Goal: Contribute content: Add original content to the website for others to see

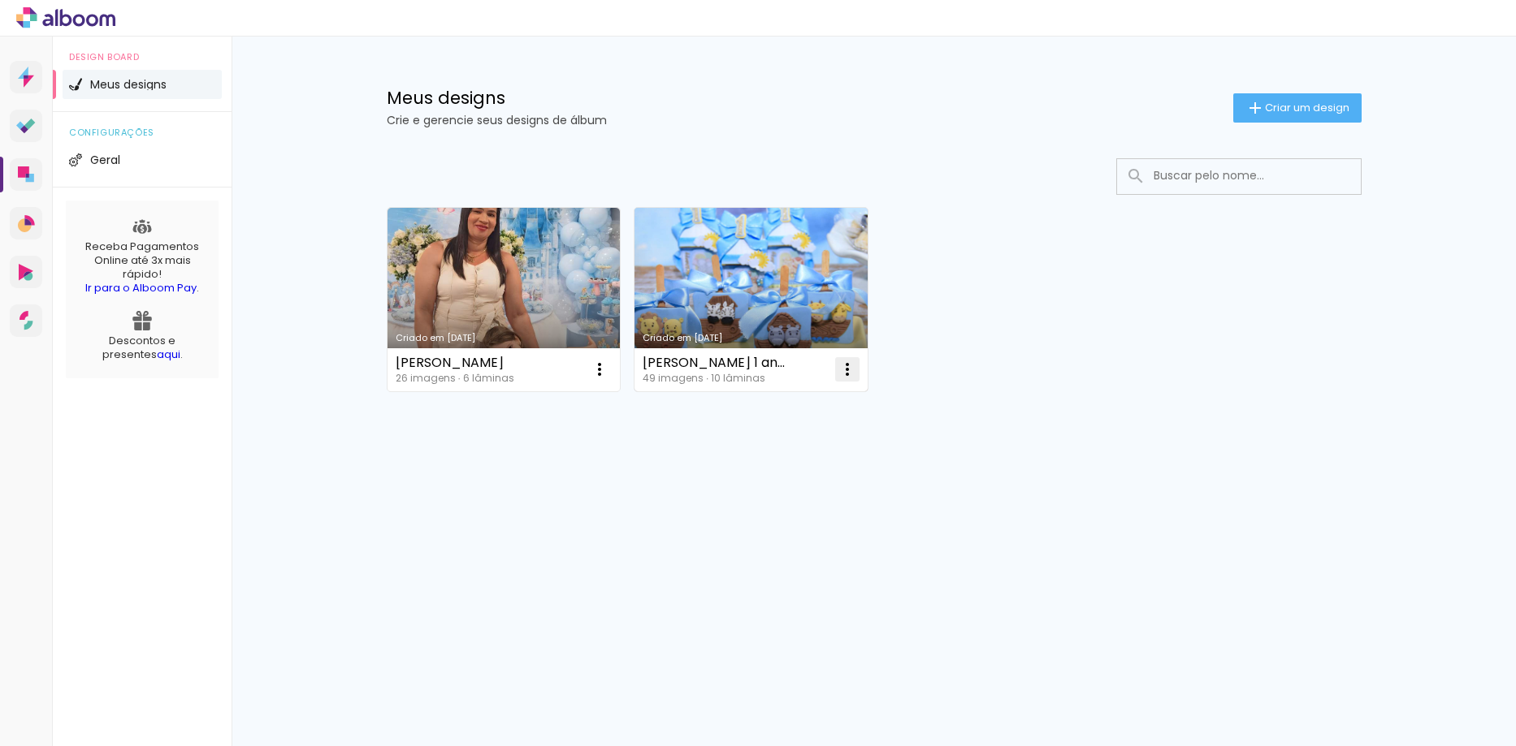
click at [609, 376] on iron-icon at bounding box center [599, 369] width 19 height 19
click at [767, 482] on span "Excluir" at bounding box center [755, 476] width 35 height 11
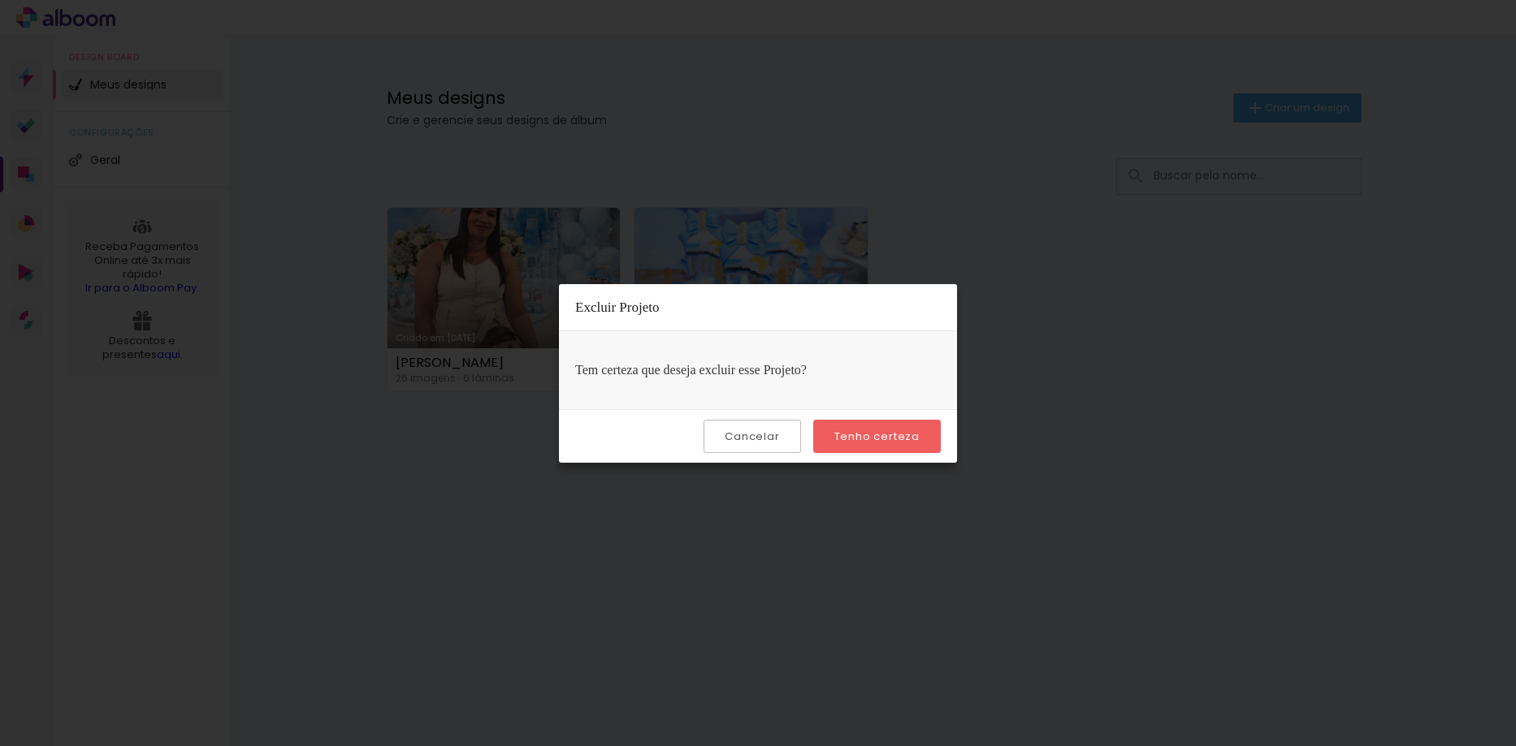
click at [0, 0] on slot "Tenho certeza" at bounding box center [0, 0] width 0 height 0
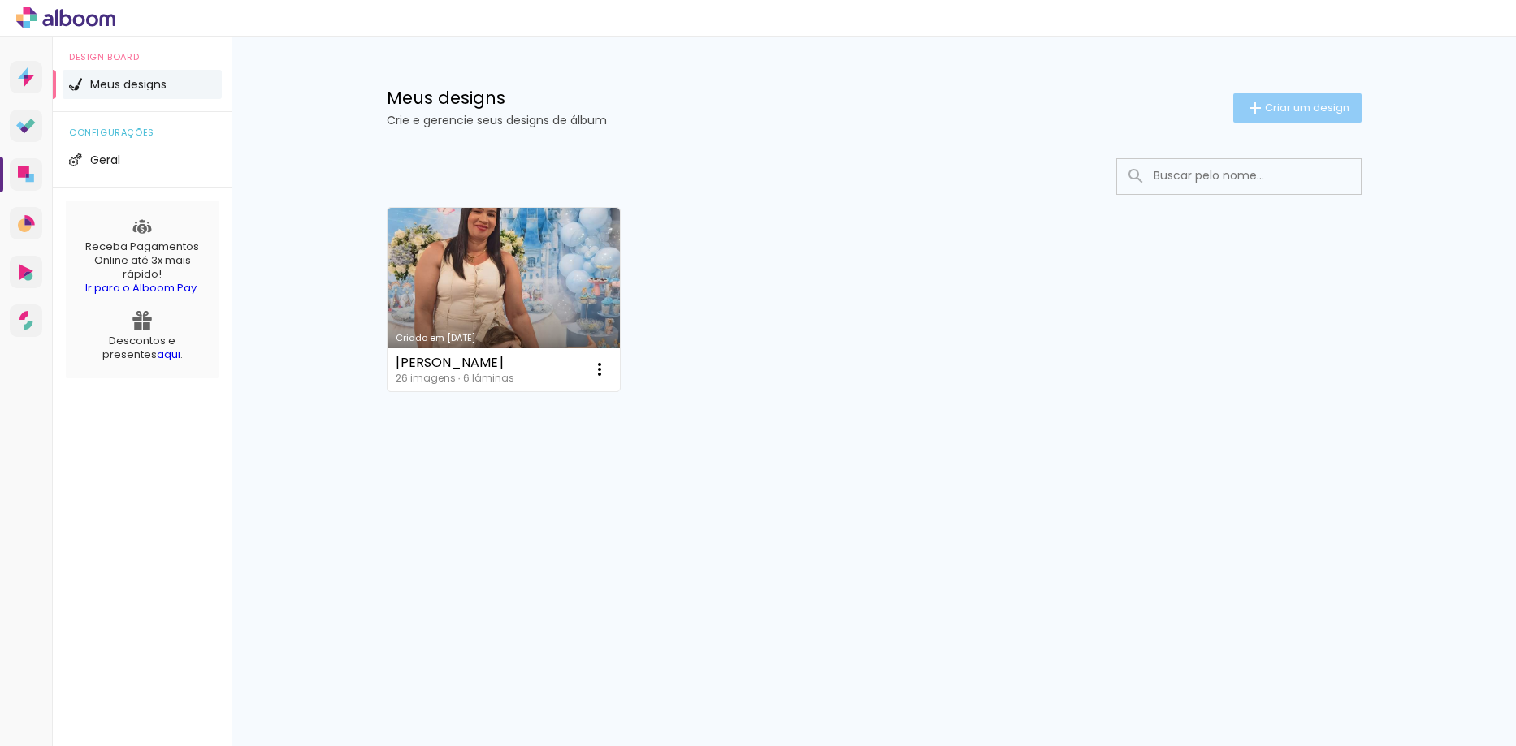
click at [1287, 113] on span "Criar um design" at bounding box center [1307, 107] width 84 height 11
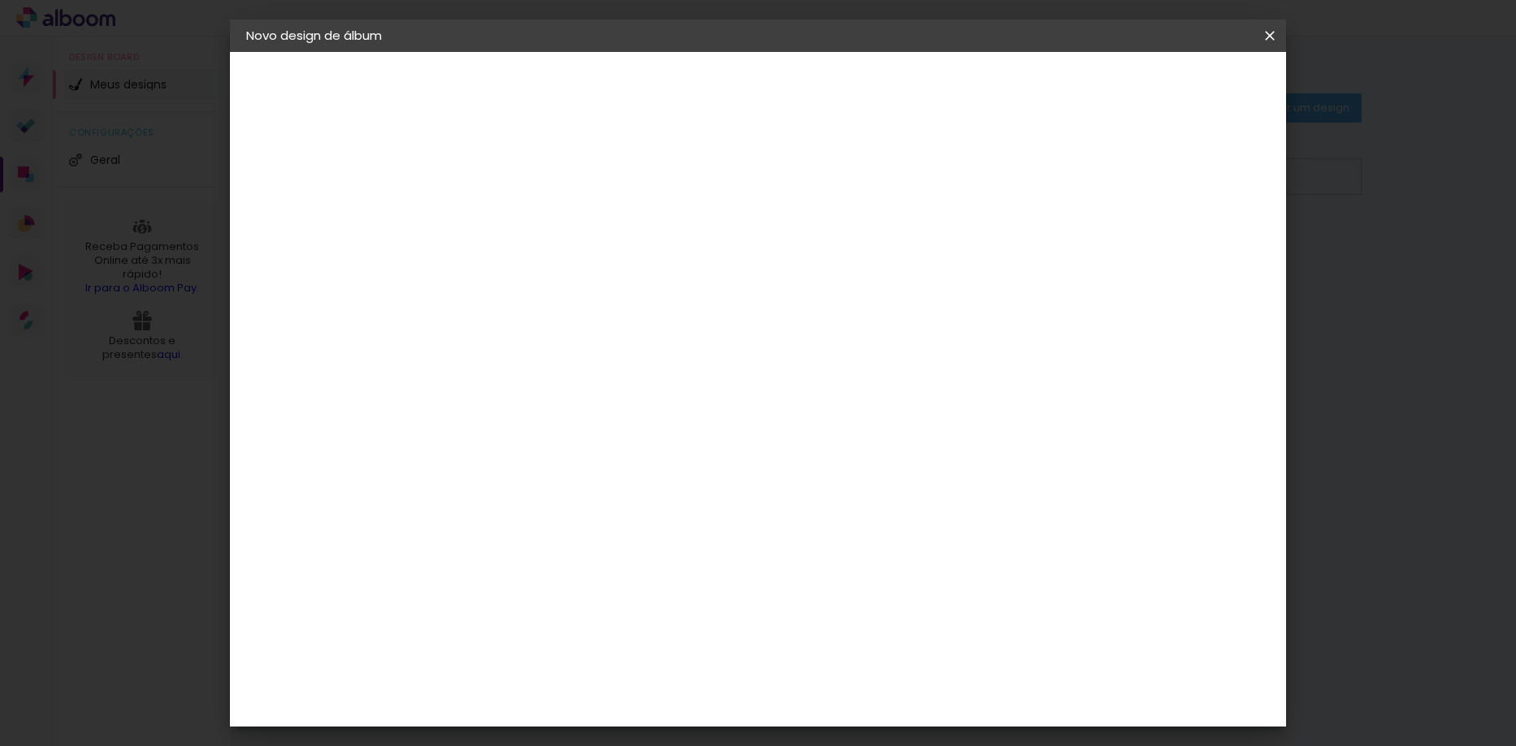
click at [512, 210] on input at bounding box center [512, 217] width 0 height 25
click at [512, 225] on input at bounding box center [512, 217] width 0 height 25
type input "Batizado Pietra"
click at [678, 73] on paper-button "Avançar" at bounding box center [639, 86] width 80 height 28
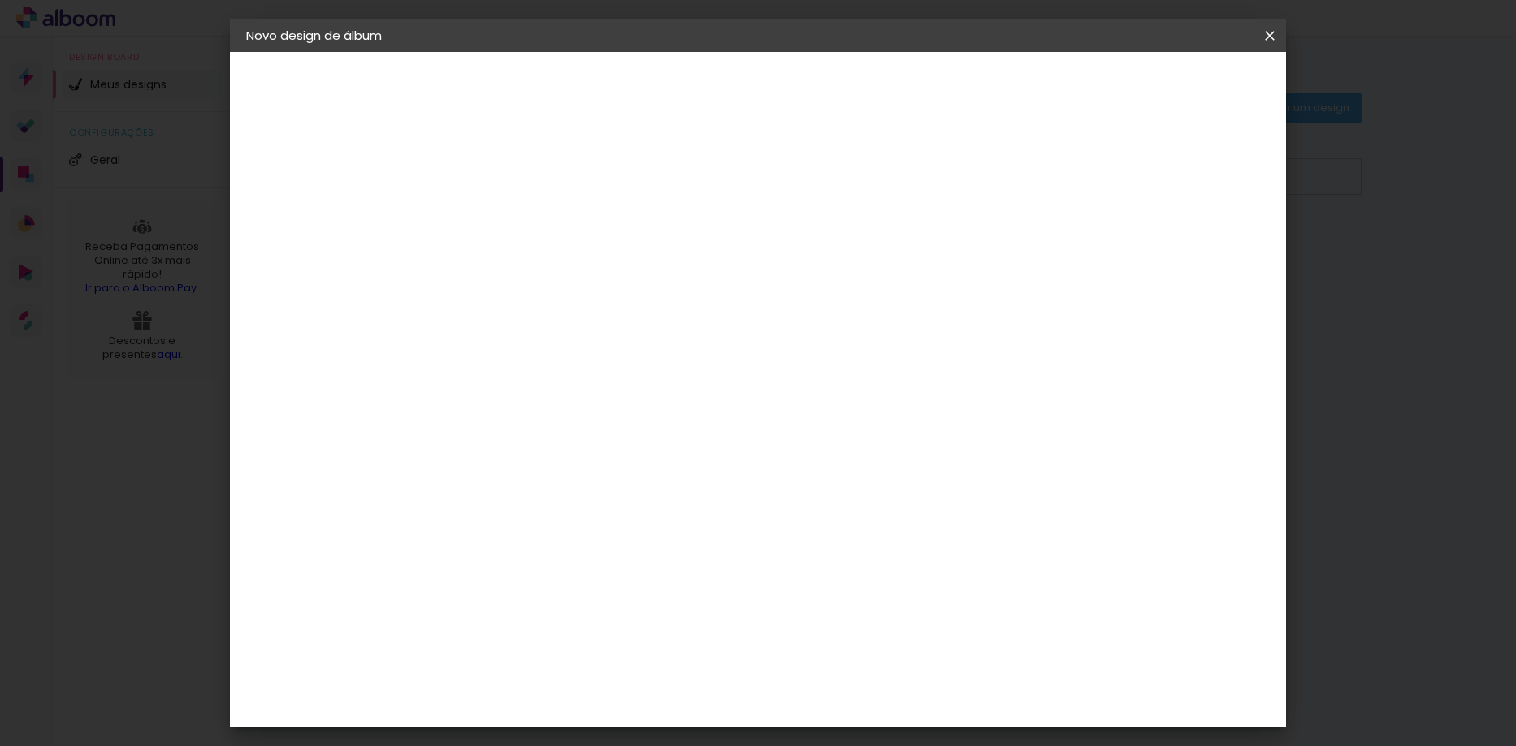
click at [570, 651] on div "Conceitual Álbuns" at bounding box center [535, 664] width 69 height 26
click at [0, 0] on slot "Avançar" at bounding box center [0, 0] width 0 height 0
click at [621, 349] on span "15 × 21" at bounding box center [584, 370] width 76 height 43
click at [0, 0] on slot "Avançar" at bounding box center [0, 0] width 0 height 0
click at [1168, 81] on span "Iniciar design" at bounding box center [1131, 85] width 74 height 11
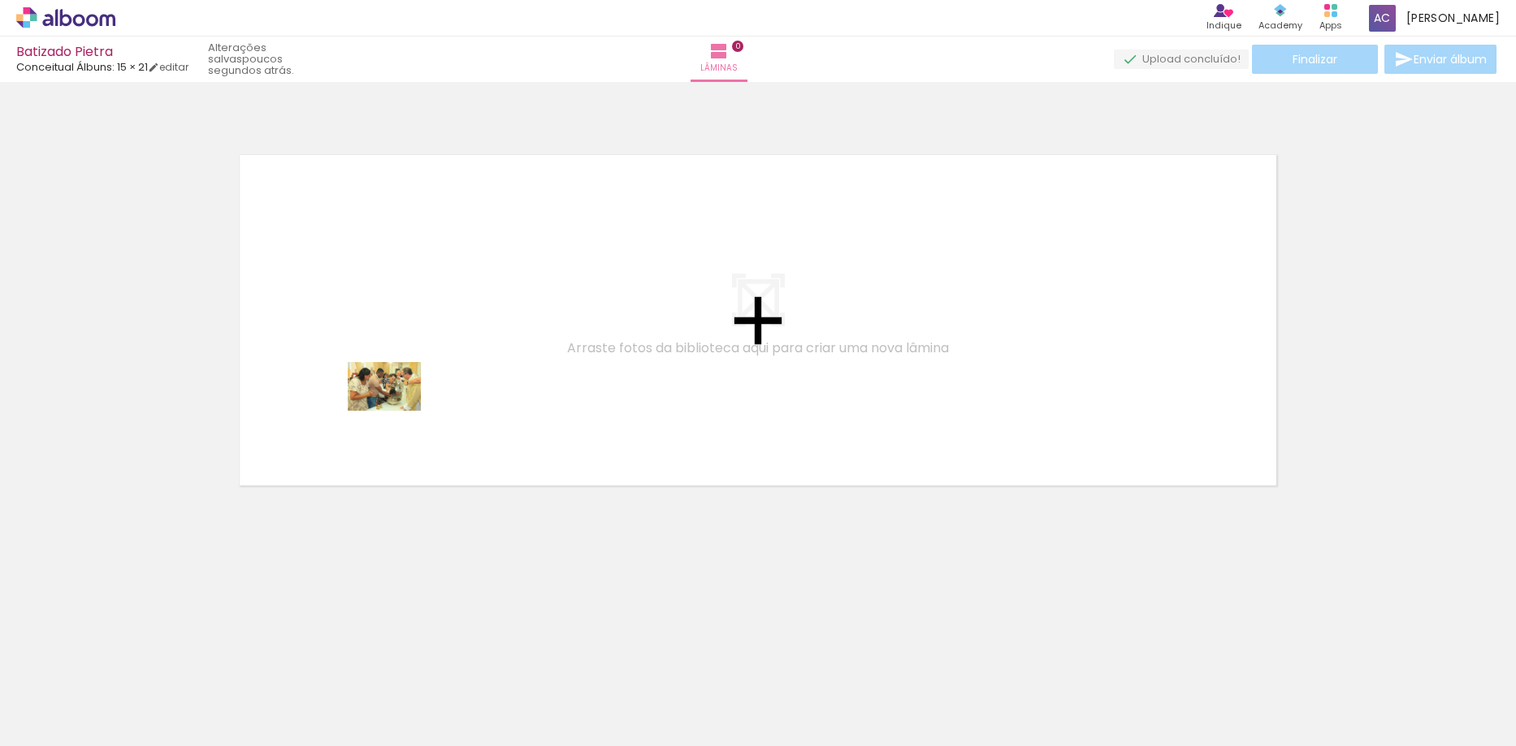
drag, startPoint x: 180, startPoint y: 692, endPoint x: 310, endPoint y: 654, distance: 135.4
click at [398, 406] on quentale-workspace at bounding box center [758, 373] width 1516 height 746
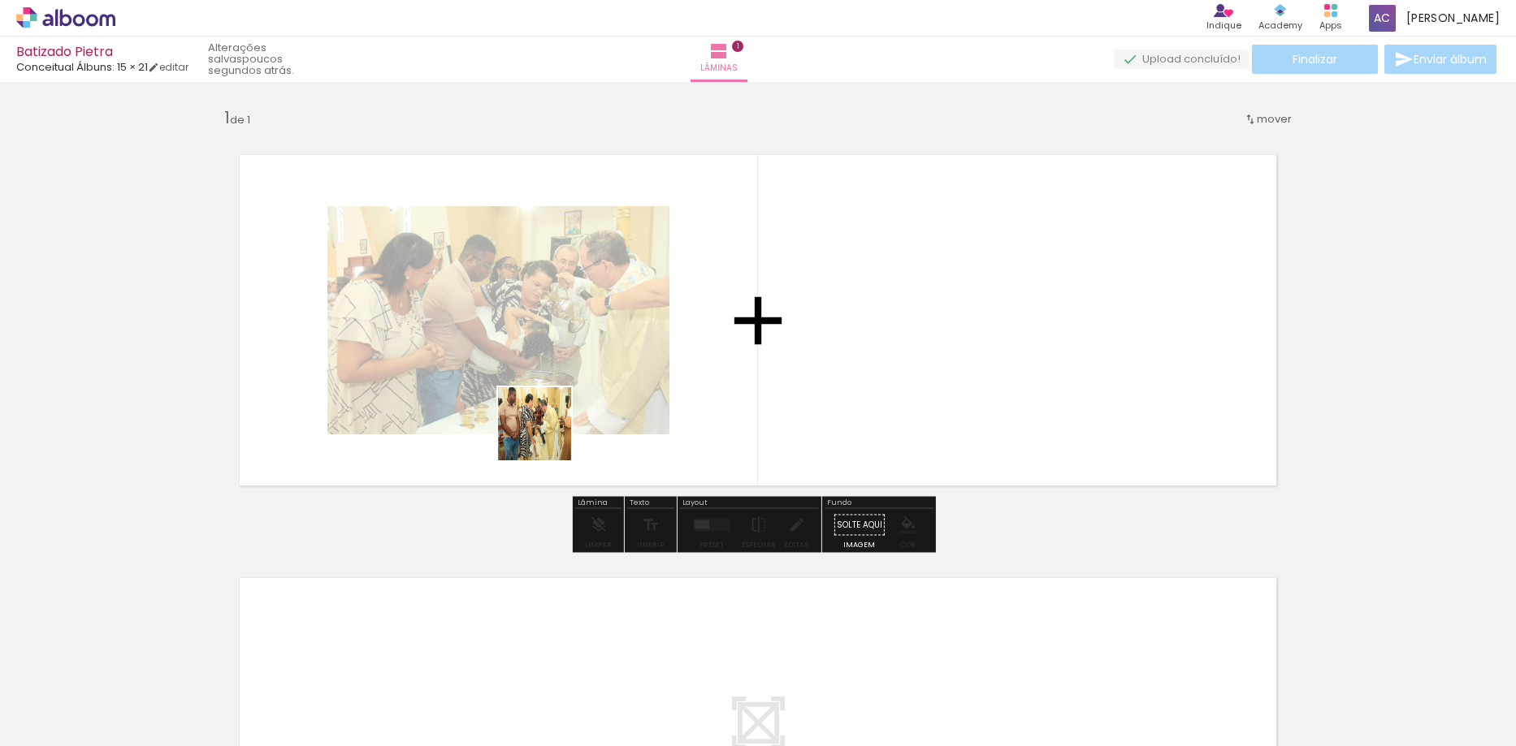
drag, startPoint x: 258, startPoint y: 693, endPoint x: 557, endPoint y: 422, distance: 403.1
click at [557, 422] on quentale-workspace at bounding box center [758, 373] width 1516 height 746
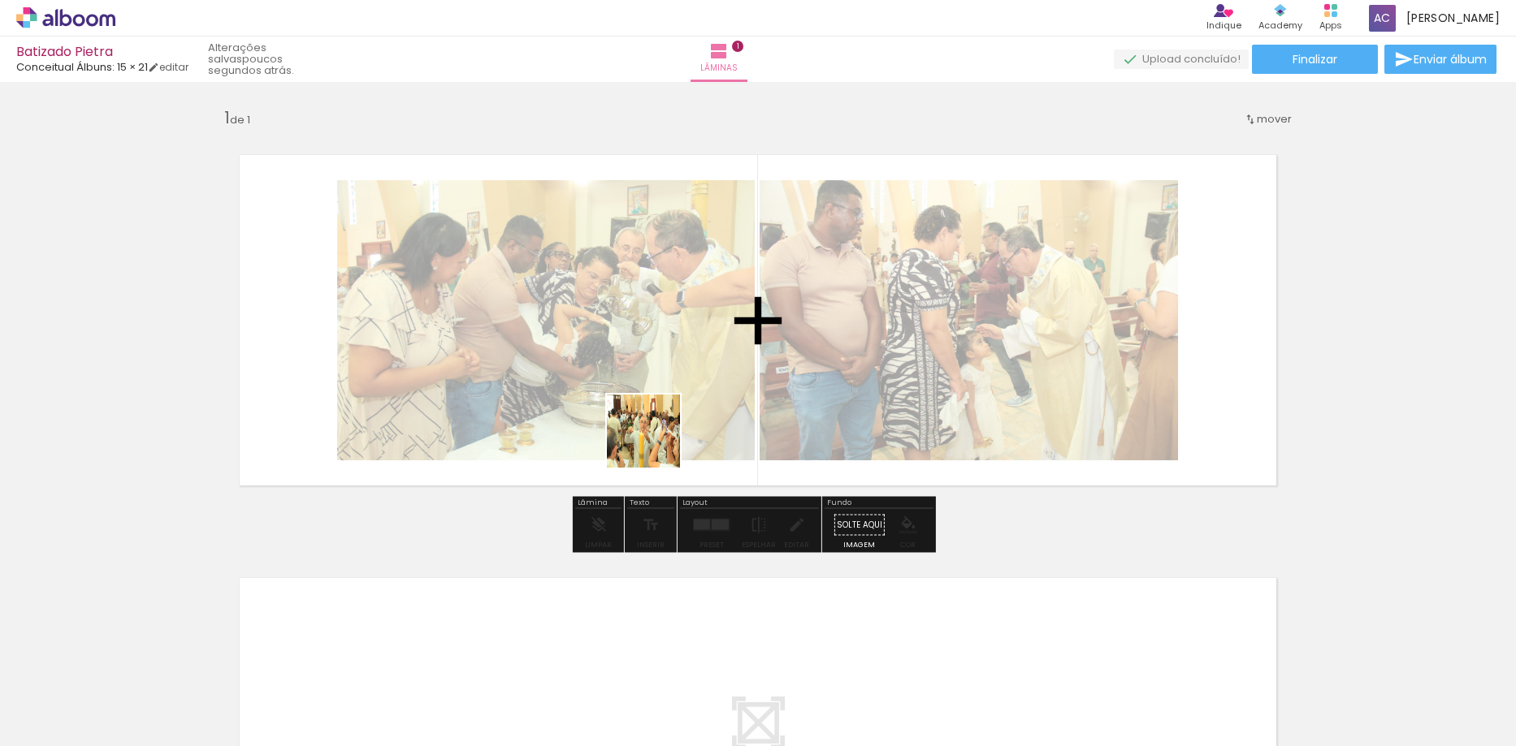
drag, startPoint x: 358, startPoint y: 705, endPoint x: 608, endPoint y: 583, distance: 277.5
click at [657, 440] on quentale-workspace at bounding box center [758, 373] width 1516 height 746
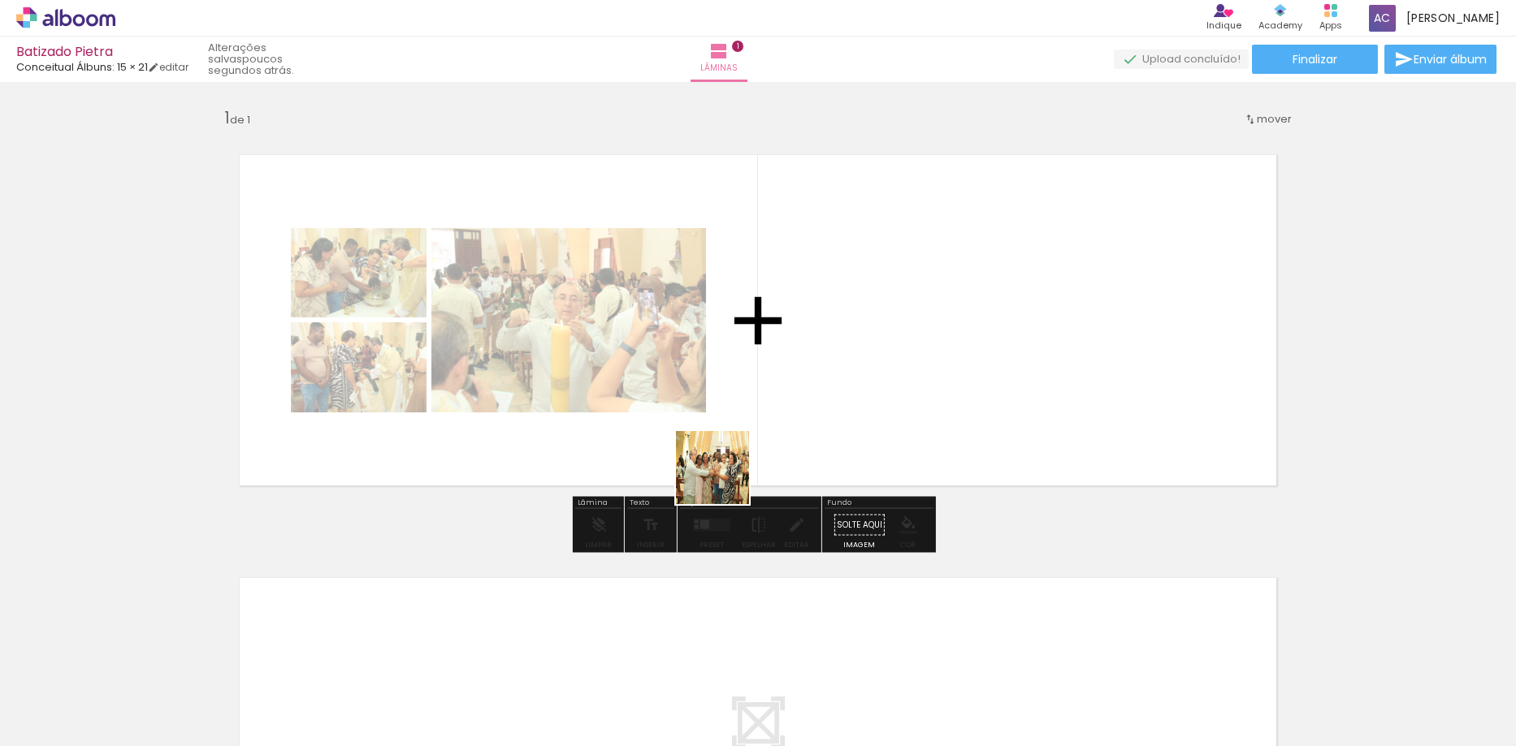
drag, startPoint x: 446, startPoint y: 699, endPoint x: 586, endPoint y: 703, distance: 139.7
click at [738, 442] on quentale-workspace at bounding box center [758, 373] width 1516 height 746
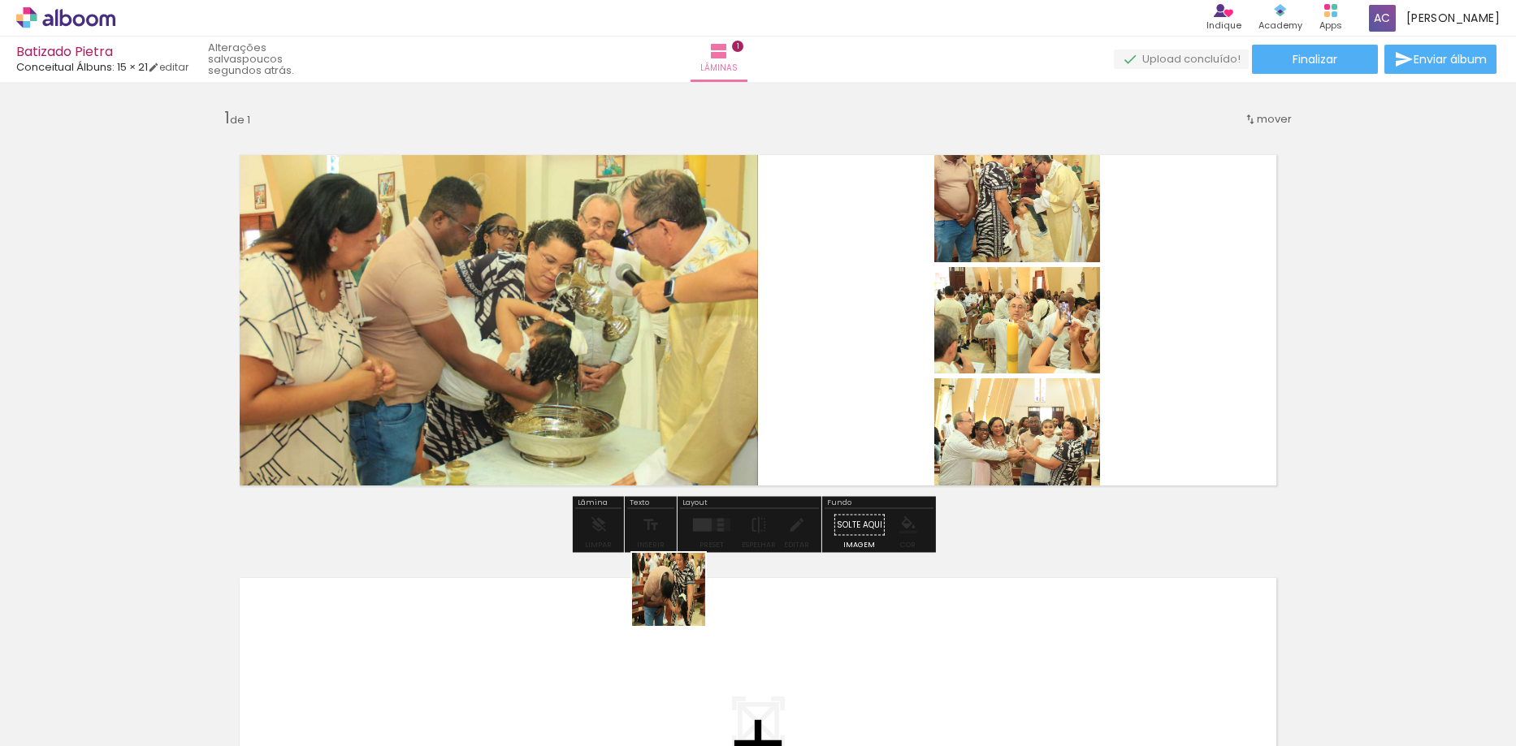
drag, startPoint x: 547, startPoint y: 700, endPoint x: 781, endPoint y: 453, distance: 340.1
click at [781, 453] on quentale-workspace at bounding box center [758, 373] width 1516 height 746
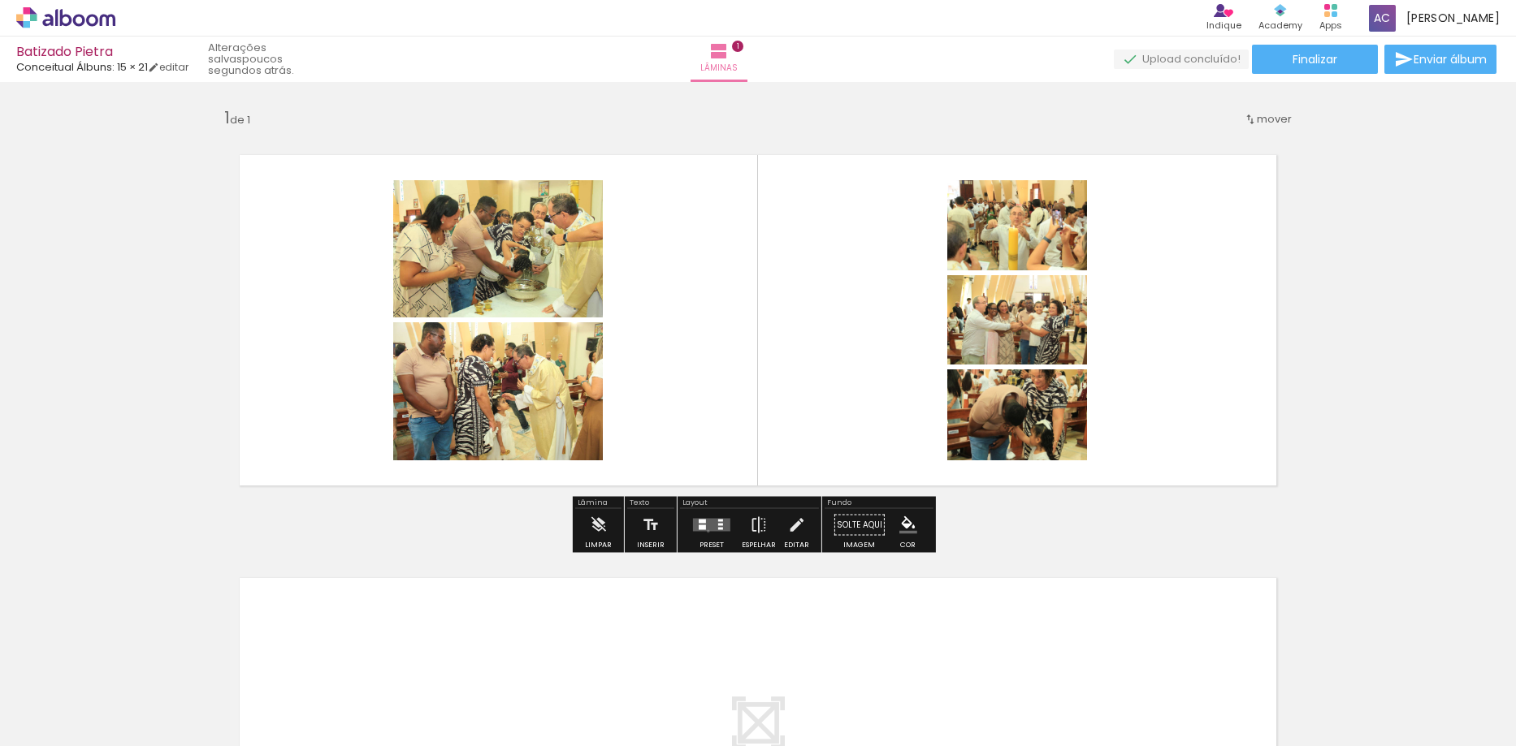
click at [704, 531] on quentale-layouter at bounding box center [711, 525] width 37 height 13
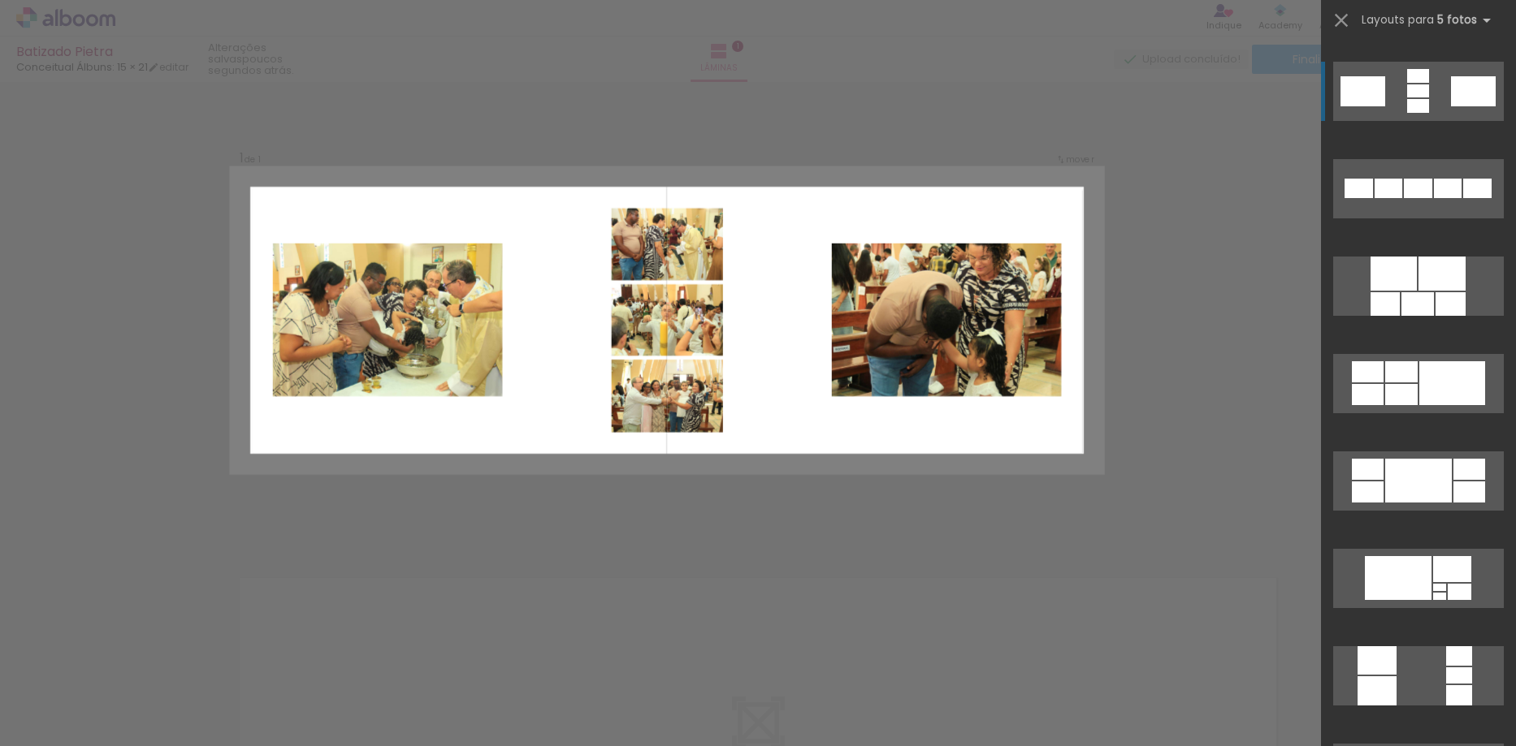
scroll to position [812, 0]
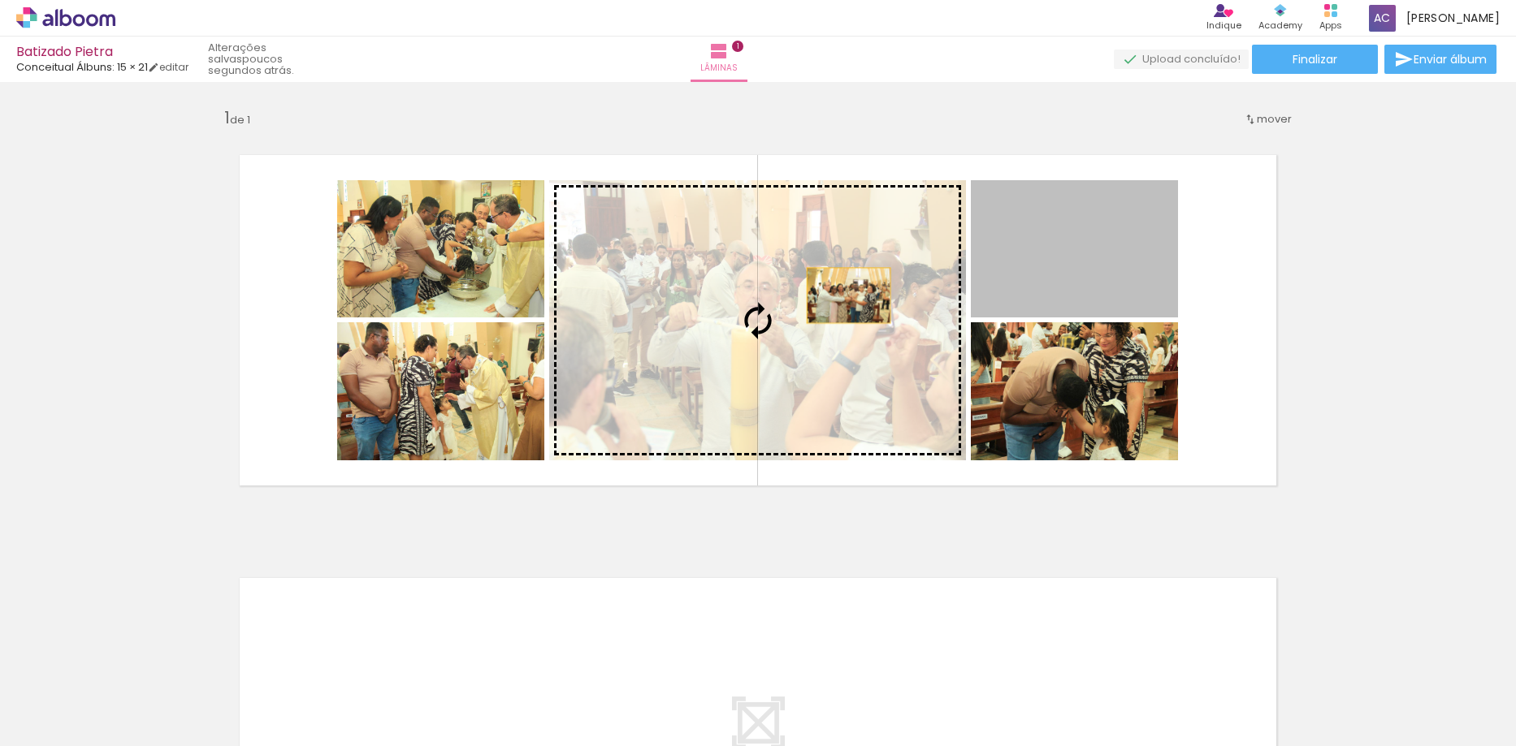
drag, startPoint x: 1088, startPoint y: 260, endPoint x: 833, endPoint y: 296, distance: 257.5
click at [0, 0] on slot at bounding box center [0, 0] width 0 height 0
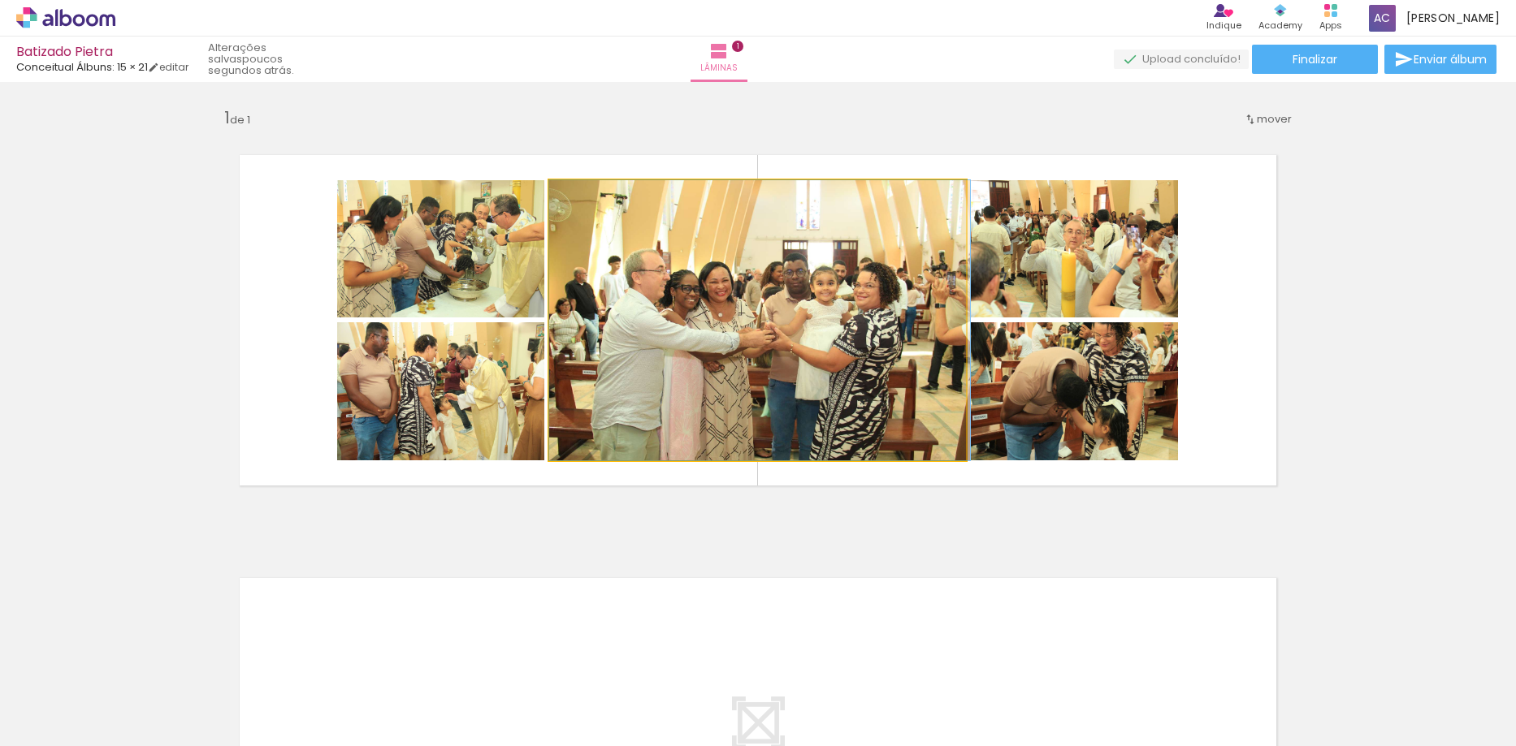
drag, startPoint x: 813, startPoint y: 305, endPoint x: 823, endPoint y: 305, distance: 9.7
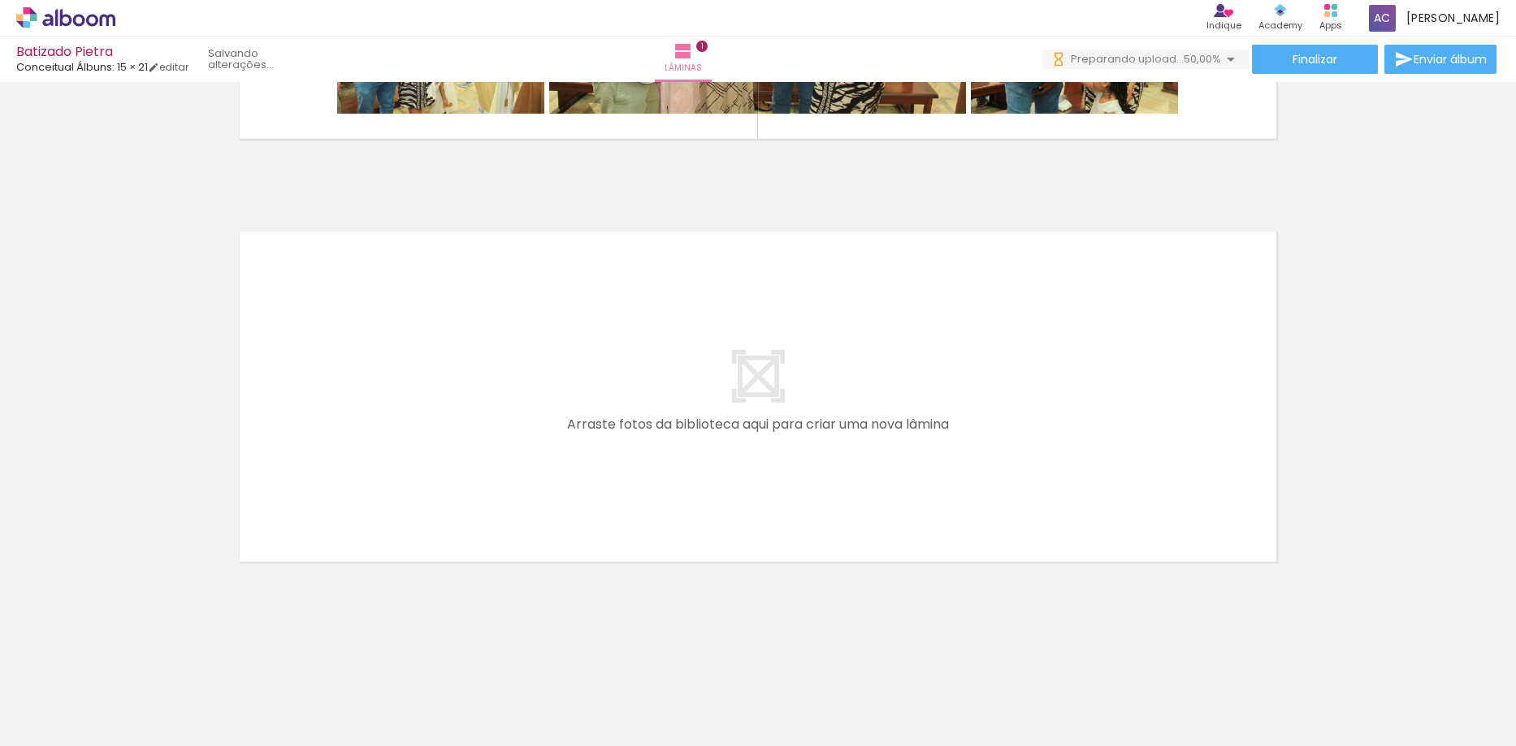
scroll to position [0, 0]
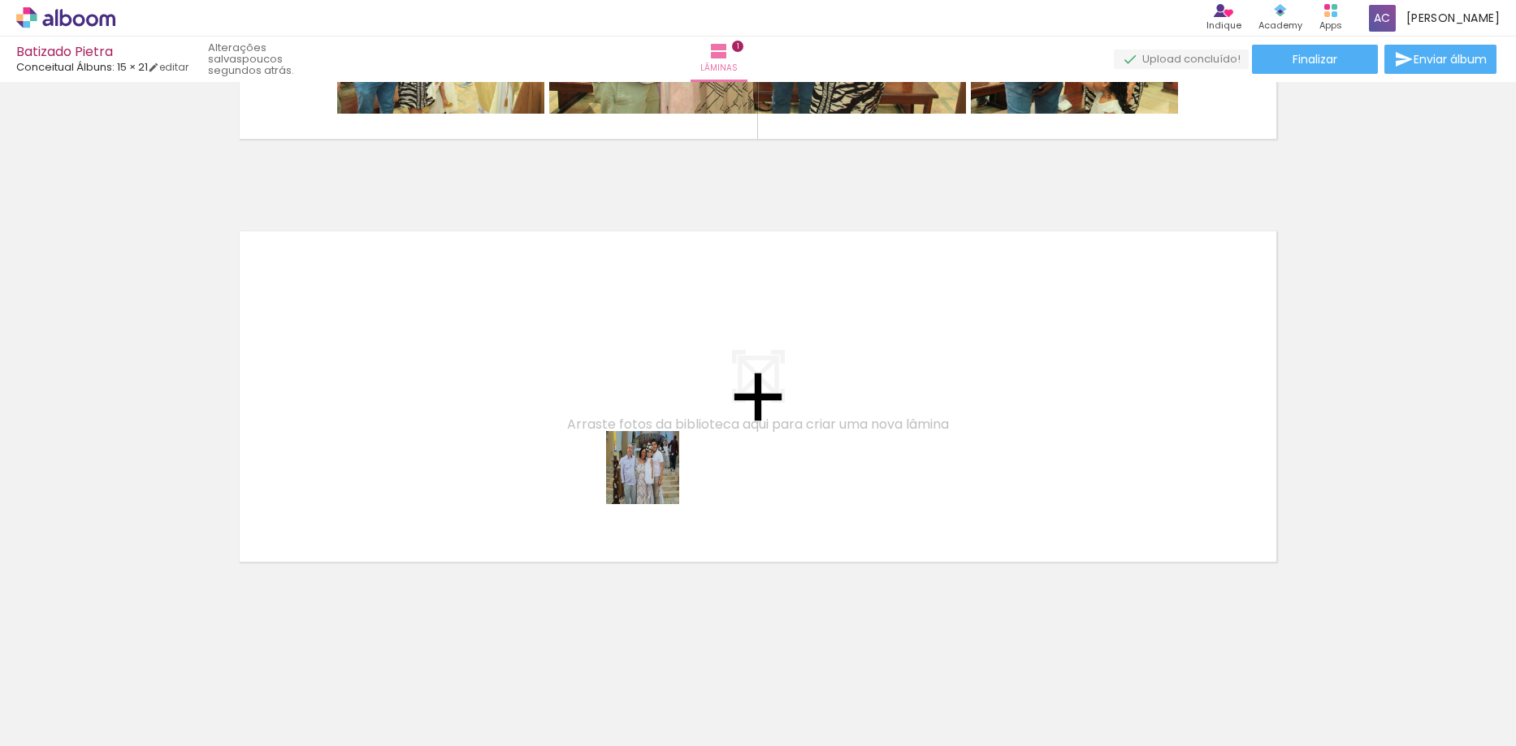
drag, startPoint x: 649, startPoint y: 697, endPoint x: 655, endPoint y: 480, distance: 216.9
click at [655, 480] on quentale-workspace at bounding box center [758, 373] width 1516 height 746
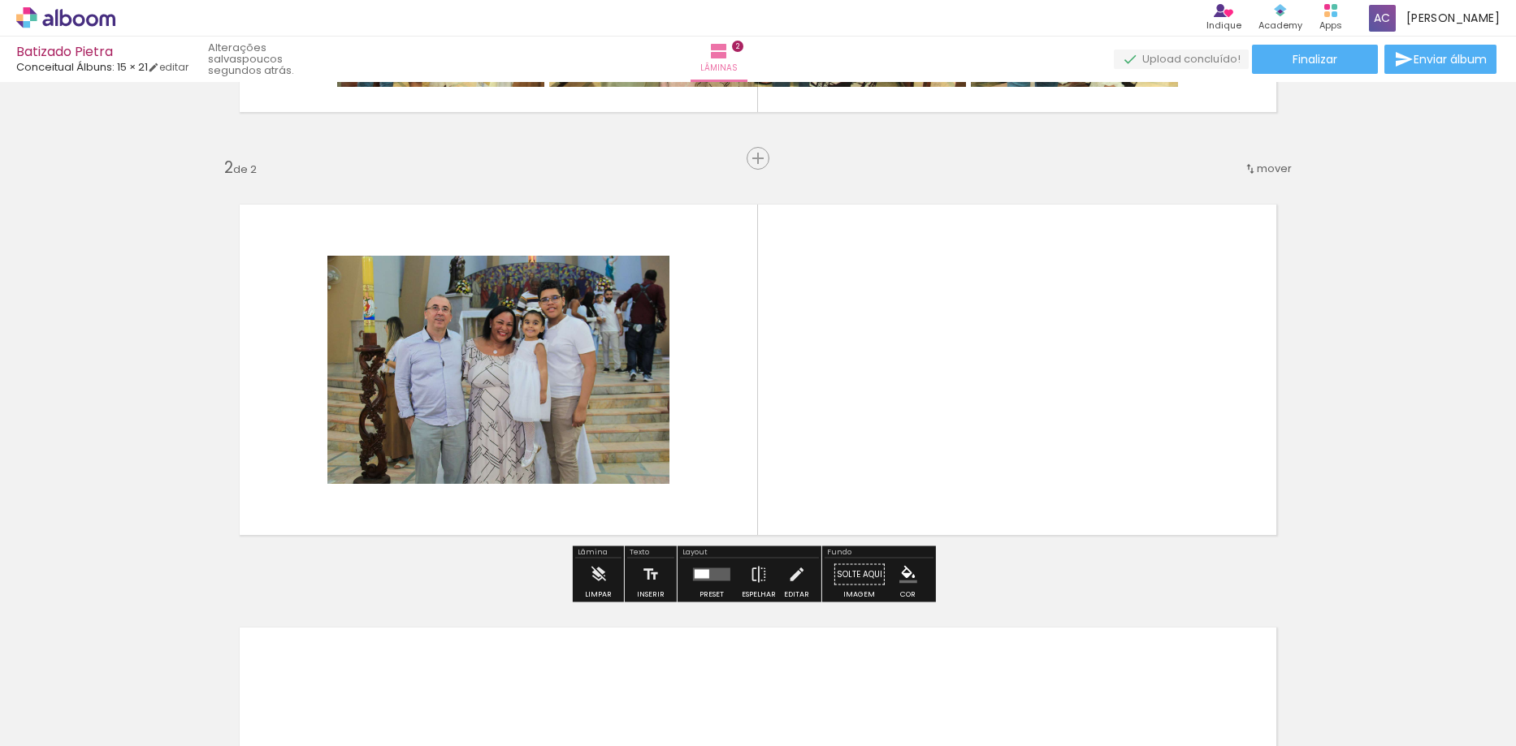
scroll to position [380, 0]
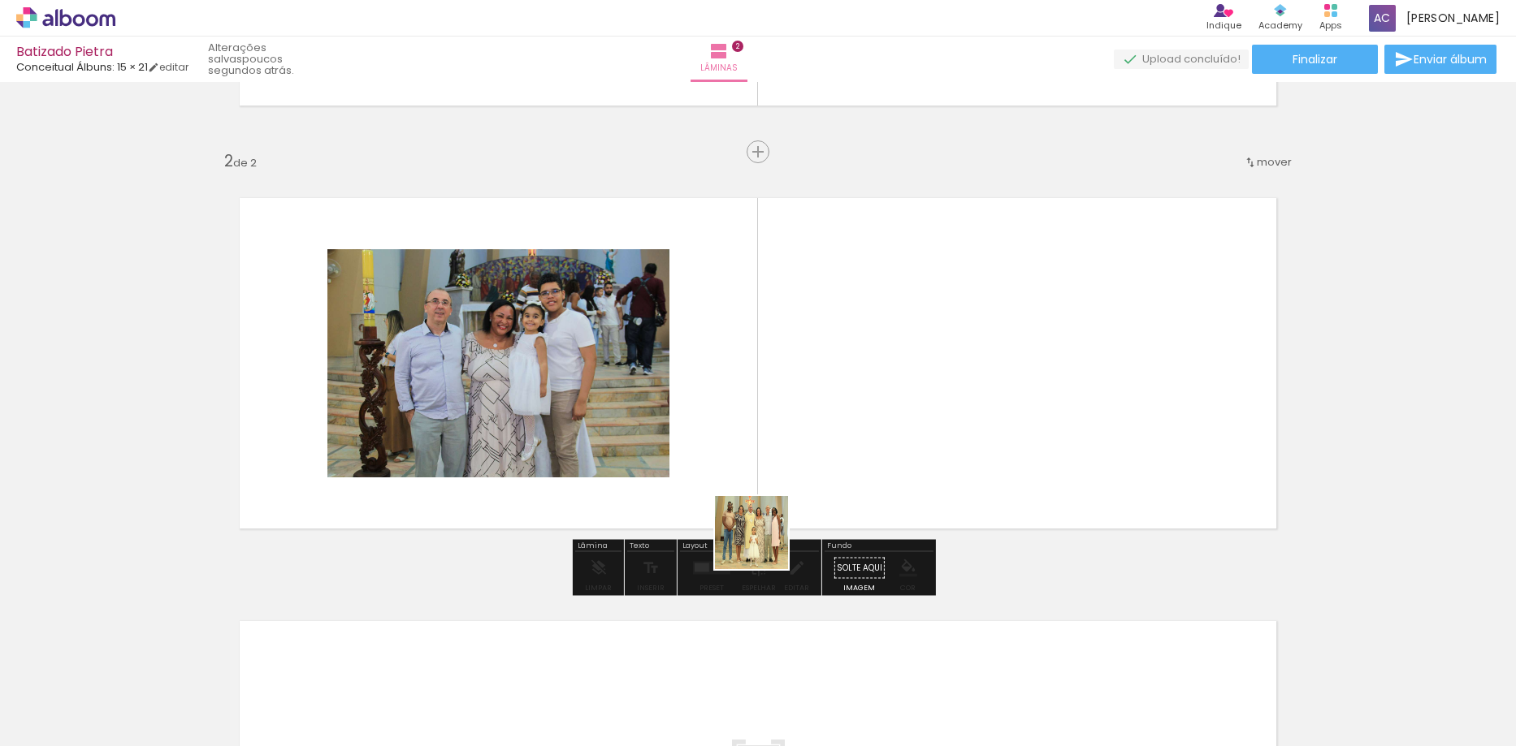
drag, startPoint x: 750, startPoint y: 591, endPoint x: 773, endPoint y: 486, distance: 107.2
click at [773, 486] on quentale-workspace at bounding box center [758, 373] width 1516 height 746
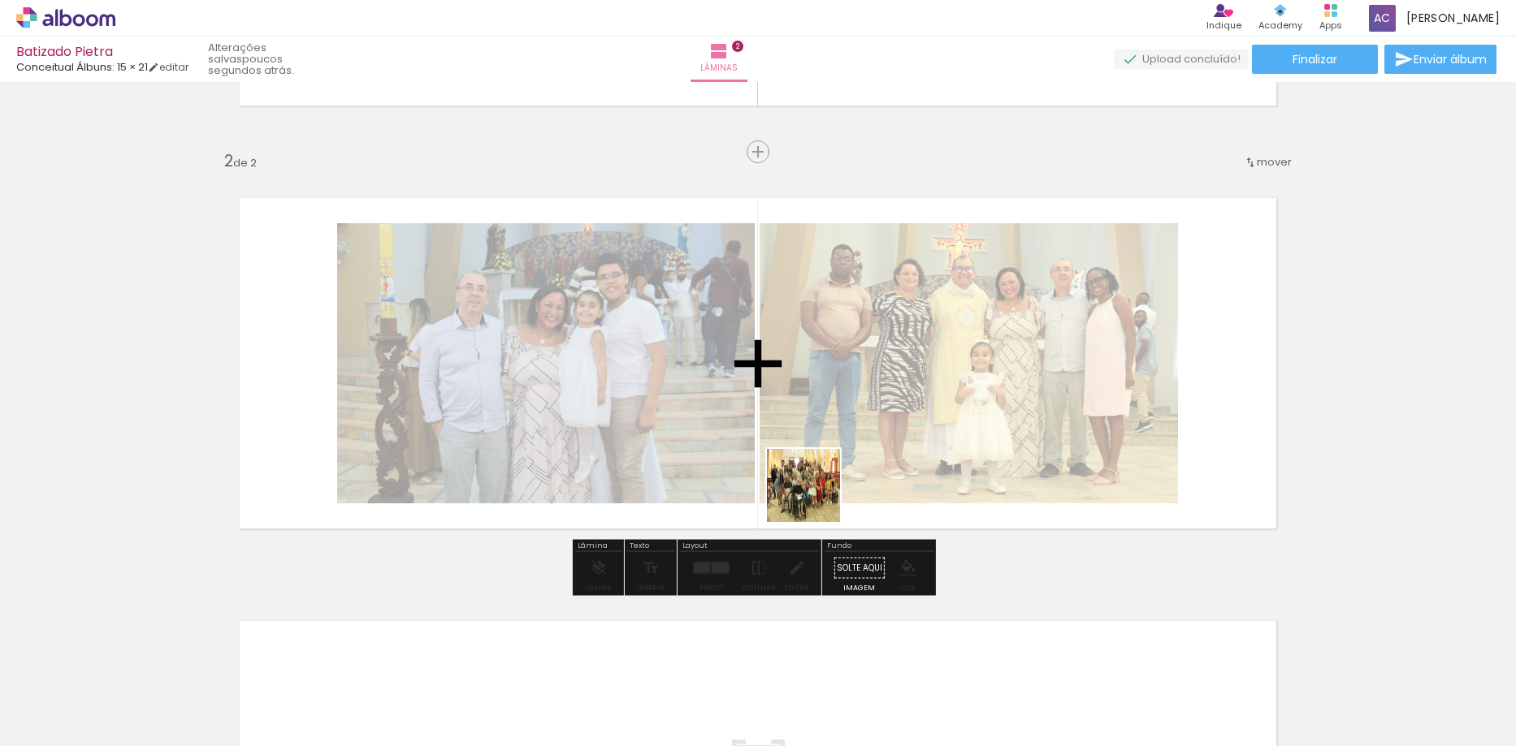
drag, startPoint x: 795, startPoint y: 687, endPoint x: 822, endPoint y: 468, distance: 220.9
click at [822, 468] on quentale-workspace at bounding box center [758, 373] width 1516 height 746
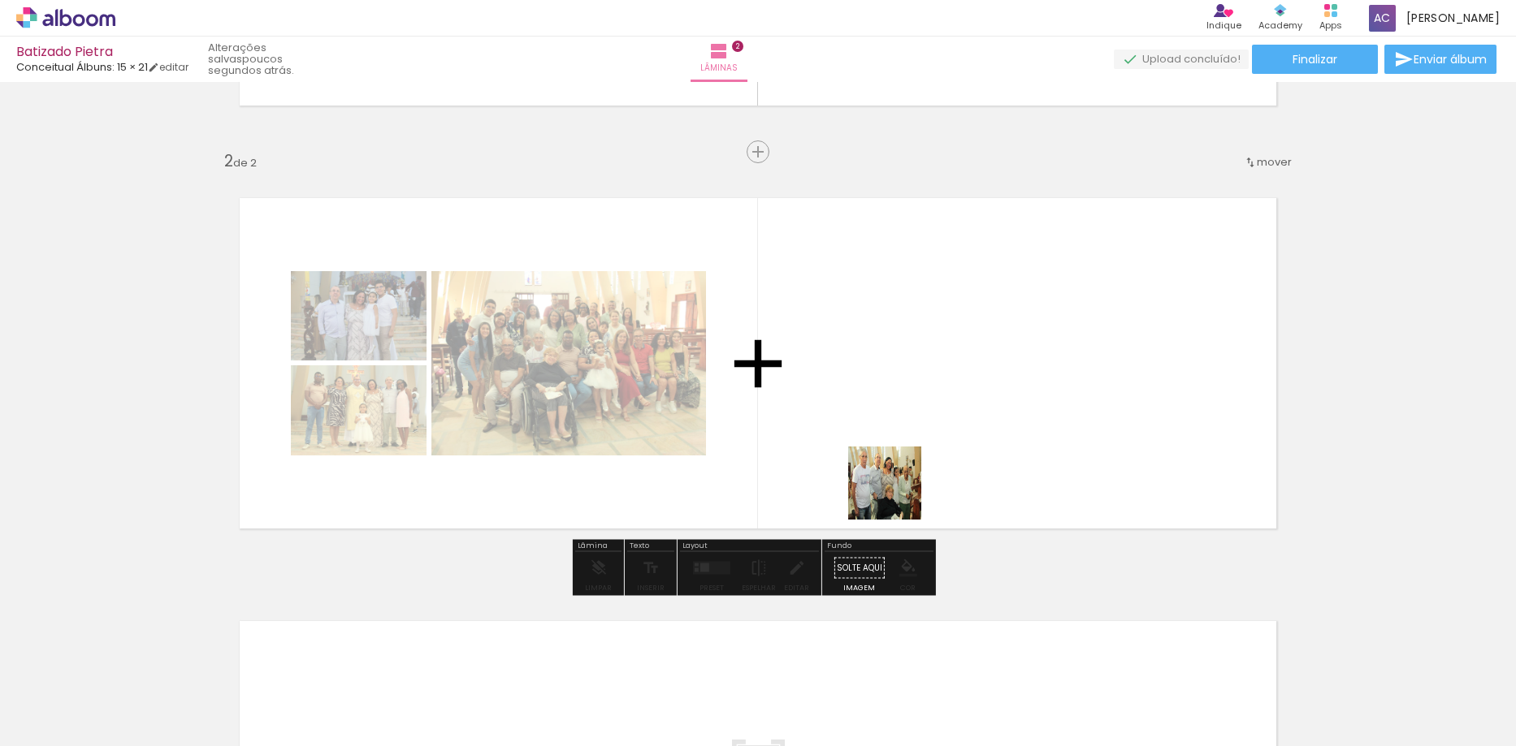
drag, startPoint x: 908, startPoint y: 700, endPoint x: 897, endPoint y: 480, distance: 220.4
click at [897, 480] on quentale-workspace at bounding box center [758, 373] width 1516 height 746
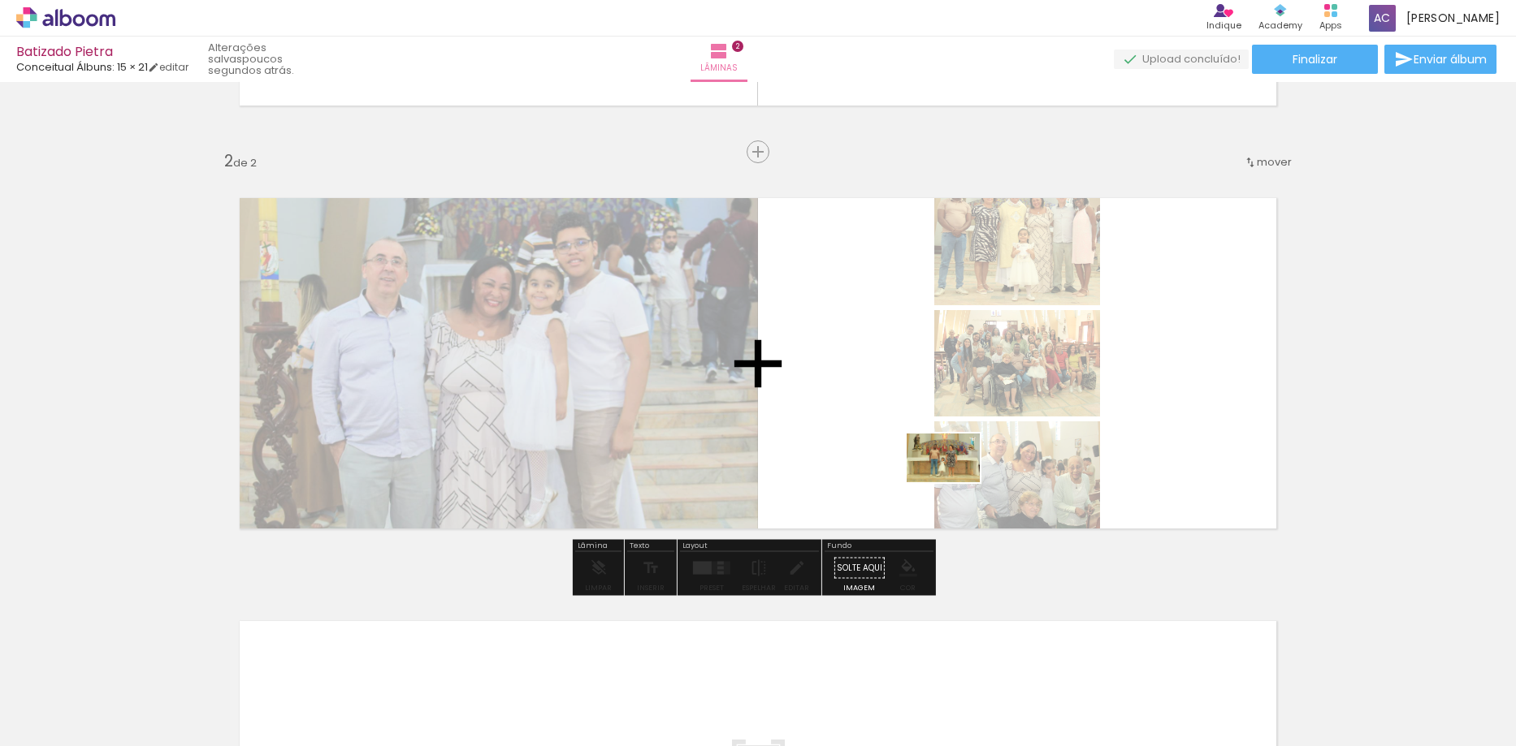
drag, startPoint x: 967, startPoint y: 703, endPoint x: 955, endPoint y: 482, distance: 220.4
click at [955, 482] on quentale-workspace at bounding box center [758, 373] width 1516 height 746
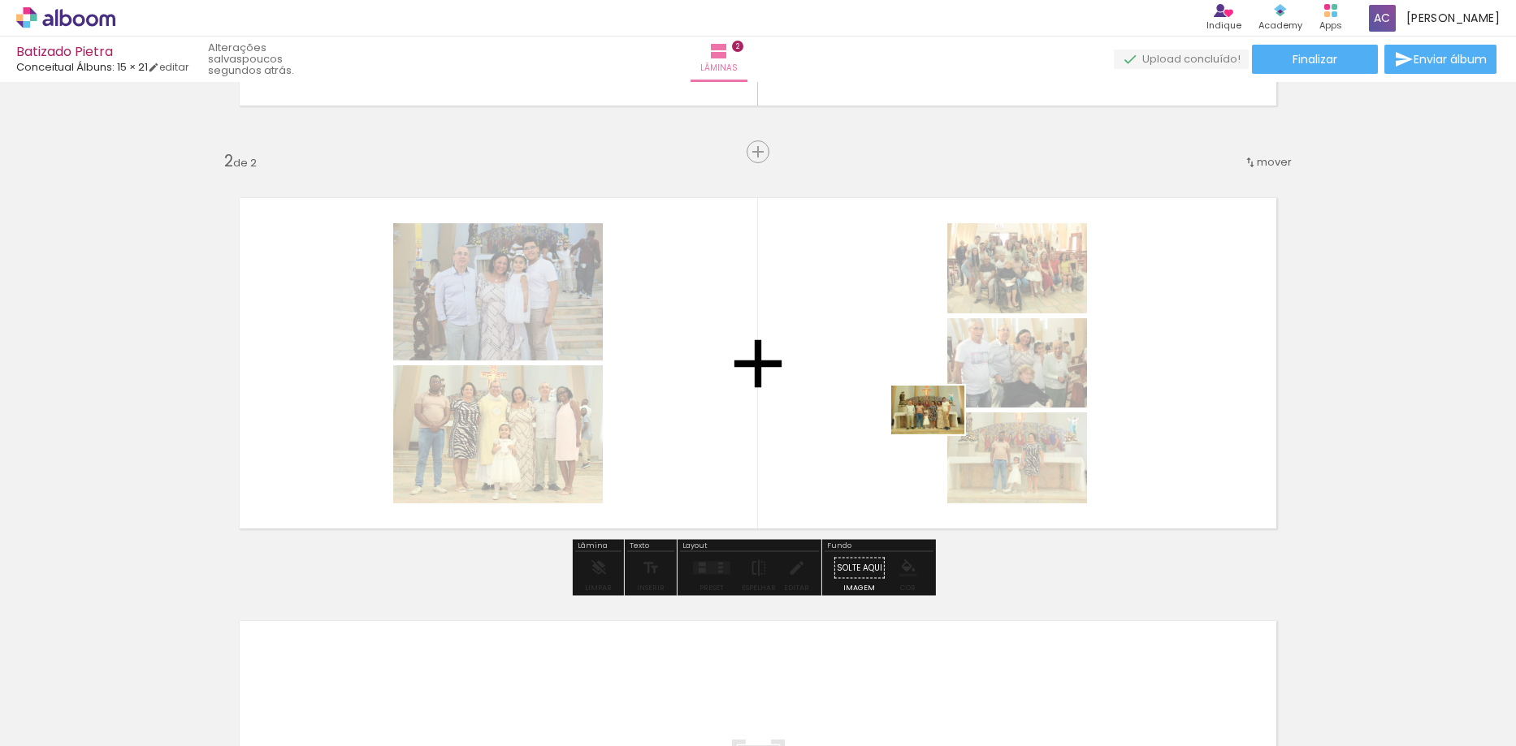
drag, startPoint x: 1083, startPoint y: 697, endPoint x: 1113, endPoint y: 617, distance: 84.8
click at [939, 434] on quentale-workspace at bounding box center [758, 373] width 1516 height 746
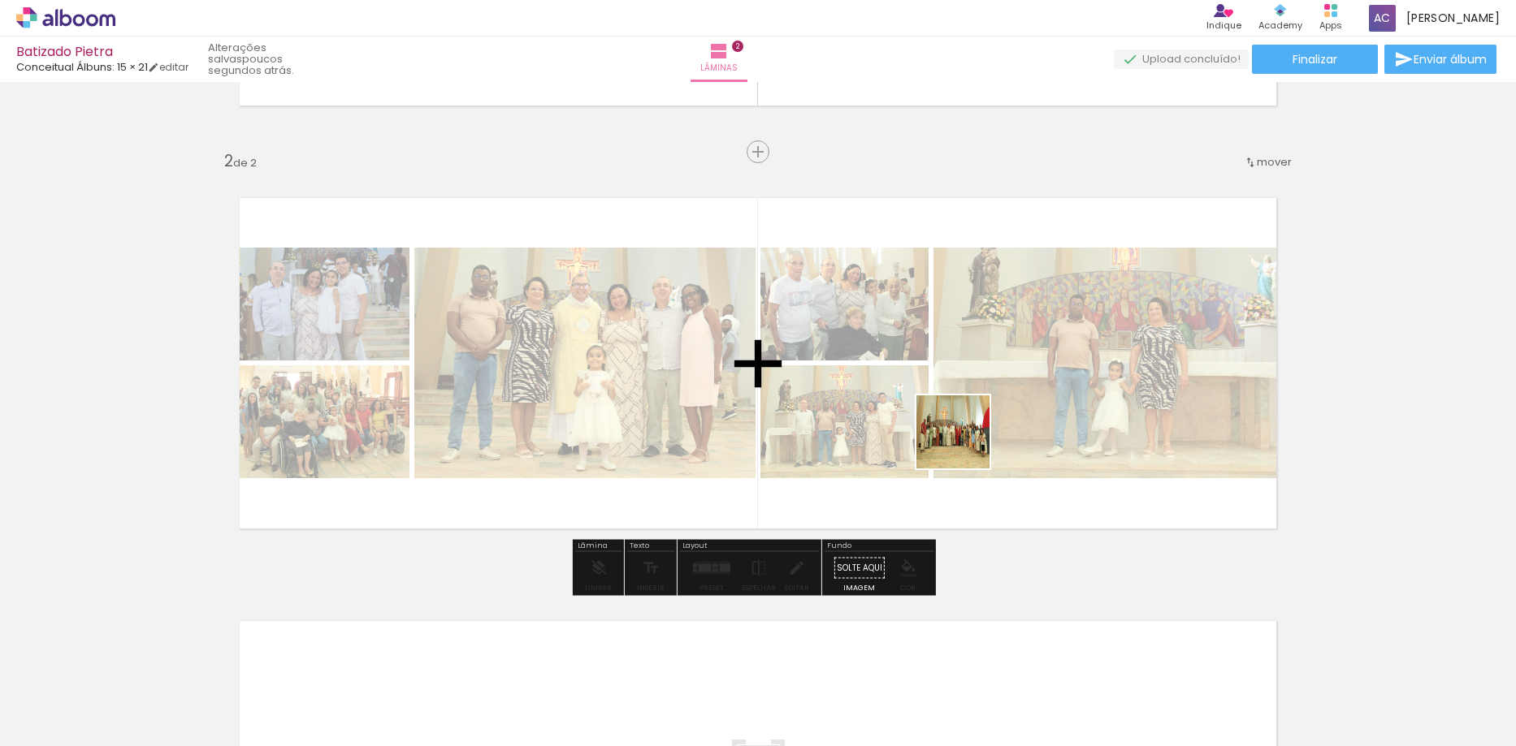
drag, startPoint x: 1151, startPoint y: 684, endPoint x: 960, endPoint y: 443, distance: 307.0
click at [963, 441] on quentale-workspace at bounding box center [758, 373] width 1516 height 746
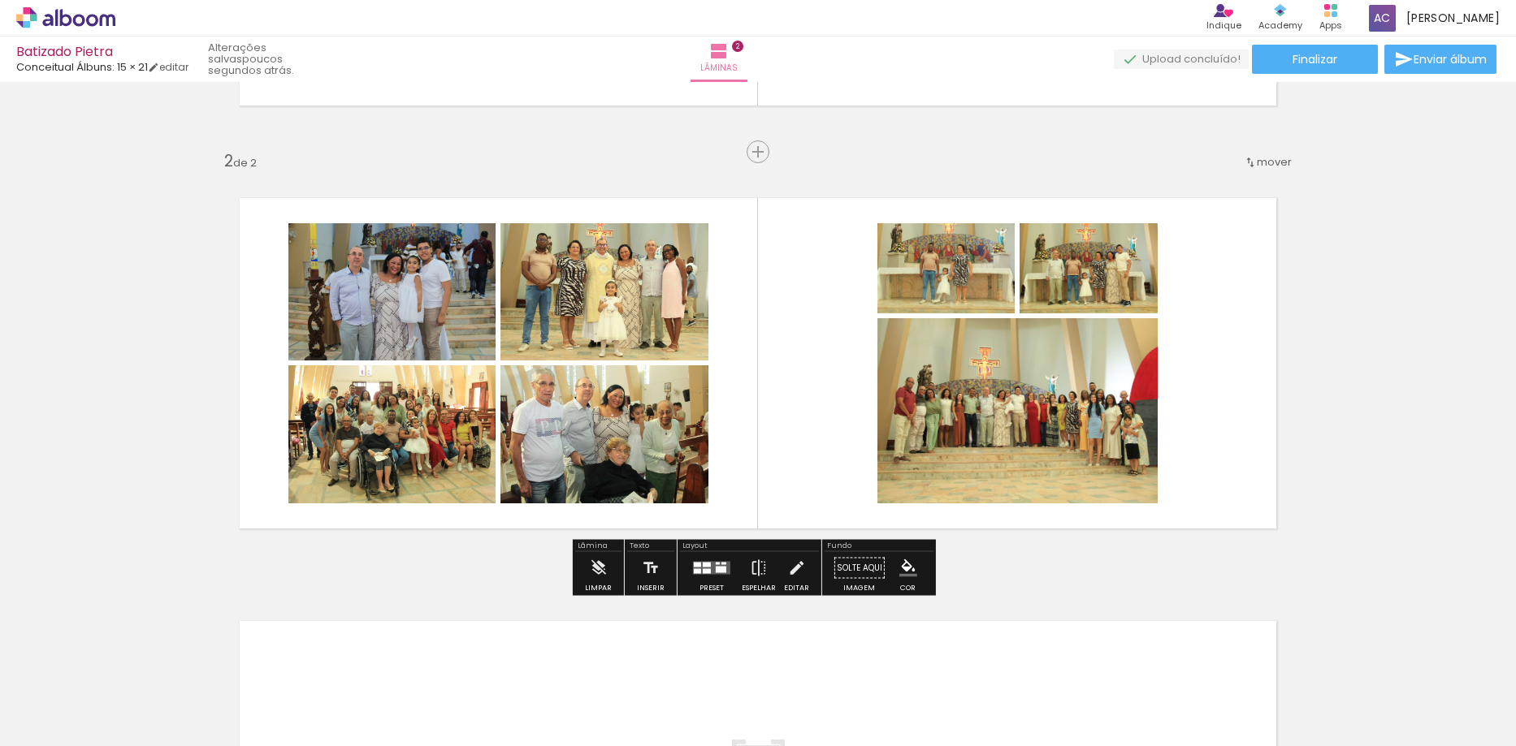
click at [716, 570] on div at bounding box center [721, 570] width 11 height 6
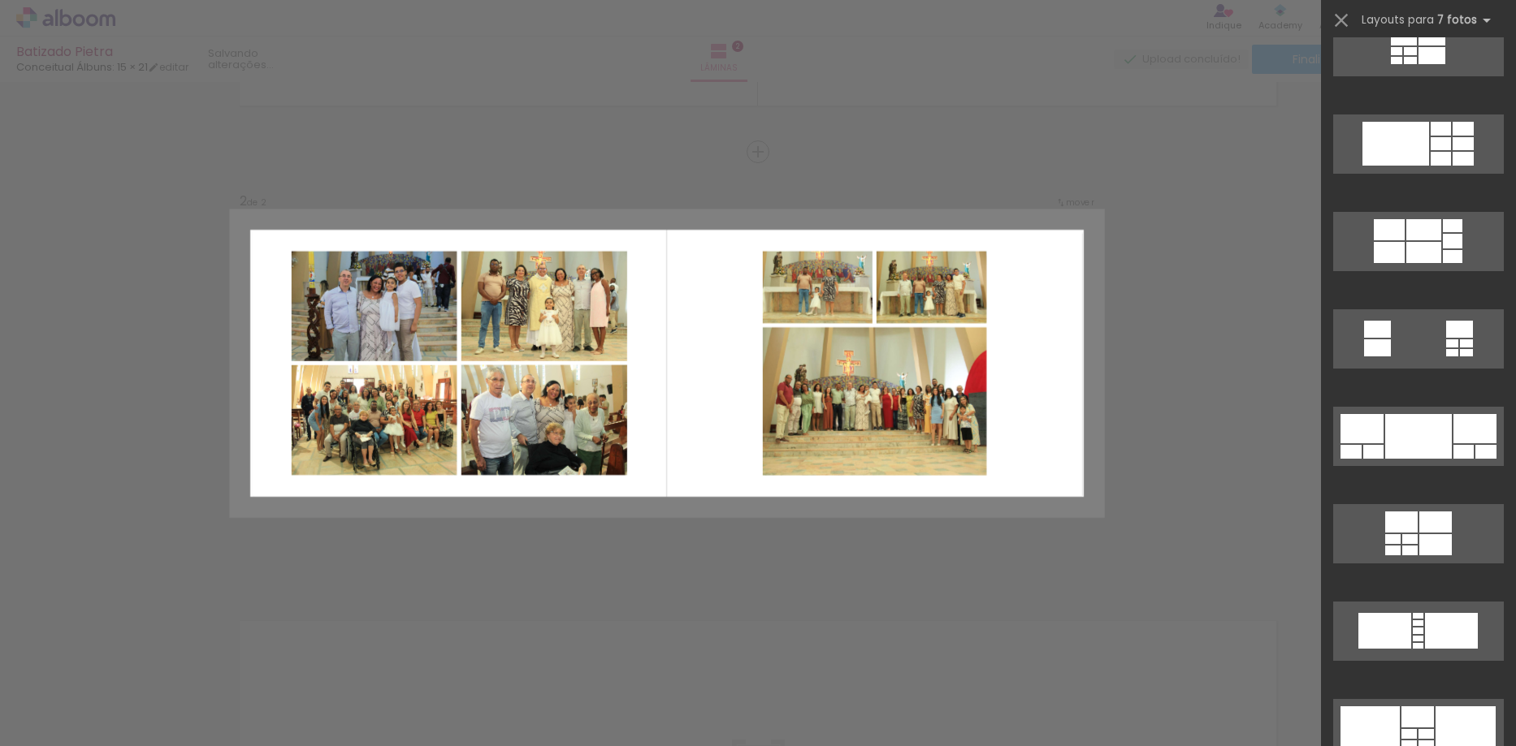
scroll to position [0, 0]
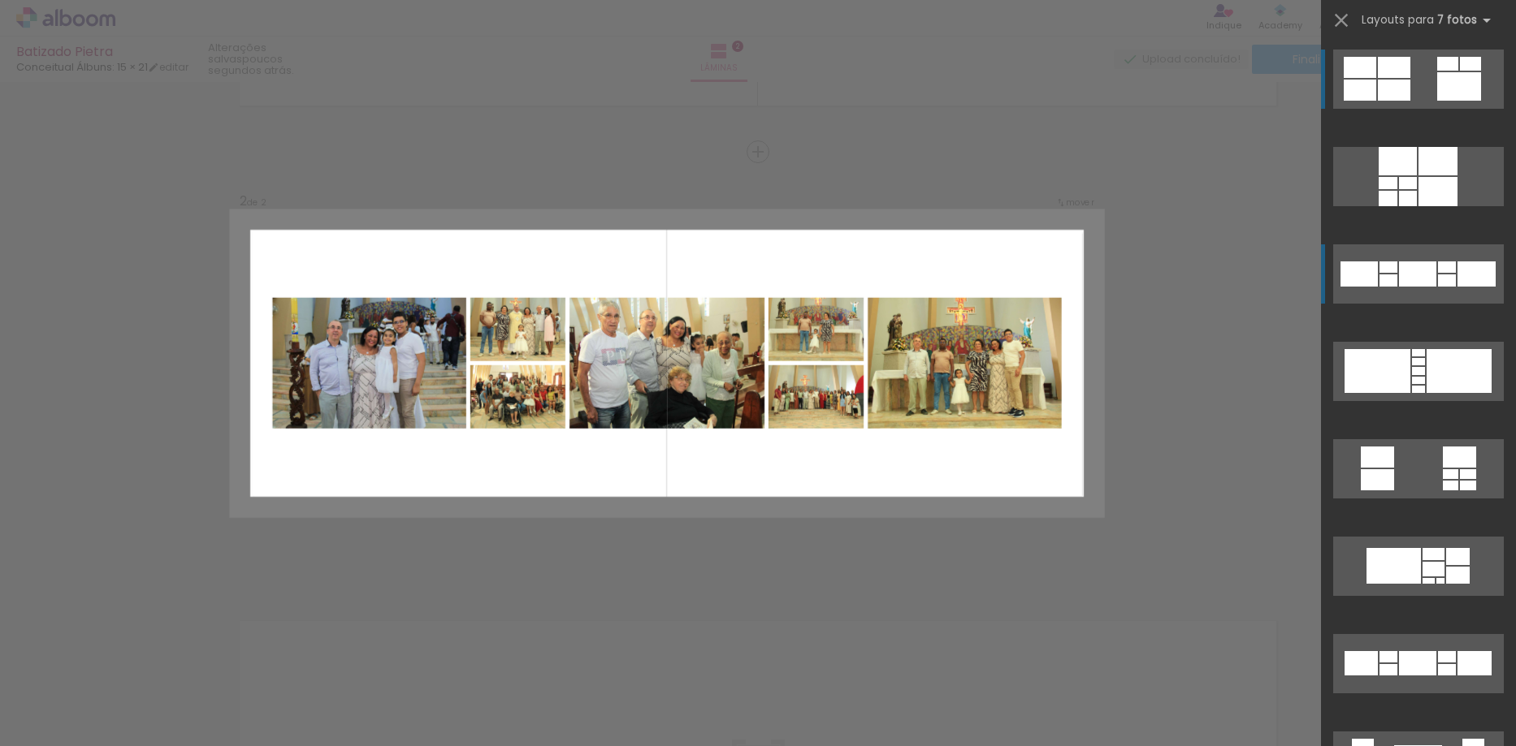
click at [1408, 269] on div at bounding box center [1417, 274] width 37 height 25
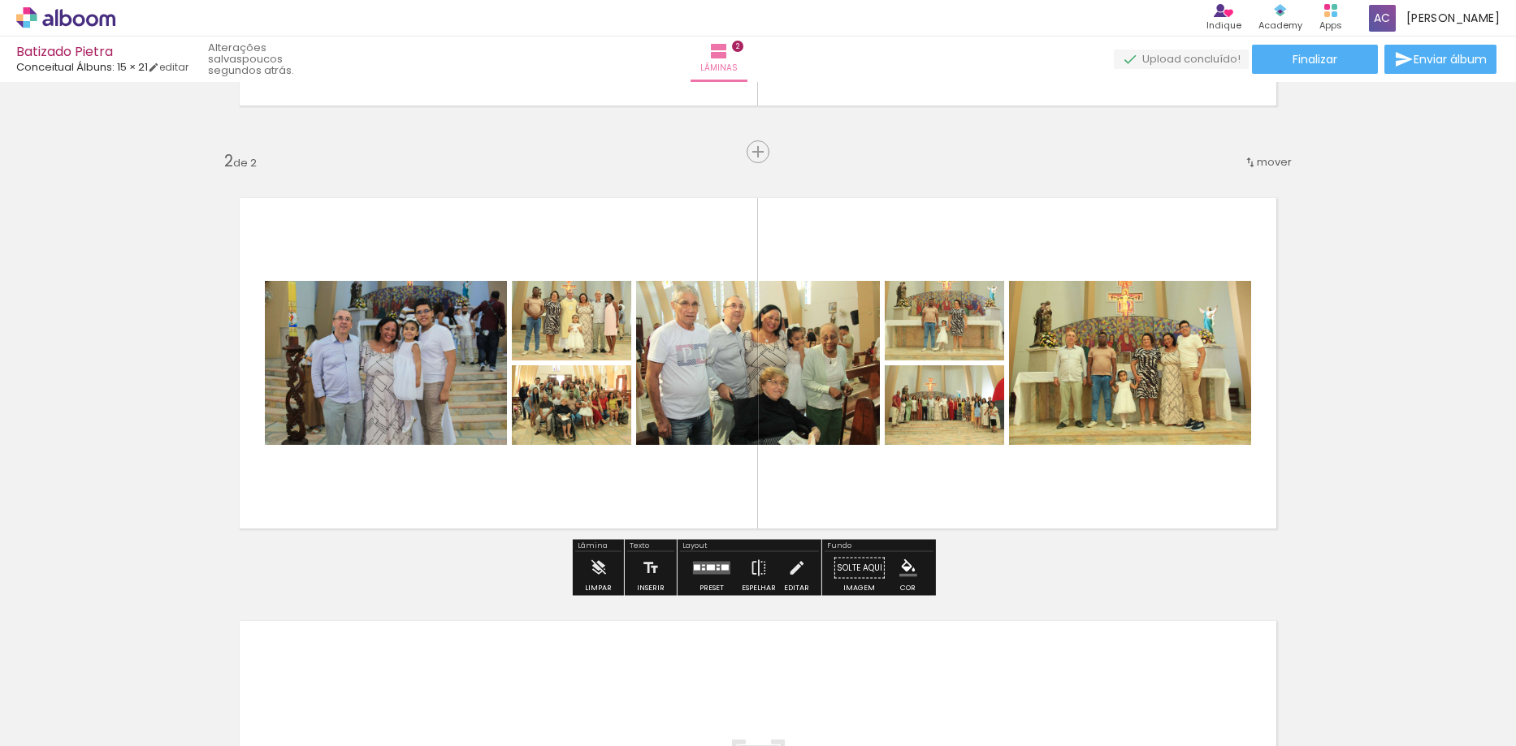
click at [690, 565] on div at bounding box center [712, 568] width 44 height 32
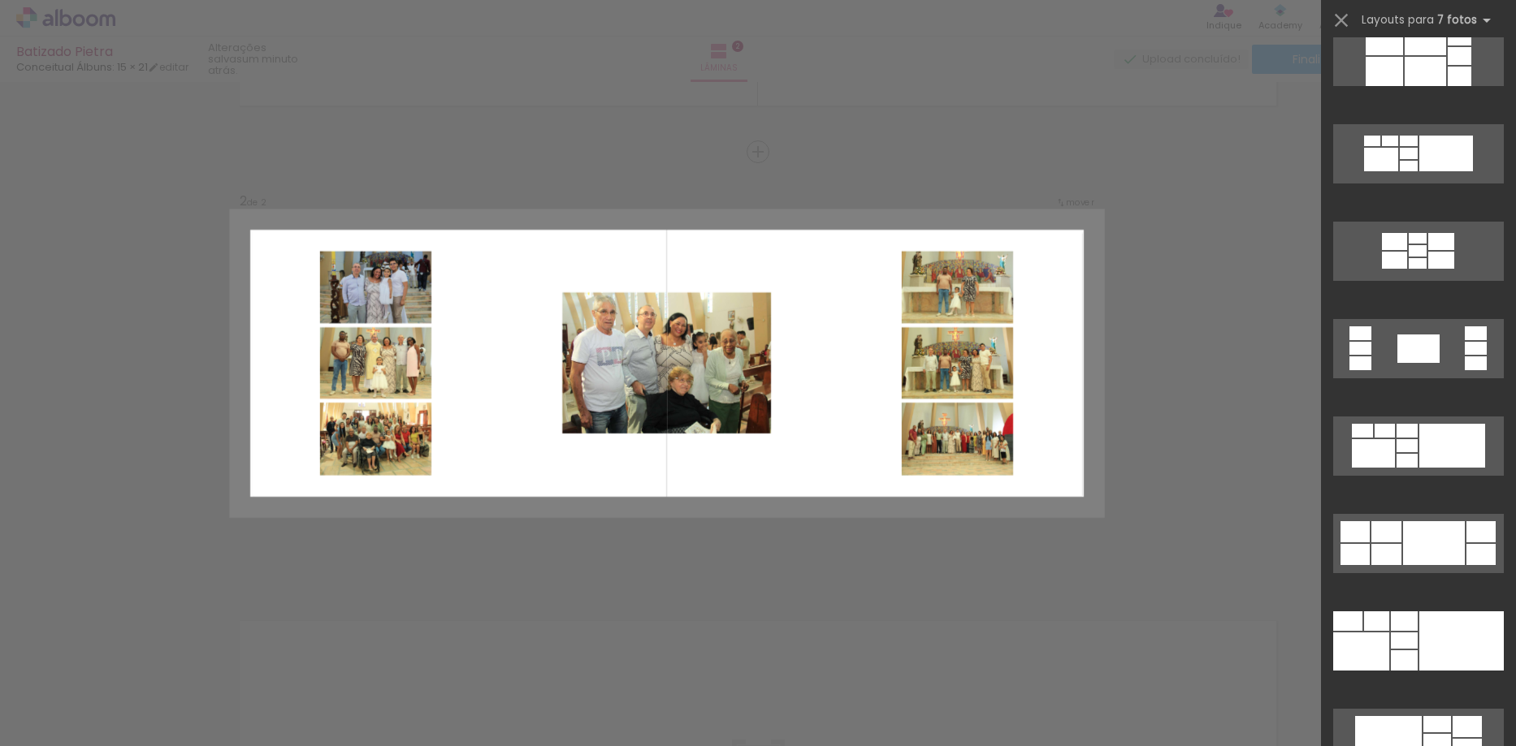
scroll to position [2388, 0]
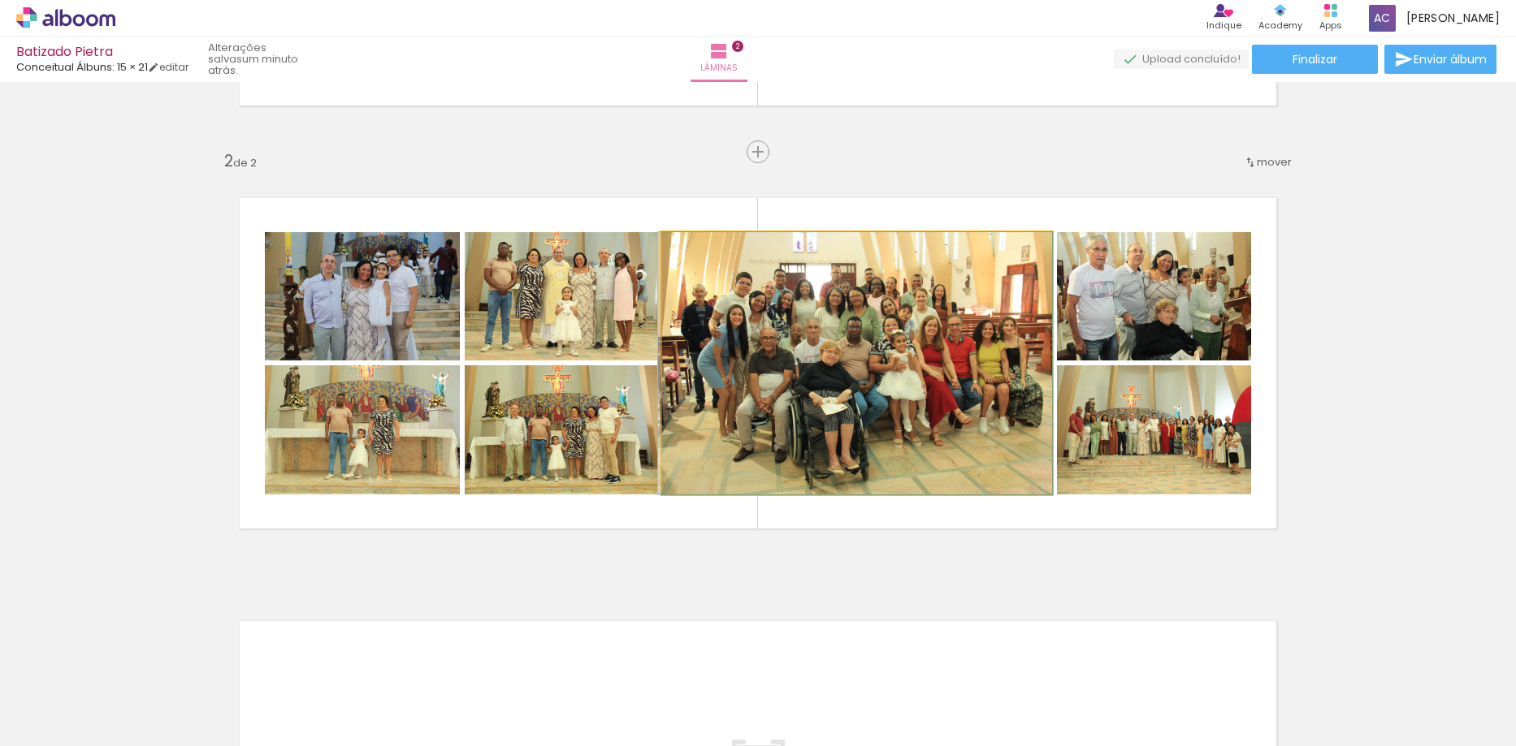
drag, startPoint x: 961, startPoint y: 450, endPoint x: 945, endPoint y: 450, distance: 16.2
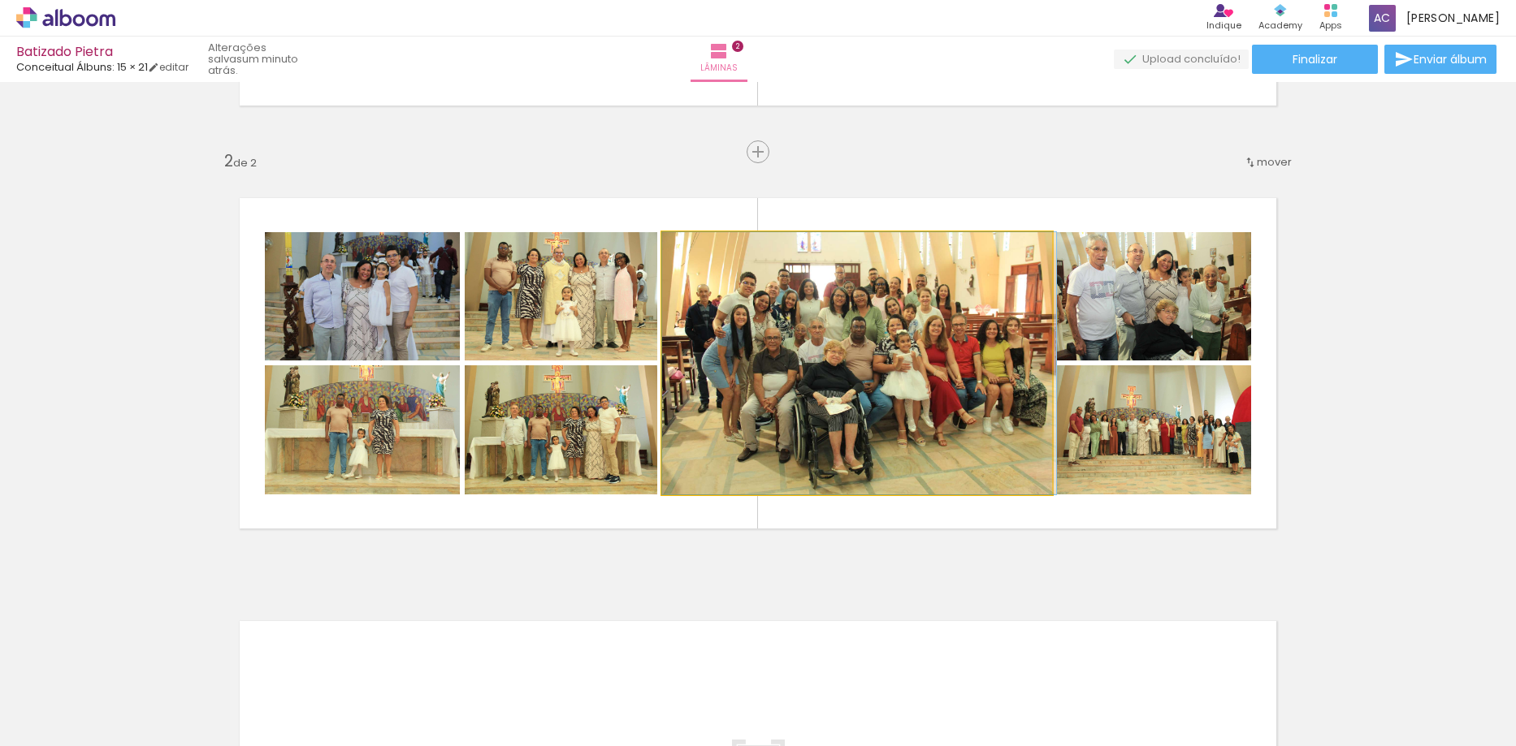
drag, startPoint x: 943, startPoint y: 450, endPoint x: 969, endPoint y: 452, distance: 26.0
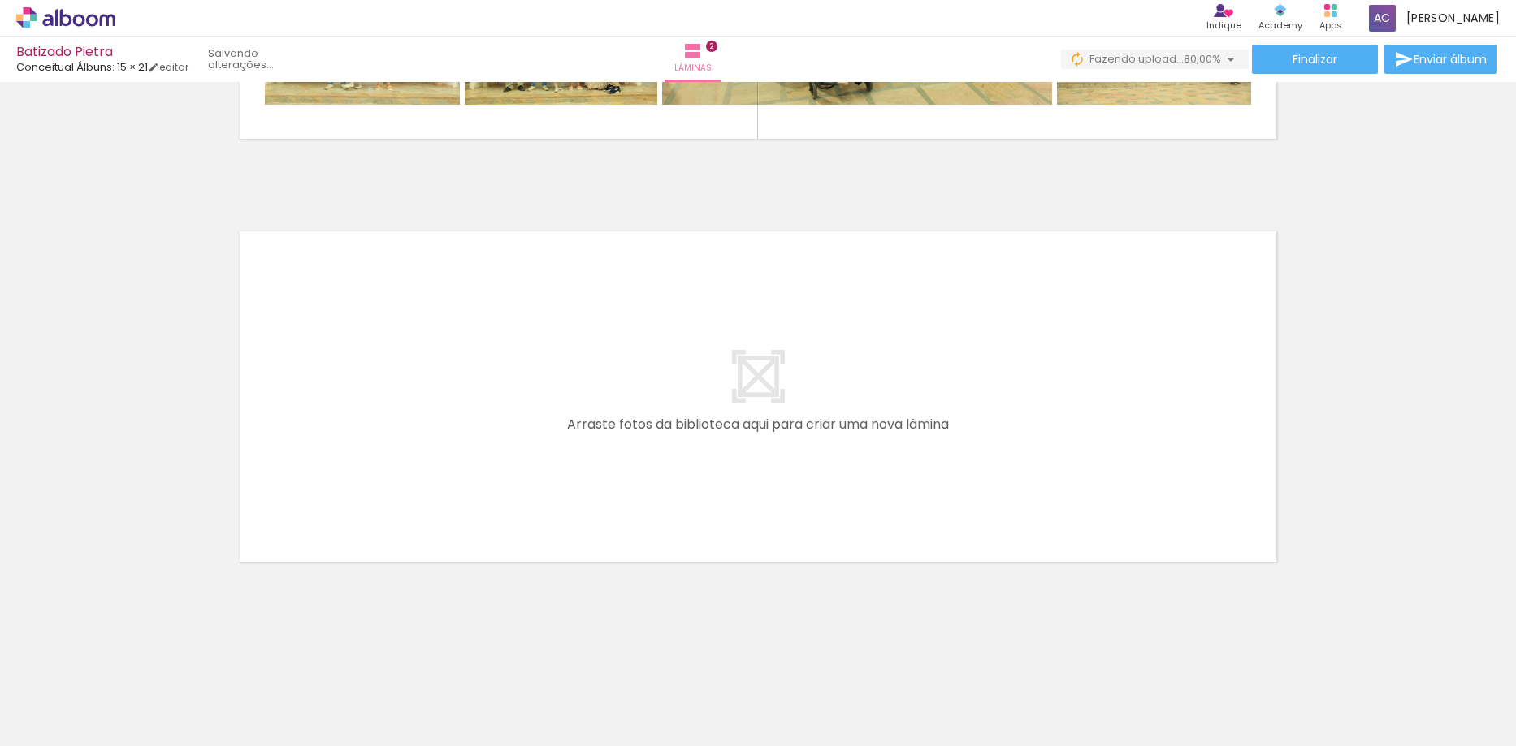
scroll to position [0, 0]
drag, startPoint x: 1204, startPoint y: 711, endPoint x: 1248, endPoint y: 651, distance: 74.4
click at [974, 450] on quentale-workspace at bounding box center [758, 373] width 1516 height 746
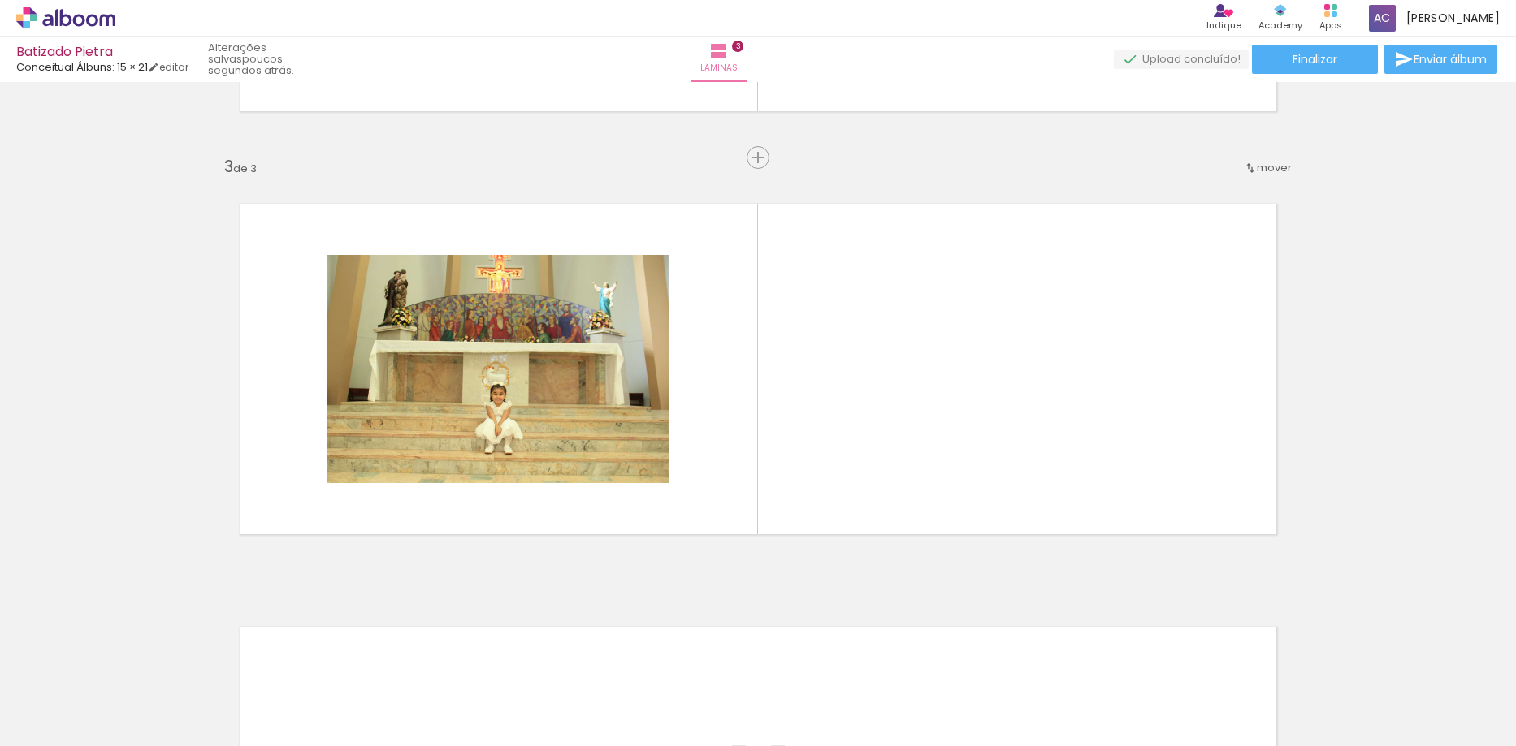
scroll to position [803, 0]
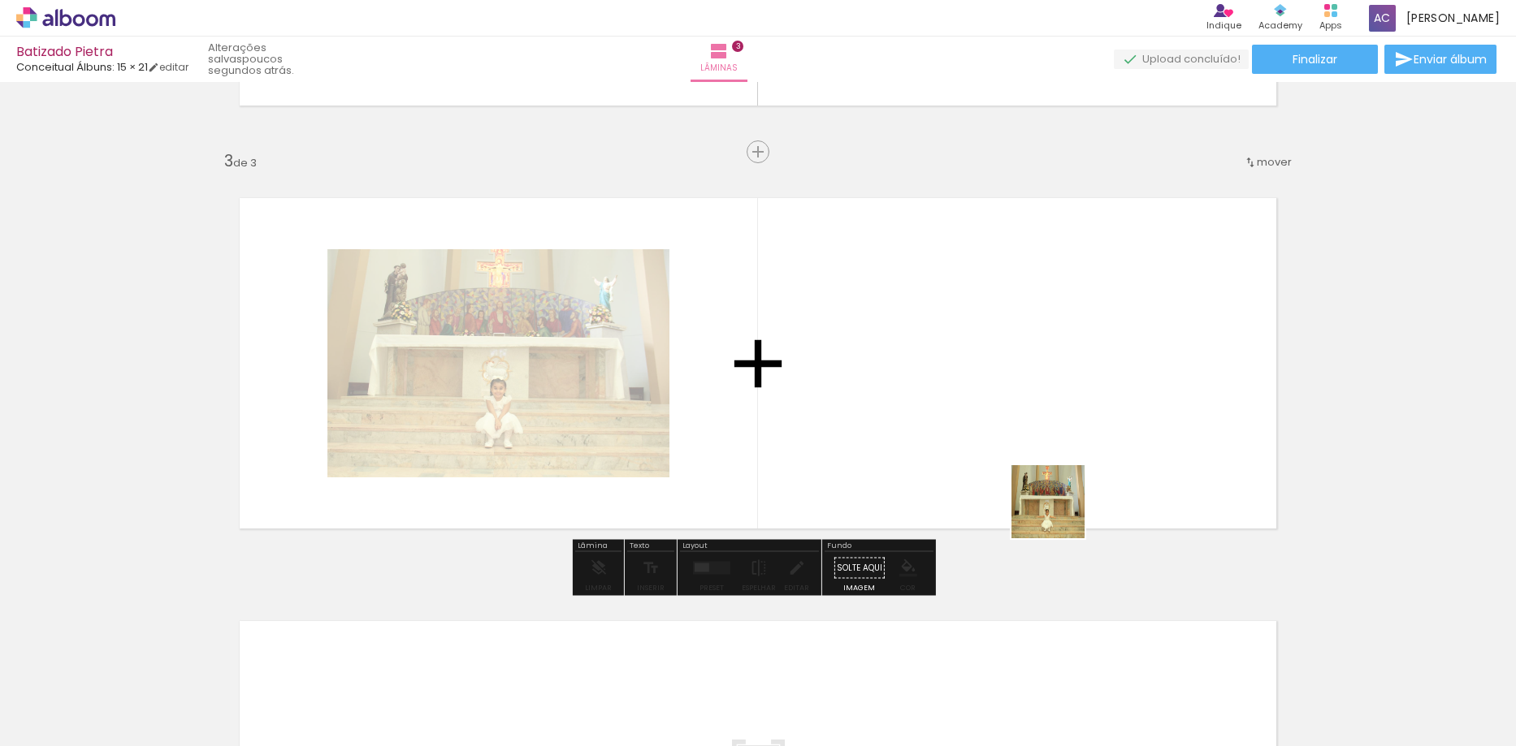
drag, startPoint x: 1279, startPoint y: 693, endPoint x: 1285, endPoint y: 644, distance: 49.1
click at [1040, 482] on quentale-workspace at bounding box center [758, 373] width 1516 height 746
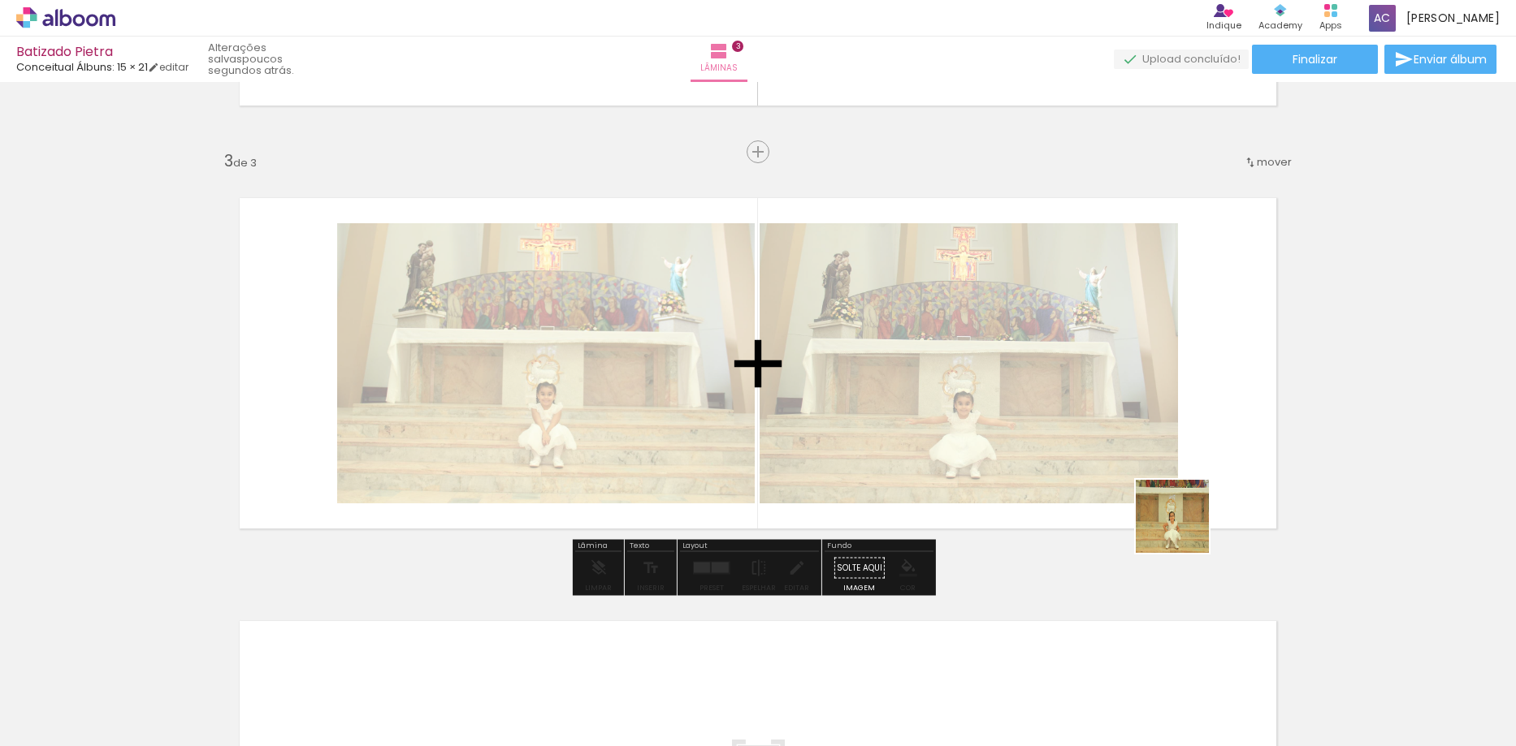
drag, startPoint x: 1371, startPoint y: 698, endPoint x: 1320, endPoint y: 625, distance: 89.2
click at [1158, 500] on quentale-workspace at bounding box center [758, 373] width 1516 height 746
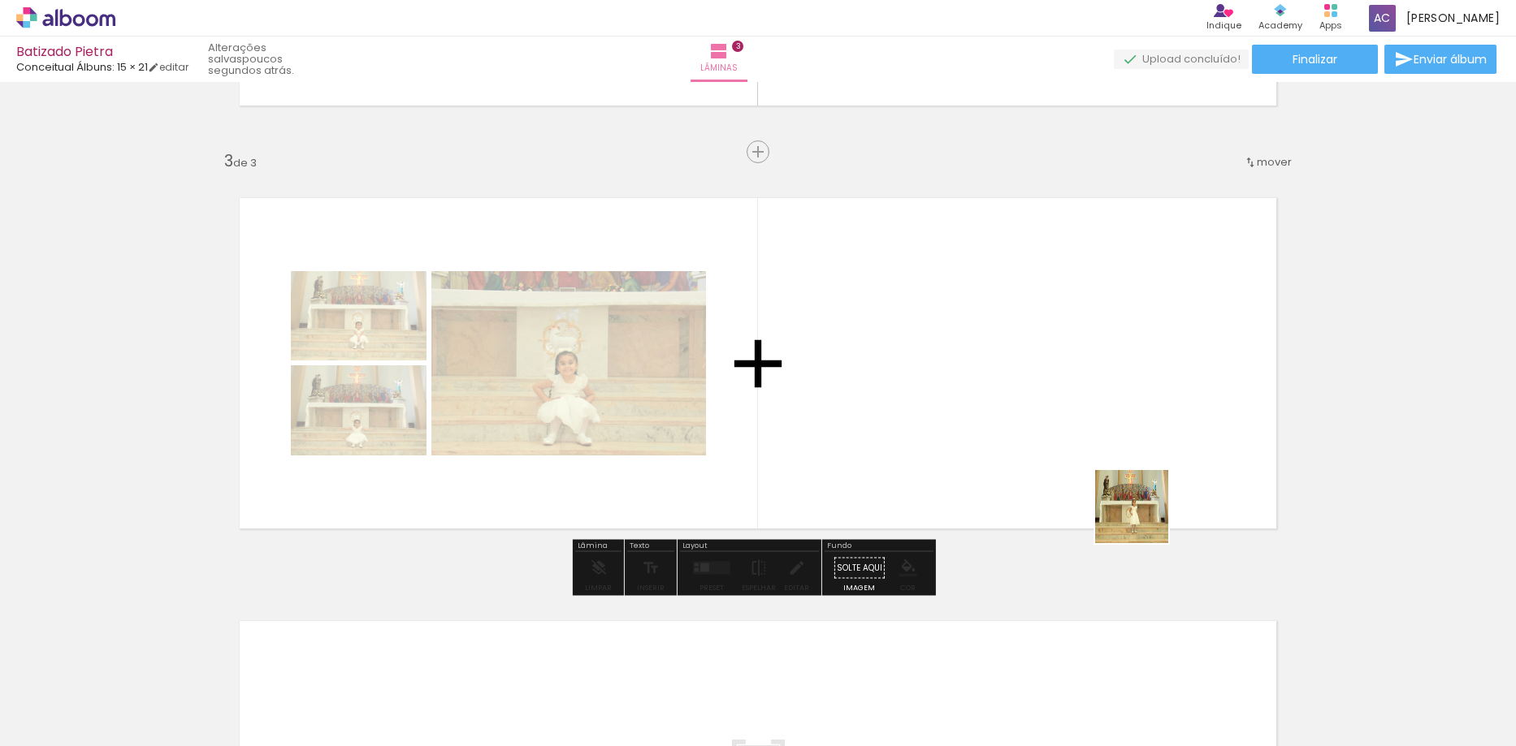
drag, startPoint x: 1226, startPoint y: 573, endPoint x: 1135, endPoint y: 508, distance: 111.8
click at [1135, 508] on quentale-workspace at bounding box center [758, 373] width 1516 height 746
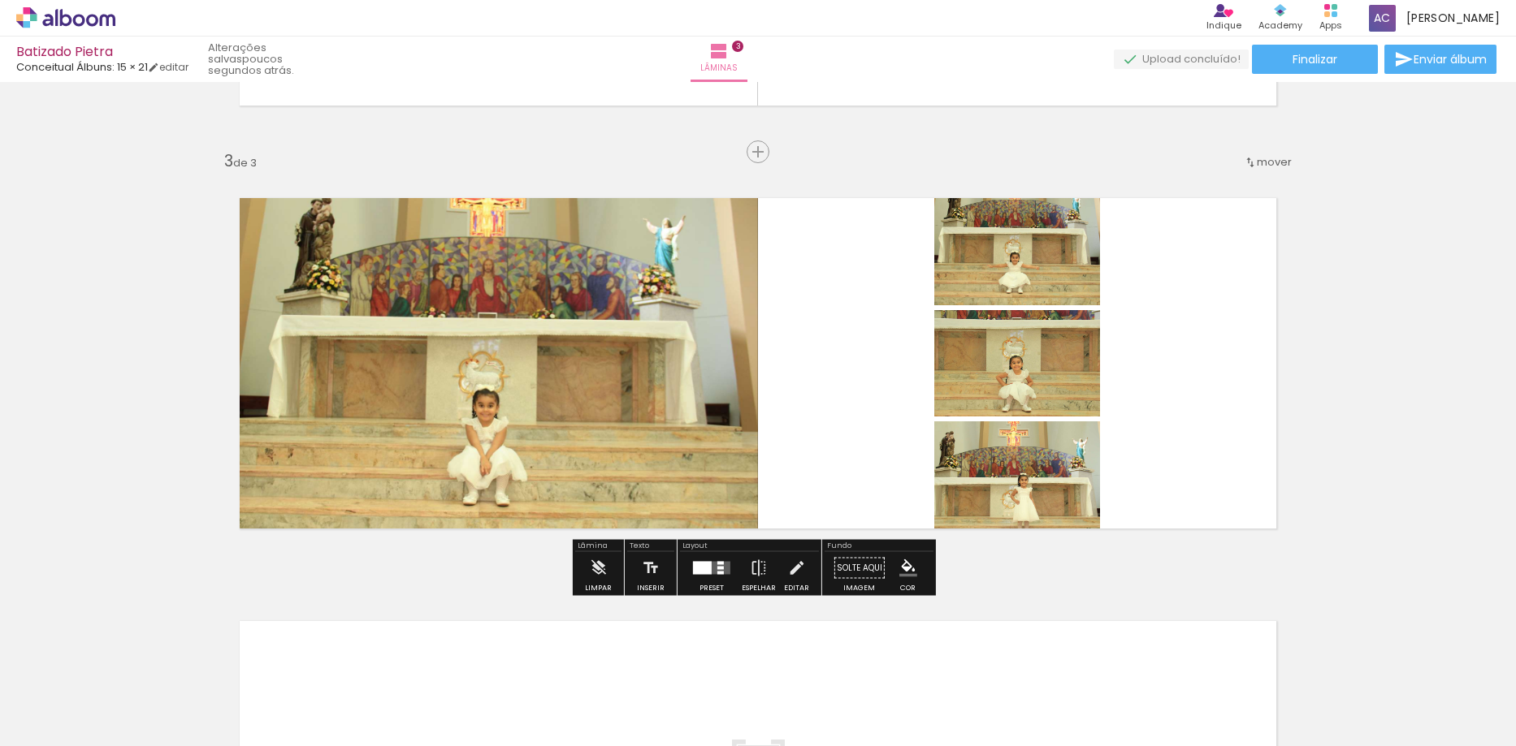
click at [718, 573] on div at bounding box center [720, 573] width 6 height 3
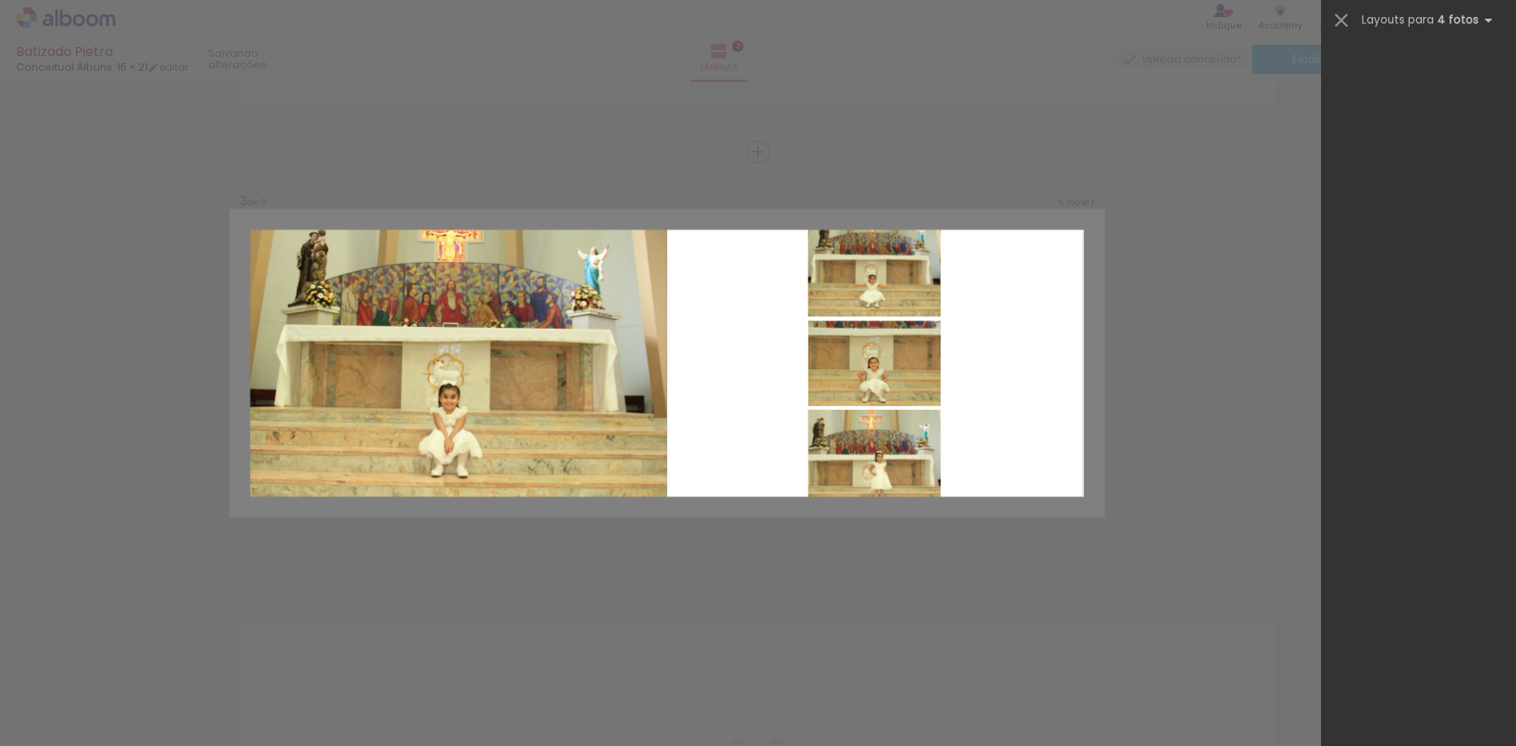
scroll to position [0, 0]
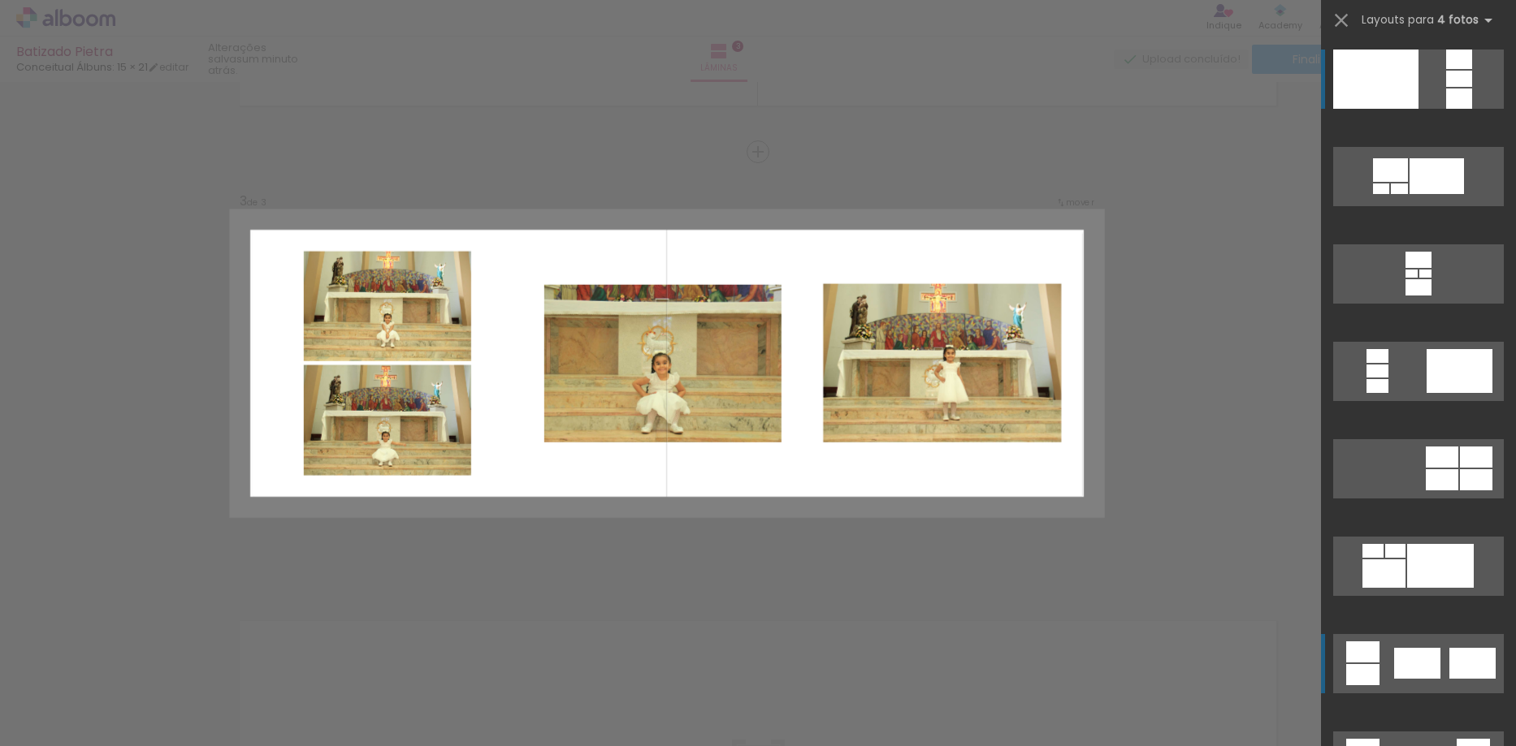
click at [1407, 588] on div at bounding box center [1440, 566] width 67 height 44
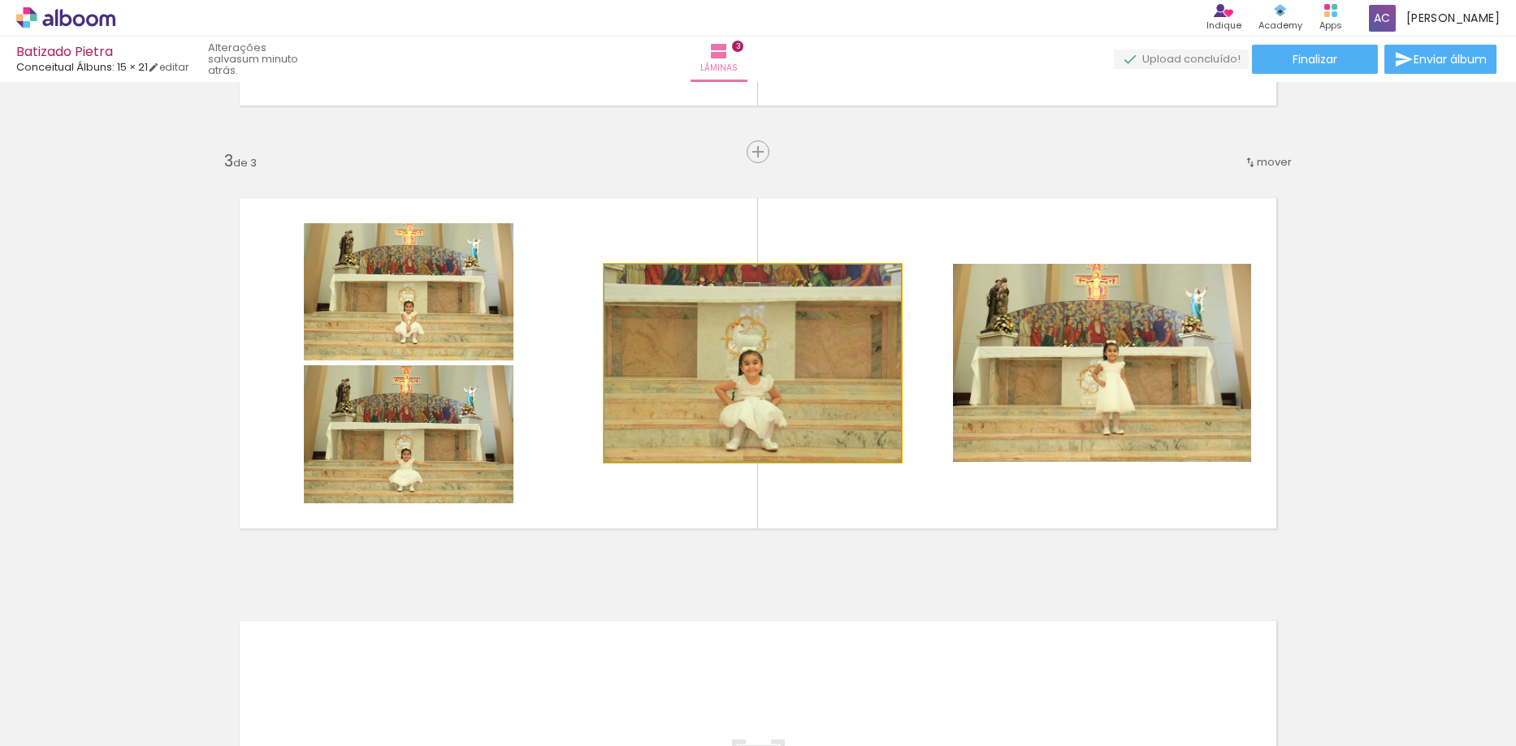
drag, startPoint x: 780, startPoint y: 418, endPoint x: 806, endPoint y: 416, distance: 26.1
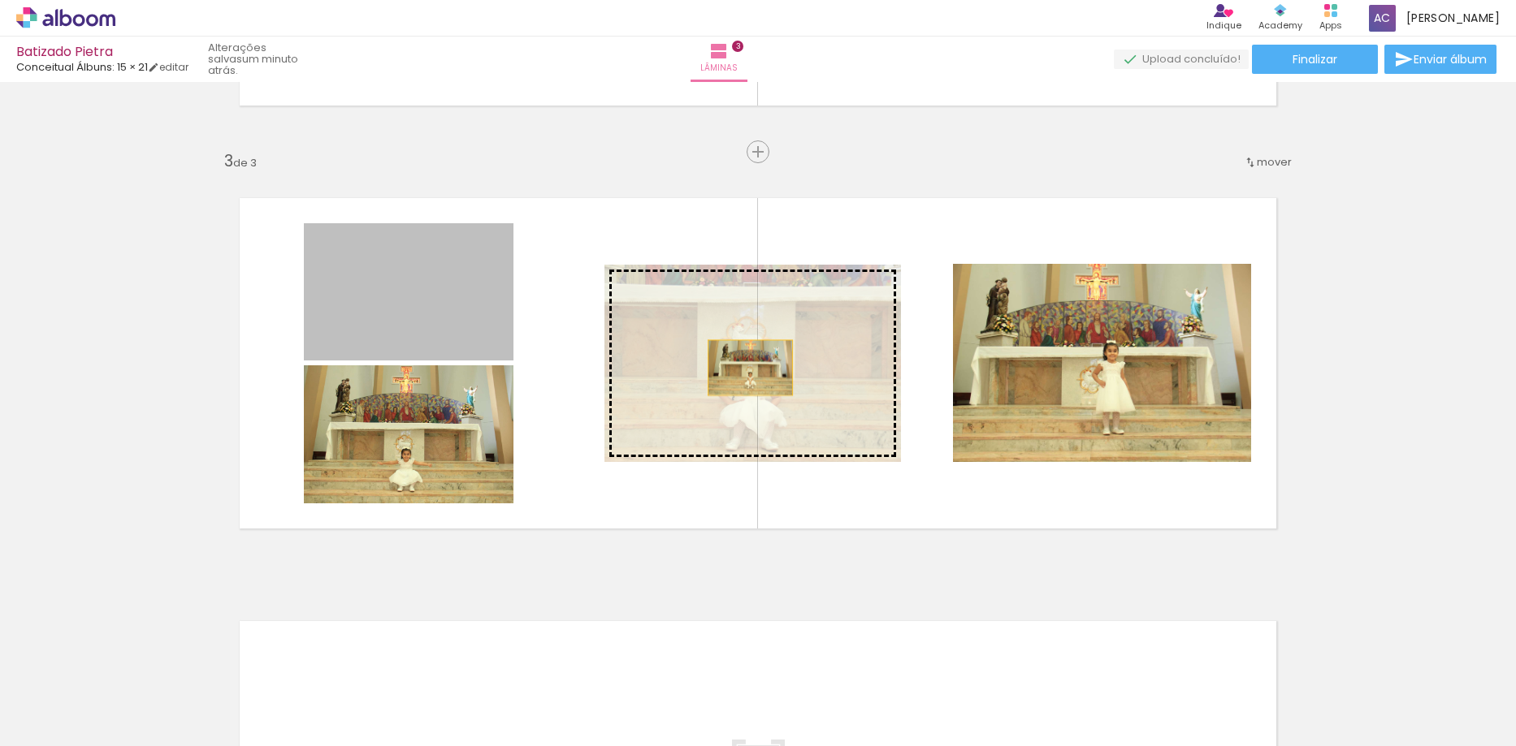
drag, startPoint x: 396, startPoint y: 314, endPoint x: 775, endPoint y: 377, distance: 384.5
click at [0, 0] on slot at bounding box center [0, 0] width 0 height 0
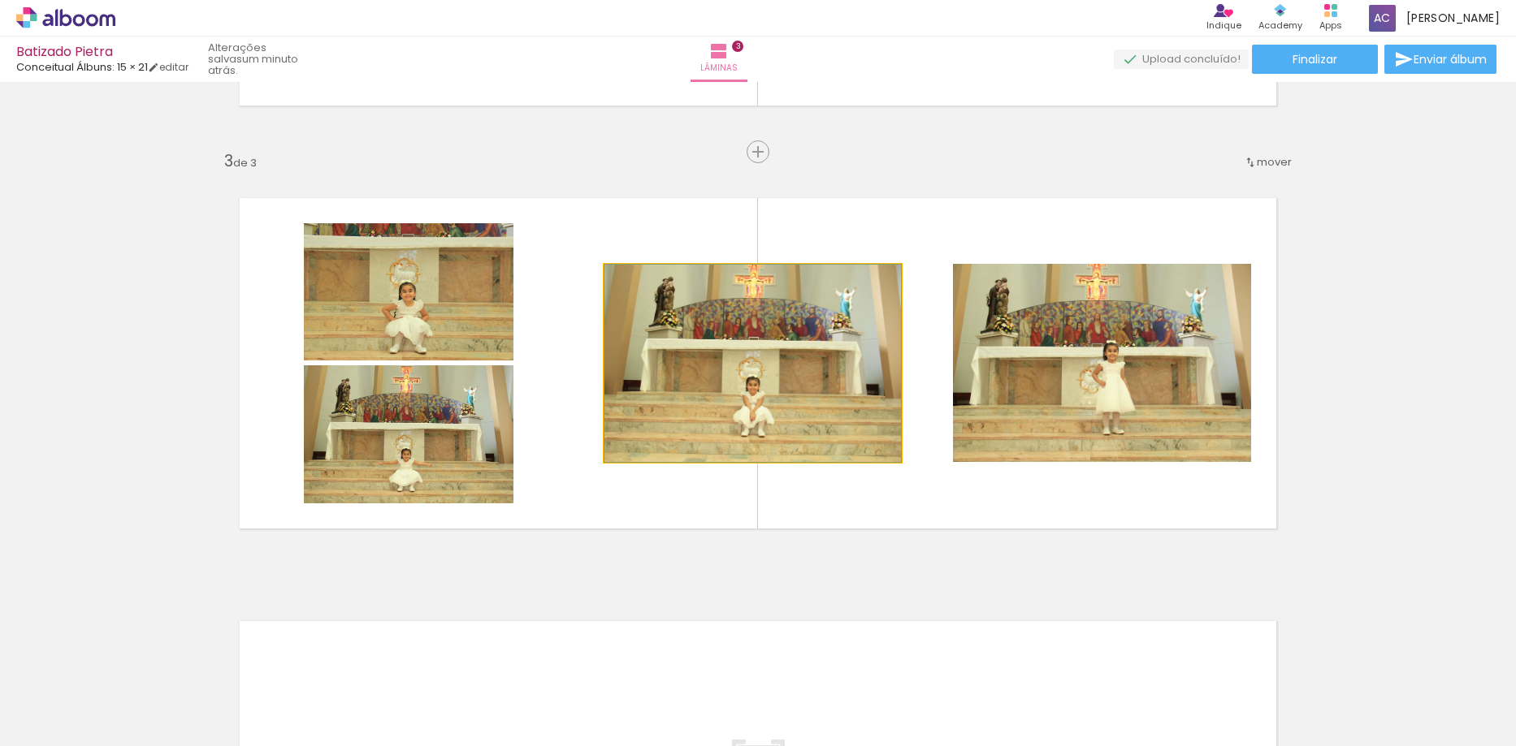
drag, startPoint x: 806, startPoint y: 393, endPoint x: 773, endPoint y: 396, distance: 32.6
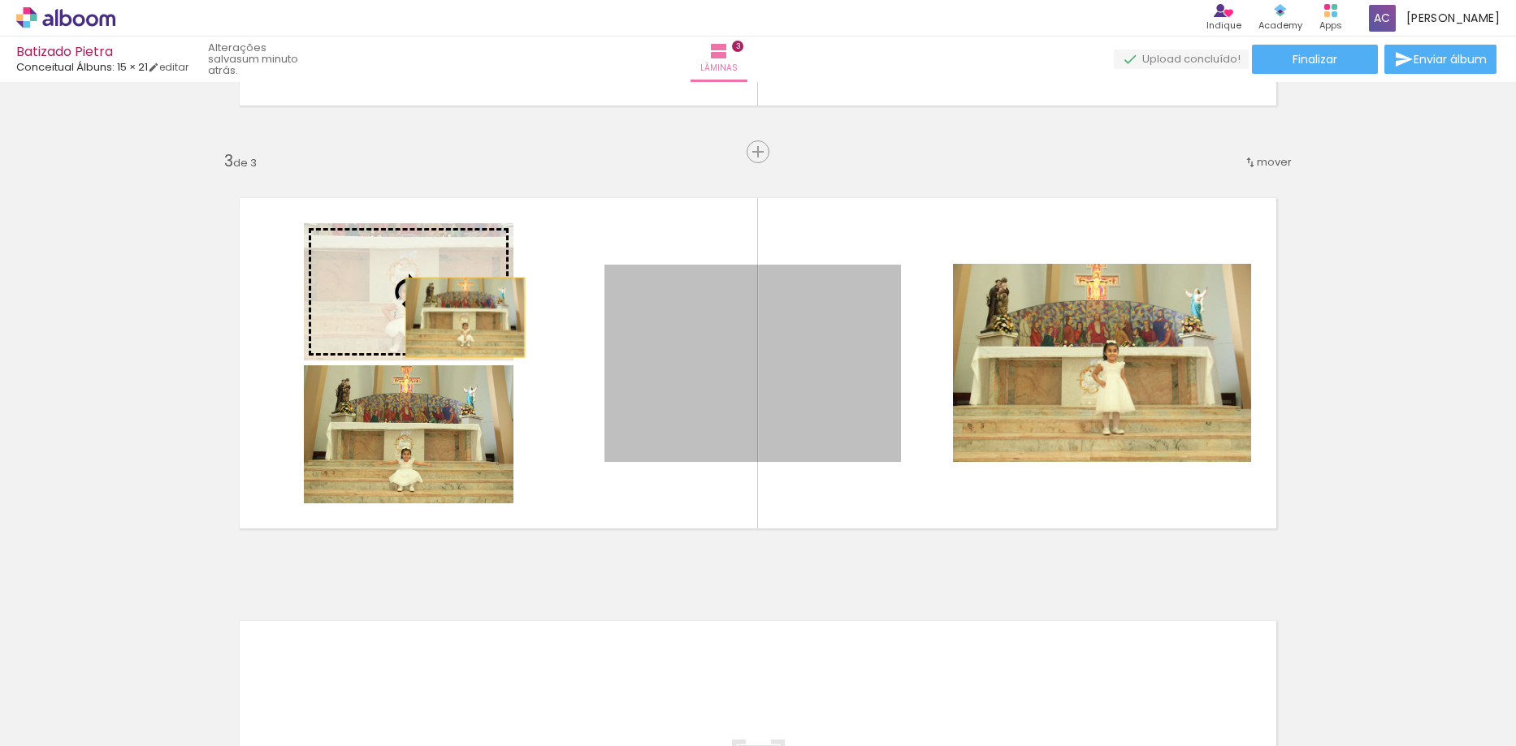
drag, startPoint x: 668, startPoint y: 367, endPoint x: 452, endPoint y: 316, distance: 222.0
click at [0, 0] on slot at bounding box center [0, 0] width 0 height 0
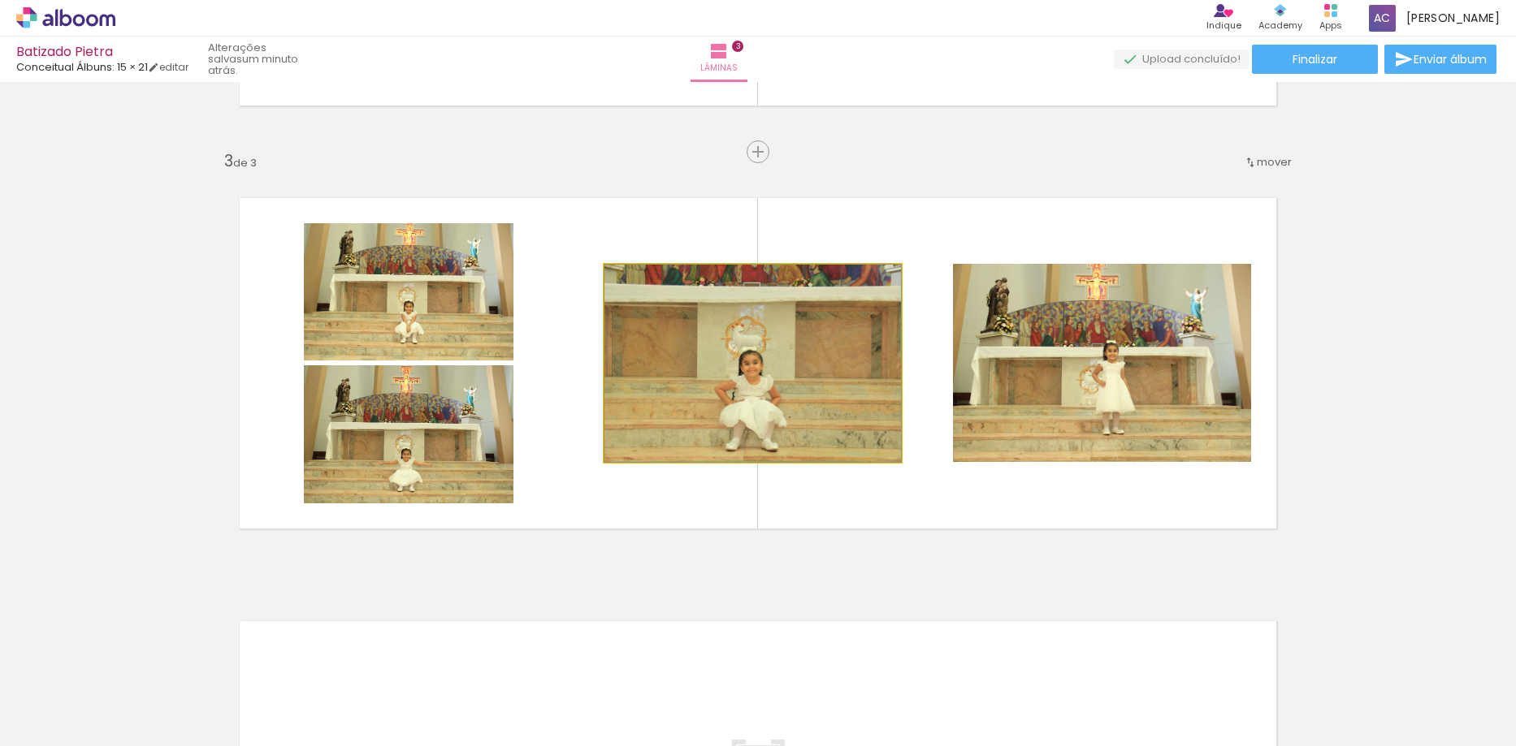
drag, startPoint x: 746, startPoint y: 400, endPoint x: 767, endPoint y: 400, distance: 21.1
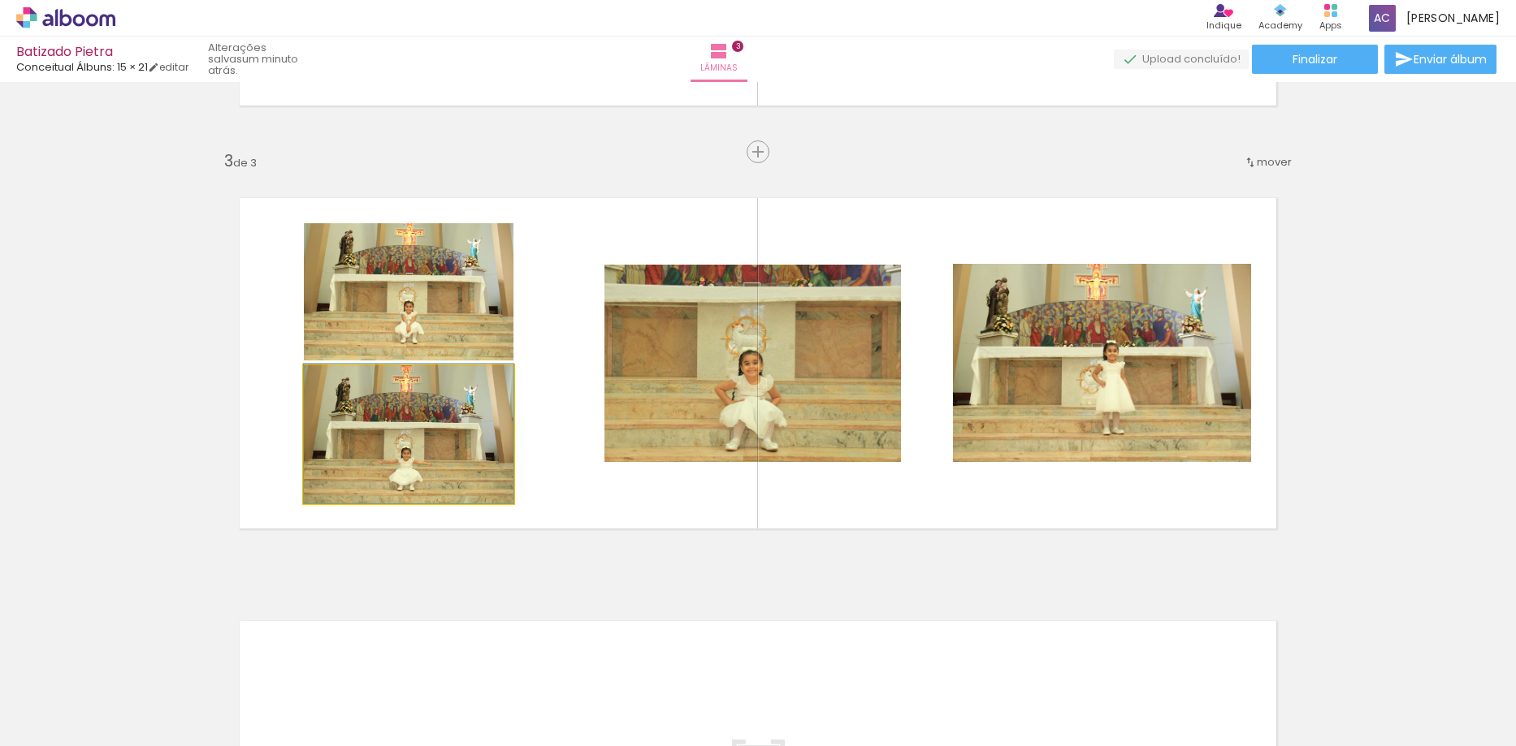
drag, startPoint x: 418, startPoint y: 422, endPoint x: 425, endPoint y: 413, distance: 11.7
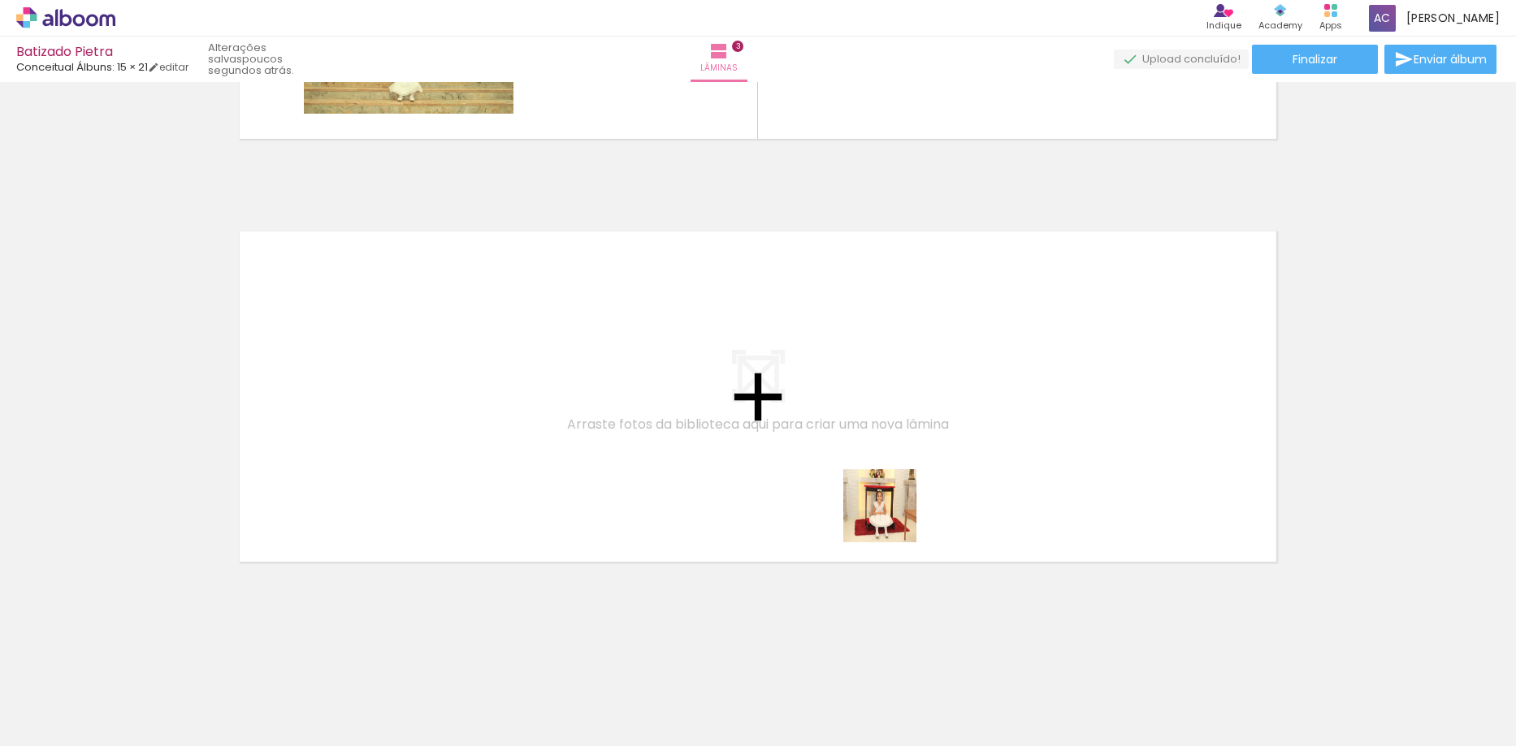
drag, startPoint x: 1270, startPoint y: 698, endPoint x: 842, endPoint y: 472, distance: 484.3
click at [842, 472] on quentale-workspace at bounding box center [758, 373] width 1516 height 746
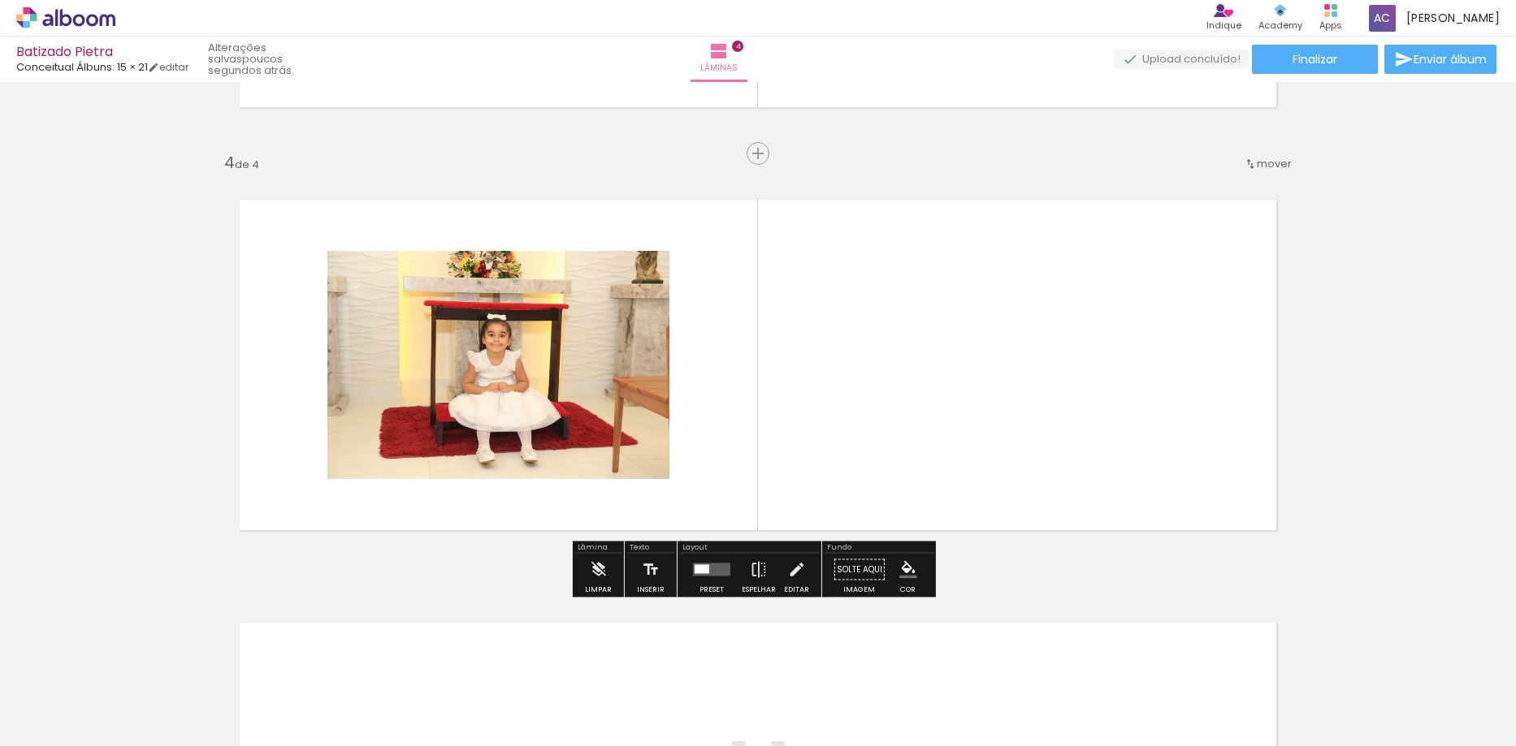
scroll to position [1226, 0]
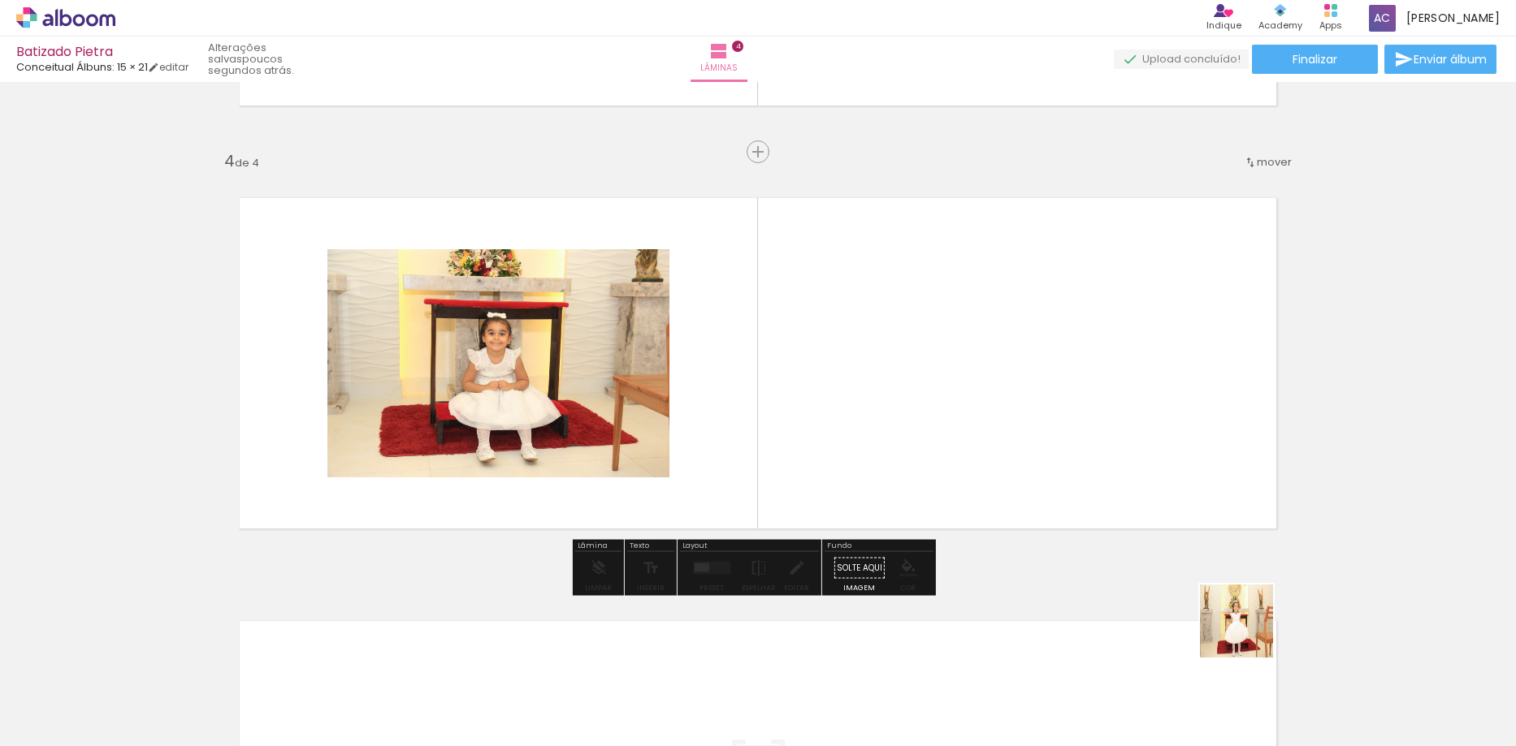
drag, startPoint x: 1248, startPoint y: 634, endPoint x: 961, endPoint y: 452, distance: 339.8
click at [961, 452] on quentale-workspace at bounding box center [758, 373] width 1516 height 746
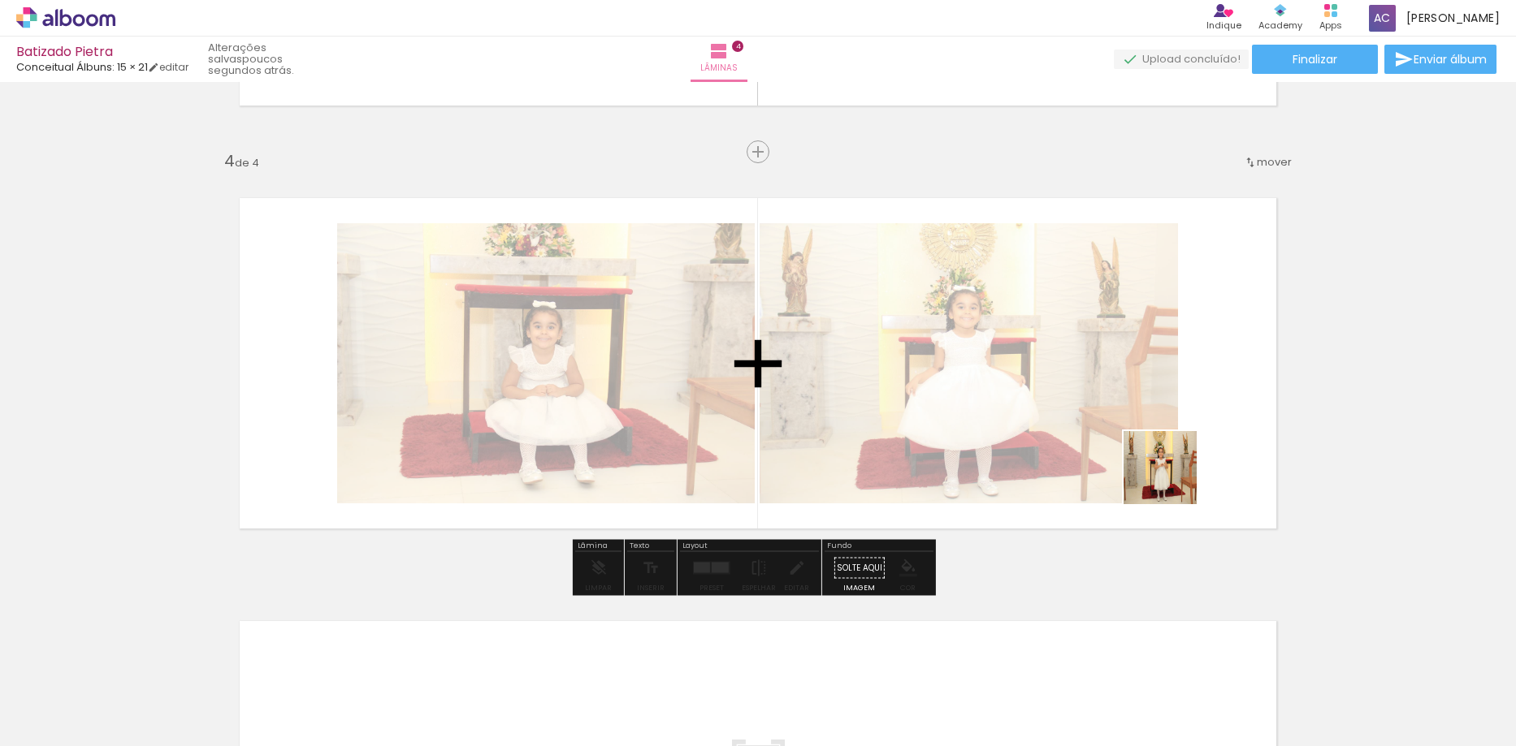
drag, startPoint x: 1467, startPoint y: 701, endPoint x: 999, endPoint y: 557, distance: 489.4
click at [1152, 458] on quentale-workspace at bounding box center [758, 373] width 1516 height 746
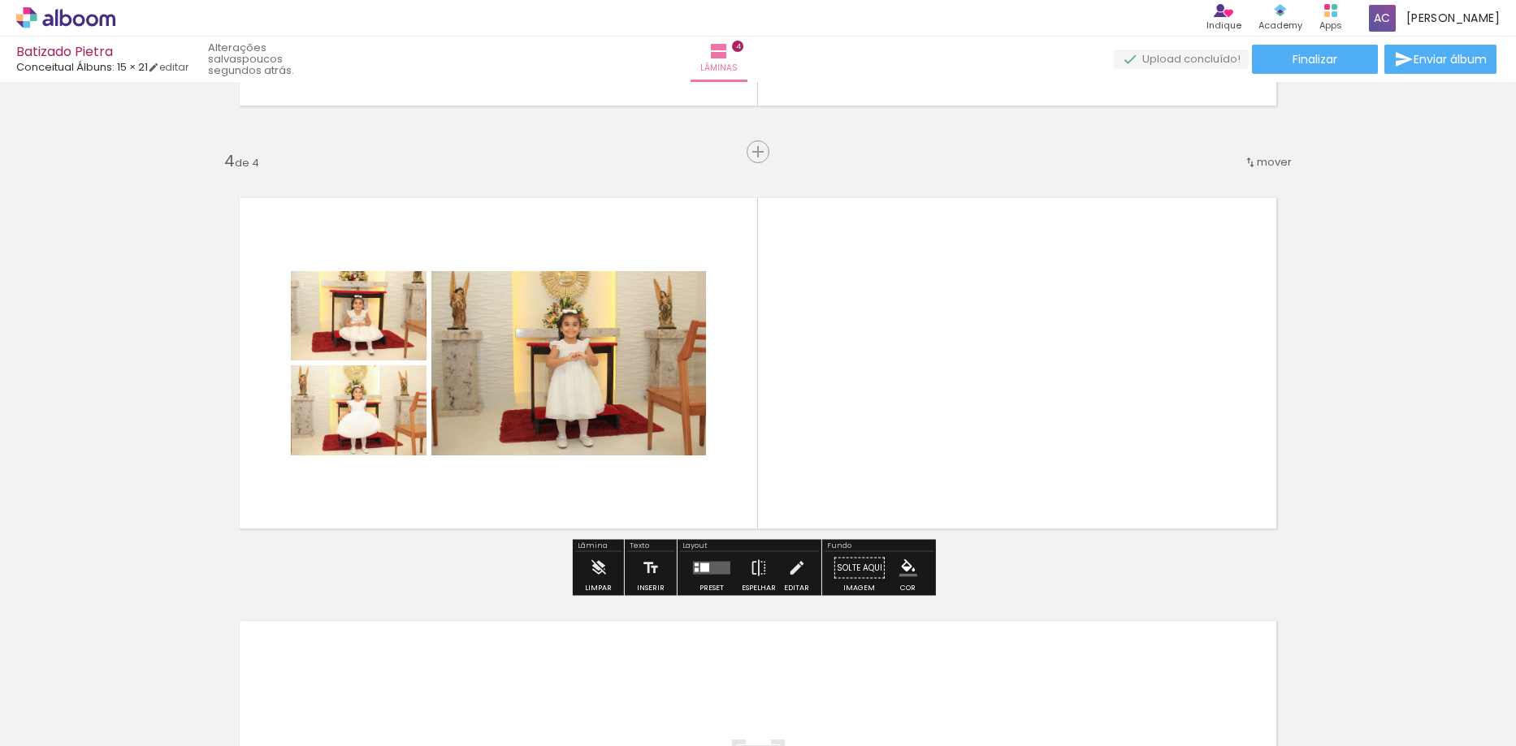
click at [690, 561] on div at bounding box center [712, 568] width 44 height 32
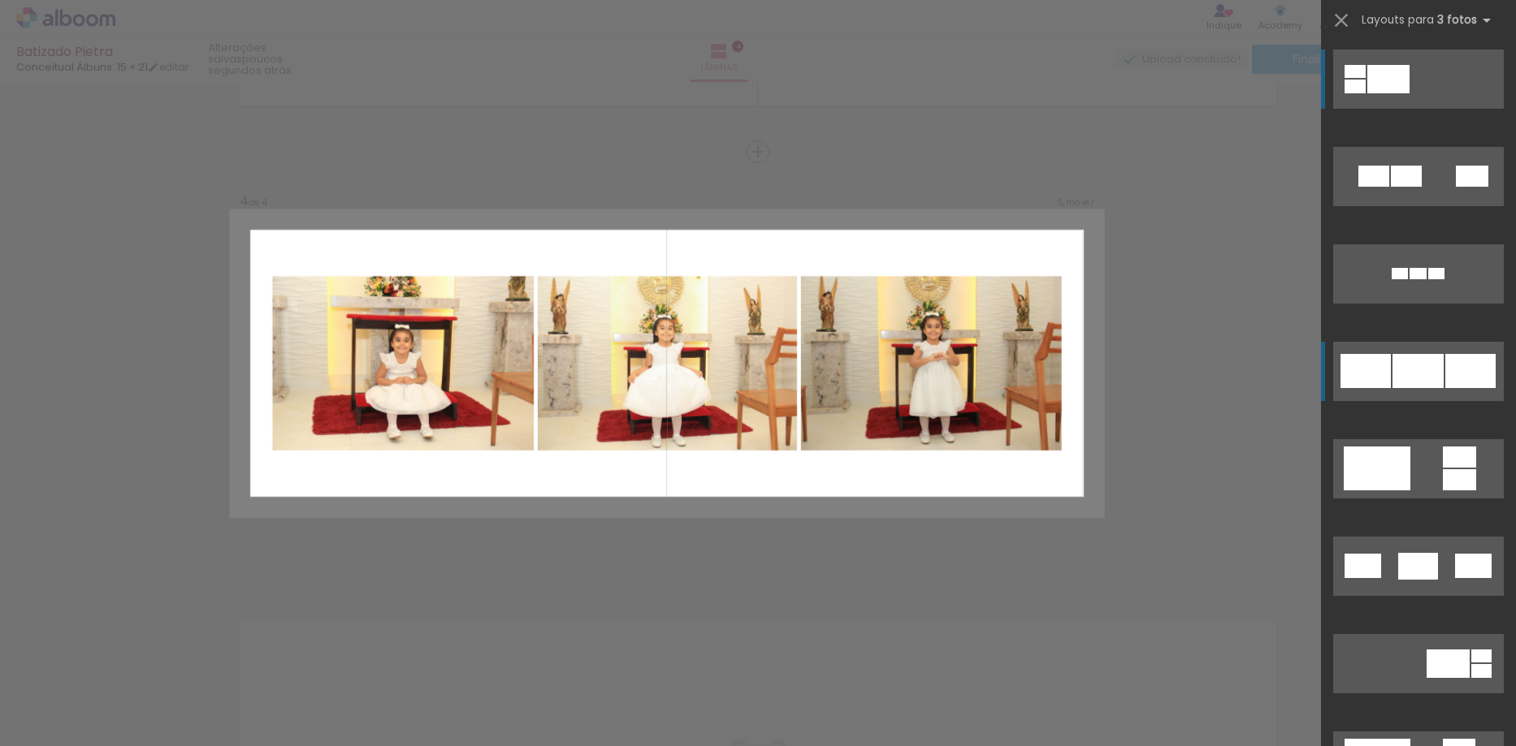
click at [1399, 386] on div at bounding box center [1417, 371] width 51 height 34
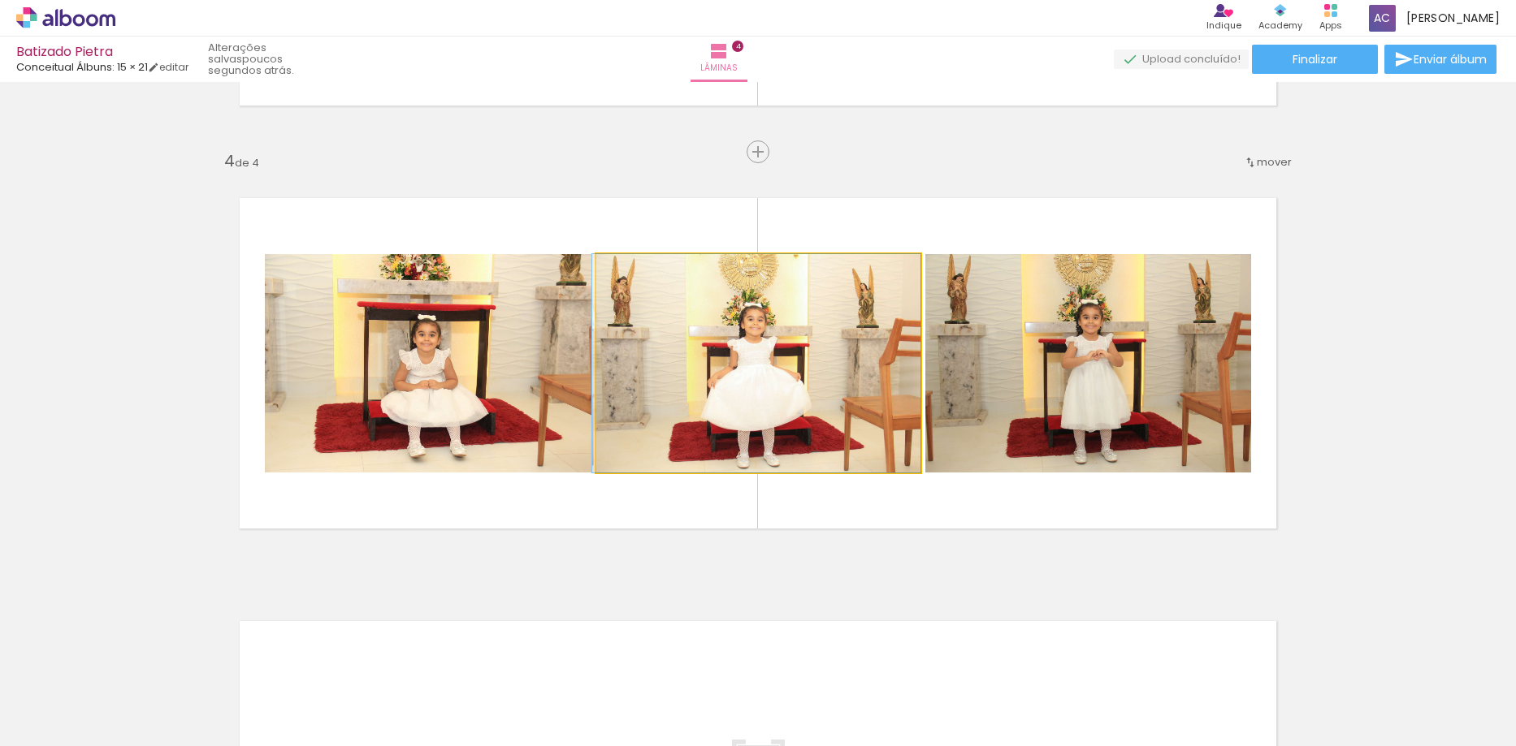
drag, startPoint x: 789, startPoint y: 396, endPoint x: 774, endPoint y: 396, distance: 15.5
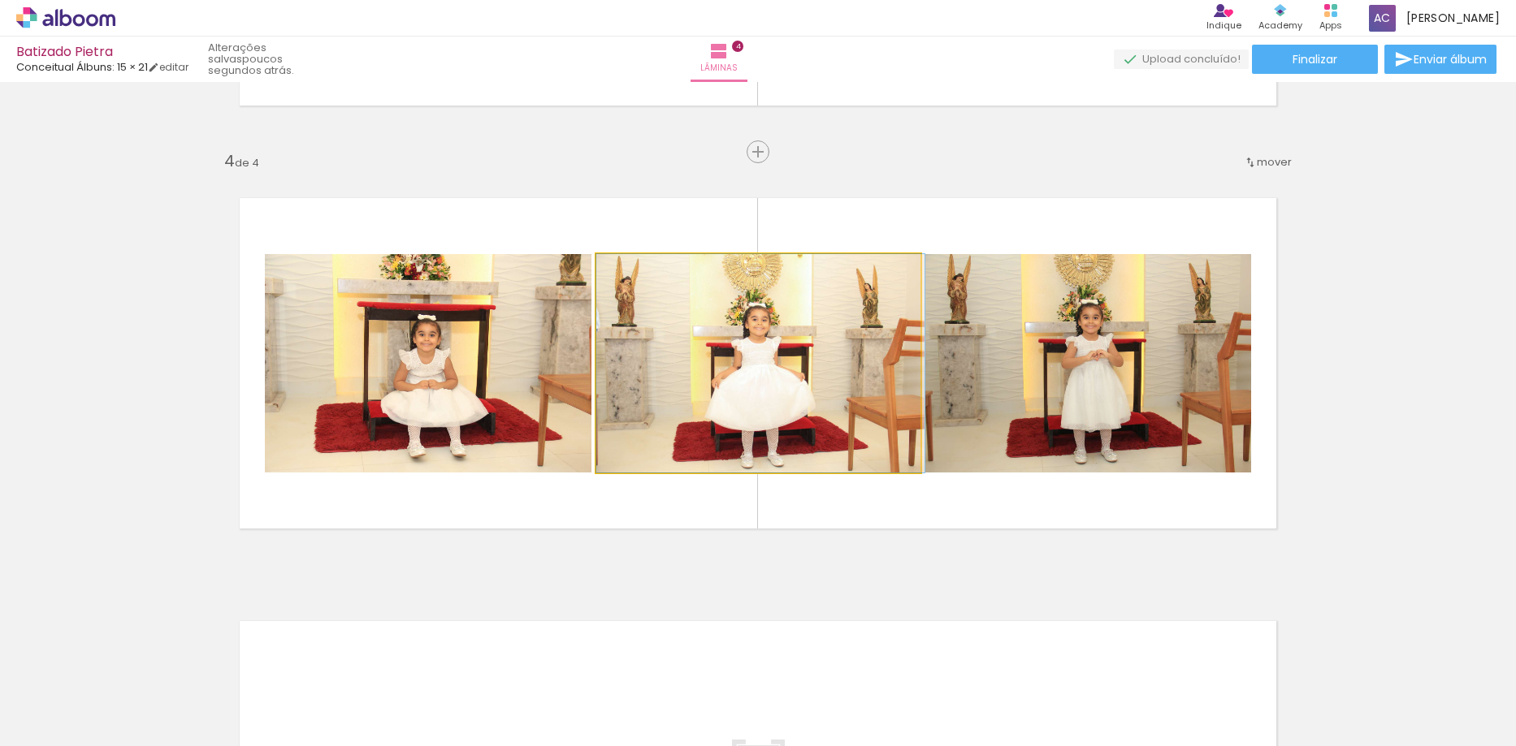
drag, startPoint x: 811, startPoint y: 397, endPoint x: 832, endPoint y: 398, distance: 21.9
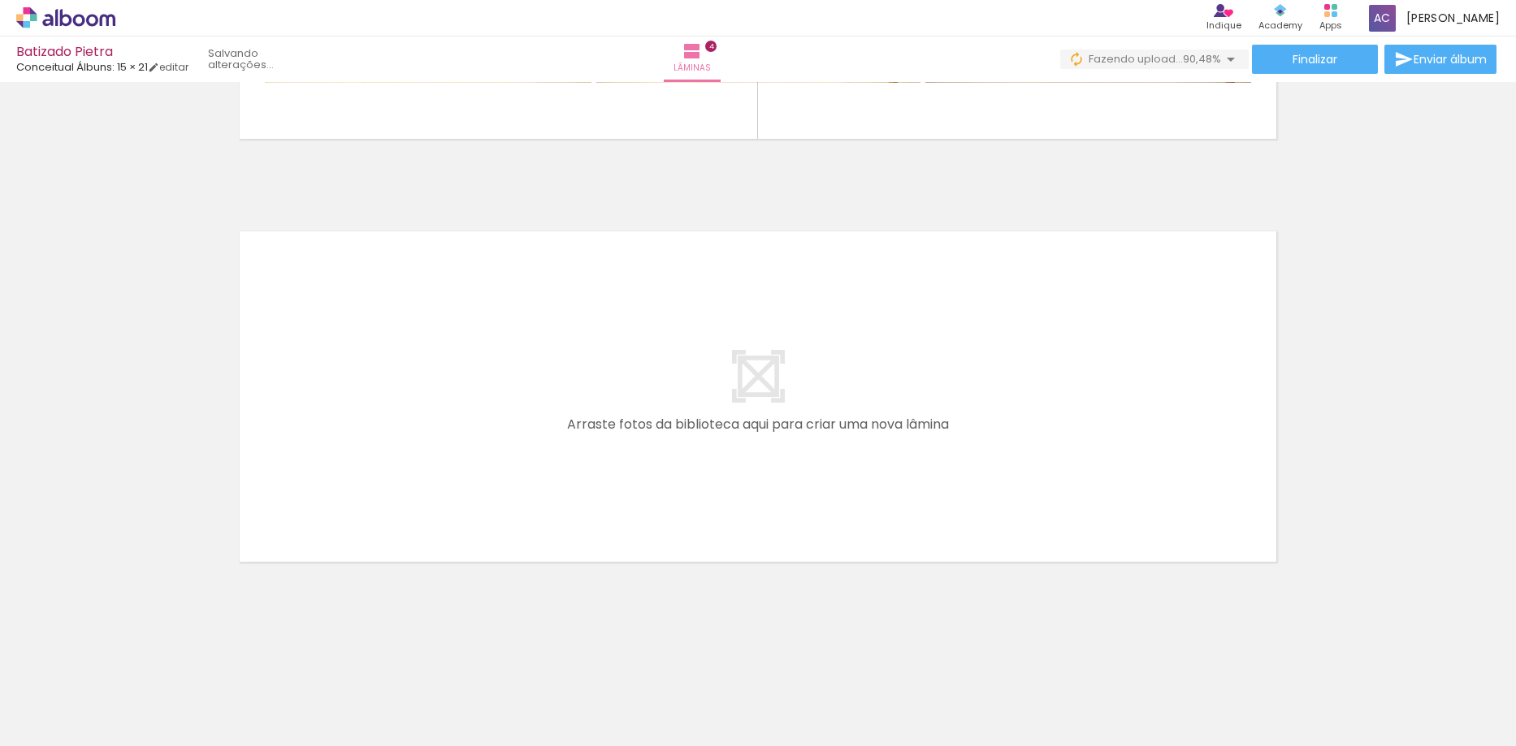
scroll to position [0, 0]
drag, startPoint x: 1252, startPoint y: 695, endPoint x: 844, endPoint y: 429, distance: 487.7
click at [844, 429] on quentale-workspace at bounding box center [758, 373] width 1516 height 746
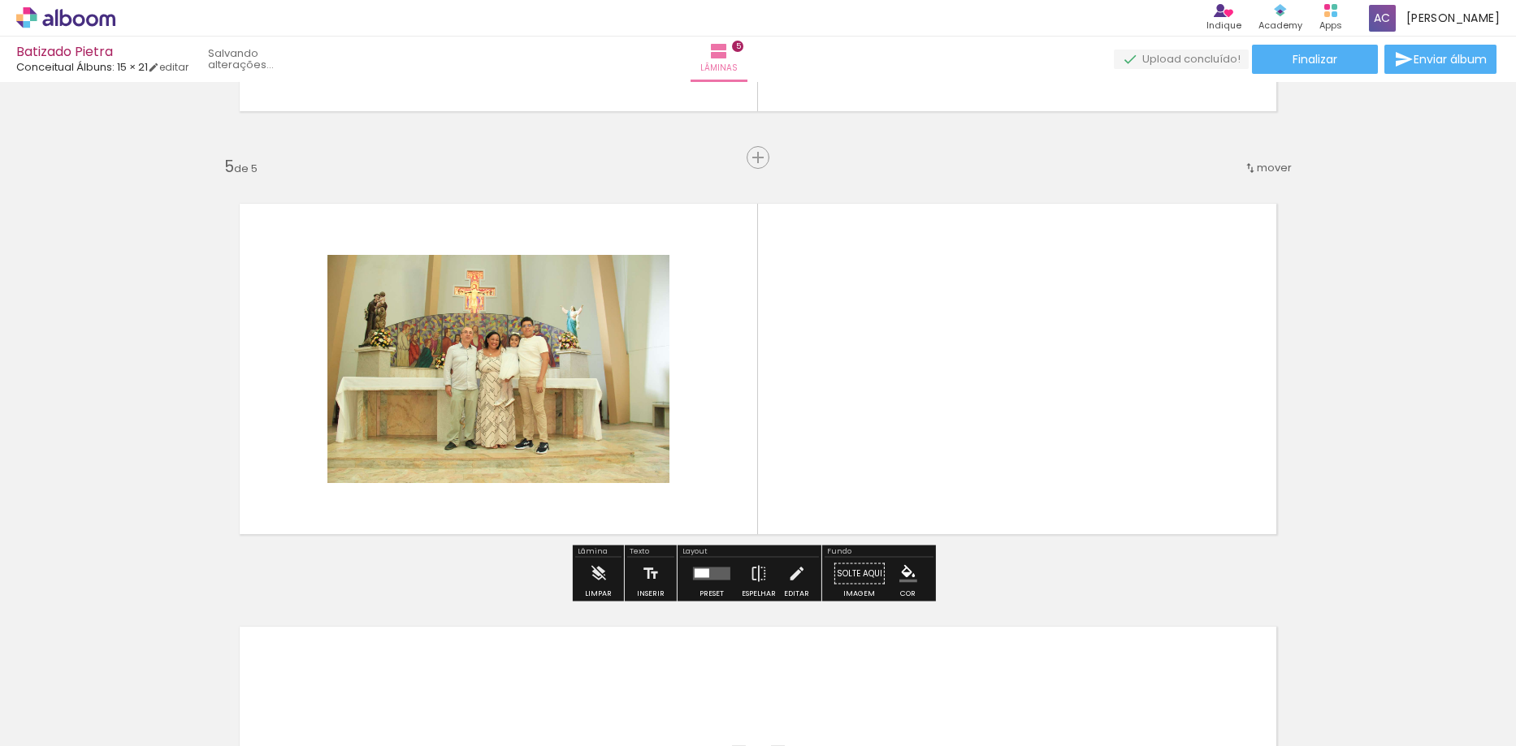
scroll to position [1650, 0]
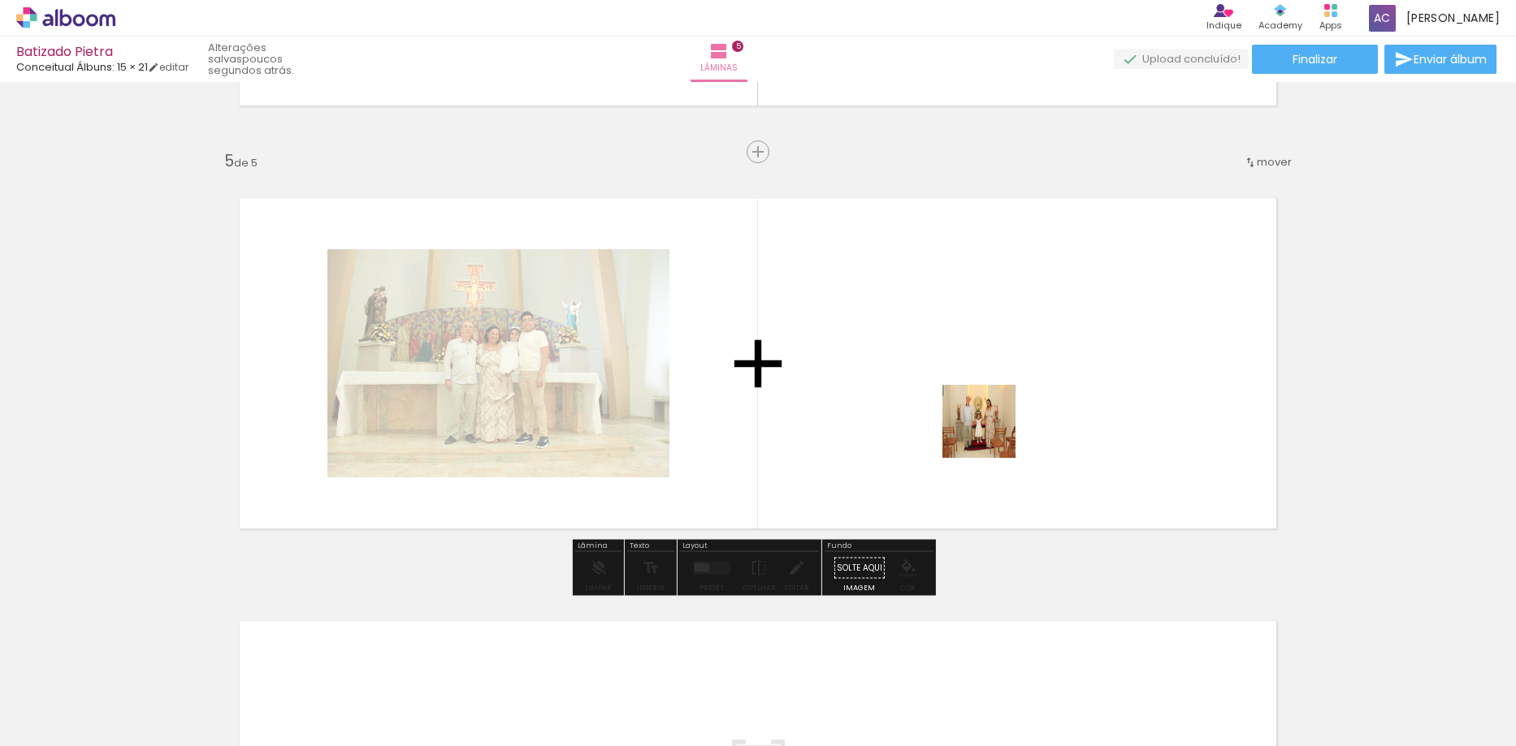
drag, startPoint x: 1360, startPoint y: 697, endPoint x: 974, endPoint y: 415, distance: 478.4
click at [974, 415] on quentale-workspace at bounding box center [758, 373] width 1516 height 746
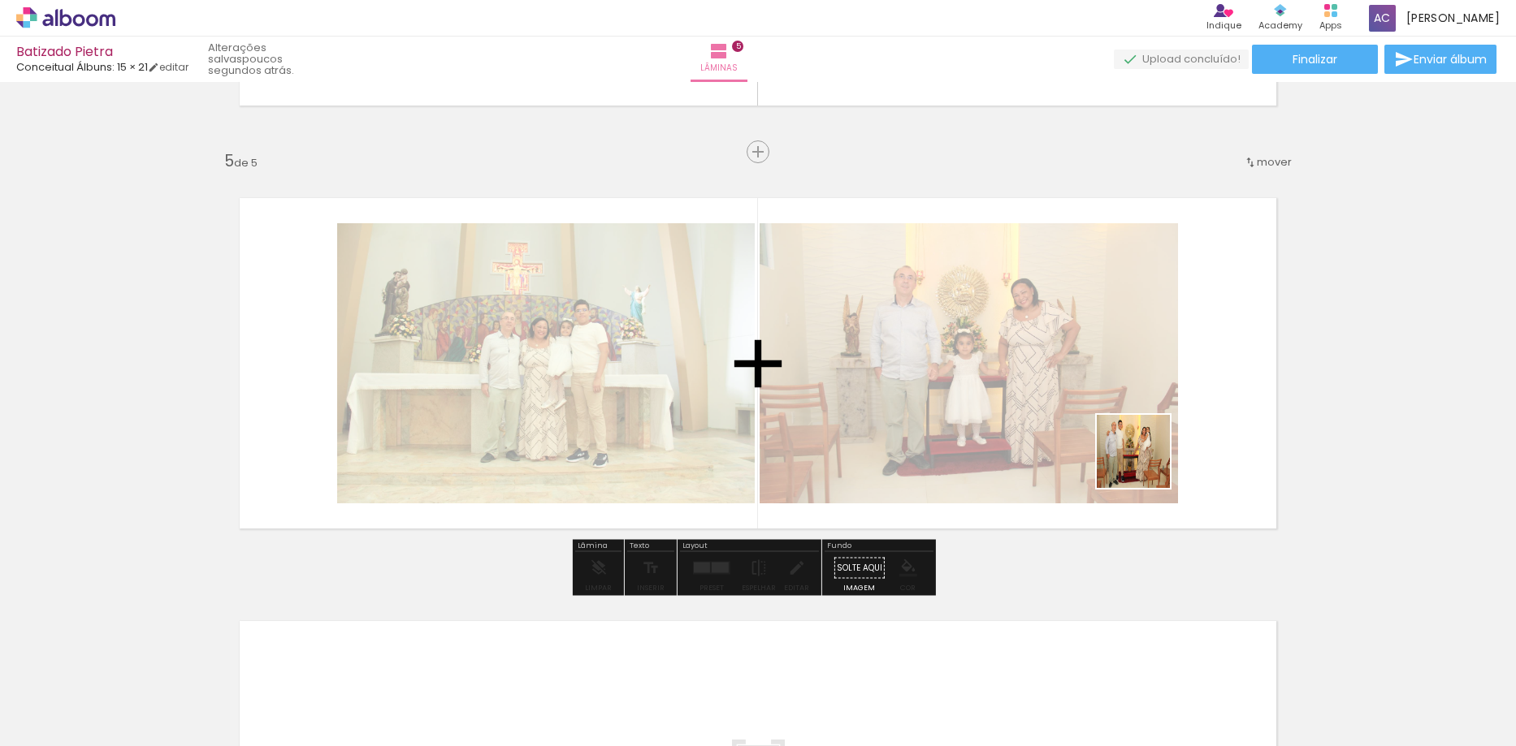
drag, startPoint x: 1276, startPoint y: 577, endPoint x: 1132, endPoint y: 413, distance: 218.7
click at [1134, 422] on quentale-workspace at bounding box center [758, 373] width 1516 height 746
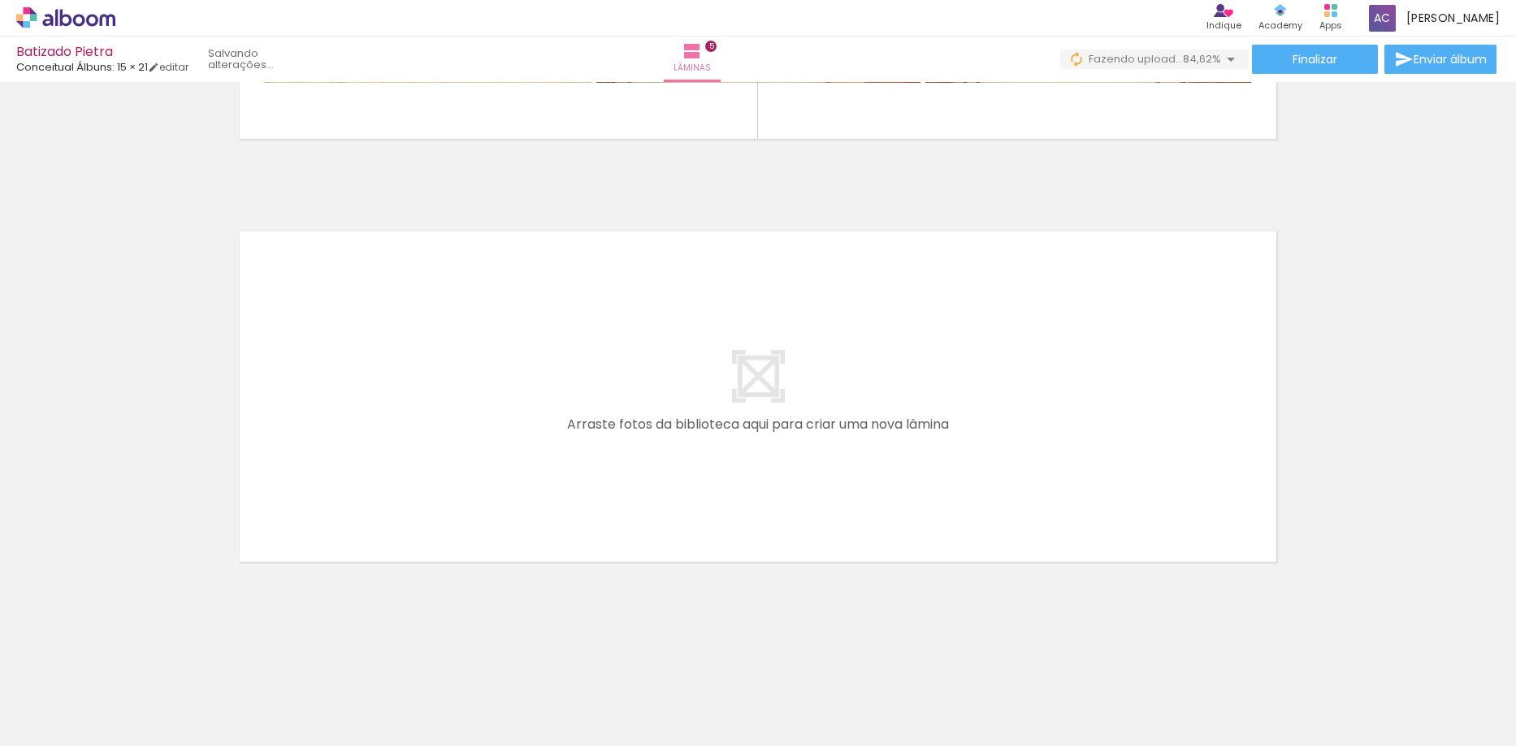
scroll to position [0, 988]
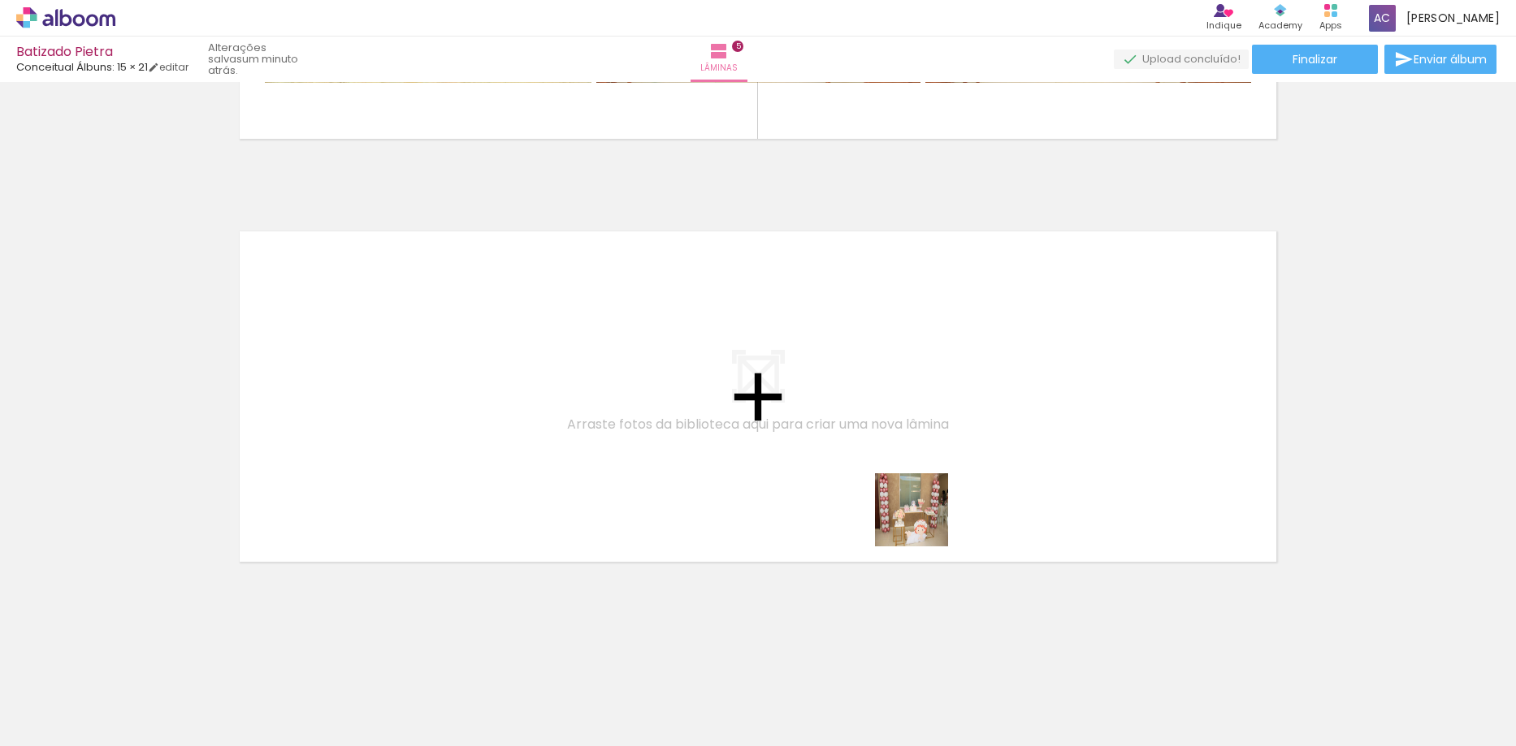
drag, startPoint x: 1191, startPoint y: 709, endPoint x: 1208, endPoint y: 742, distance: 36.7
click at [887, 508] on quentale-workspace at bounding box center [758, 373] width 1516 height 746
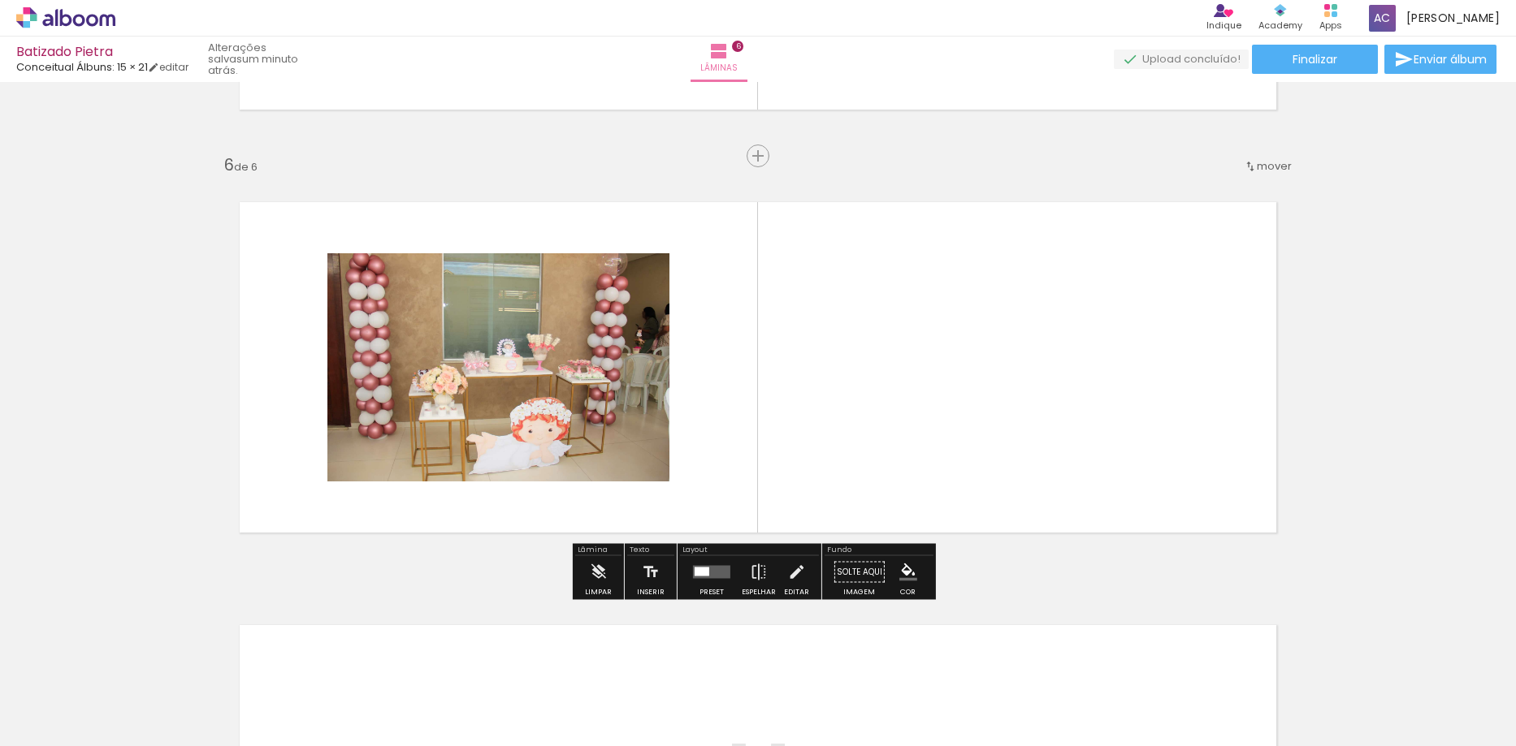
scroll to position [2073, 0]
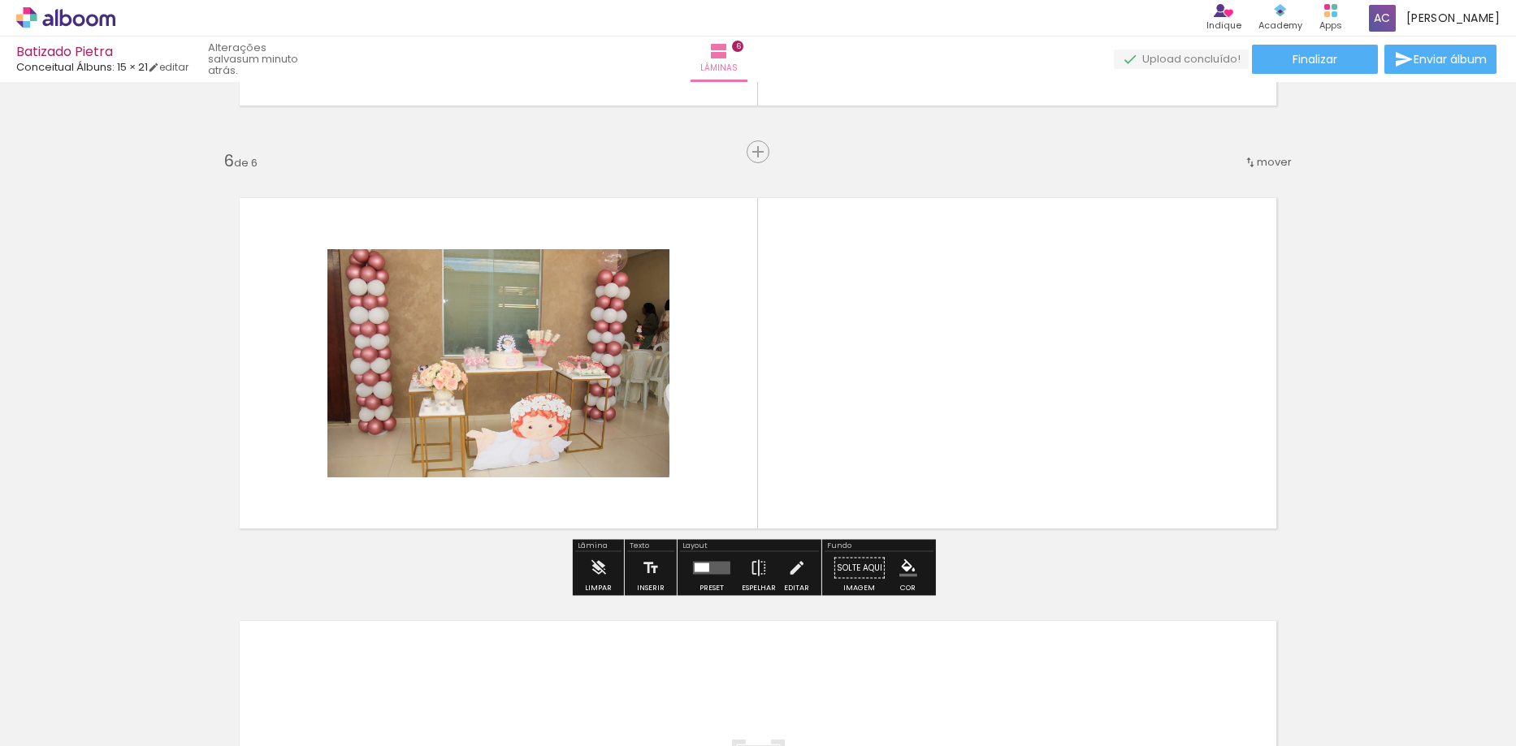
drag, startPoint x: 1022, startPoint y: 471, endPoint x: 1163, endPoint y: 575, distance: 175.4
click at [1022, 470] on quentale-workspace at bounding box center [758, 373] width 1516 height 746
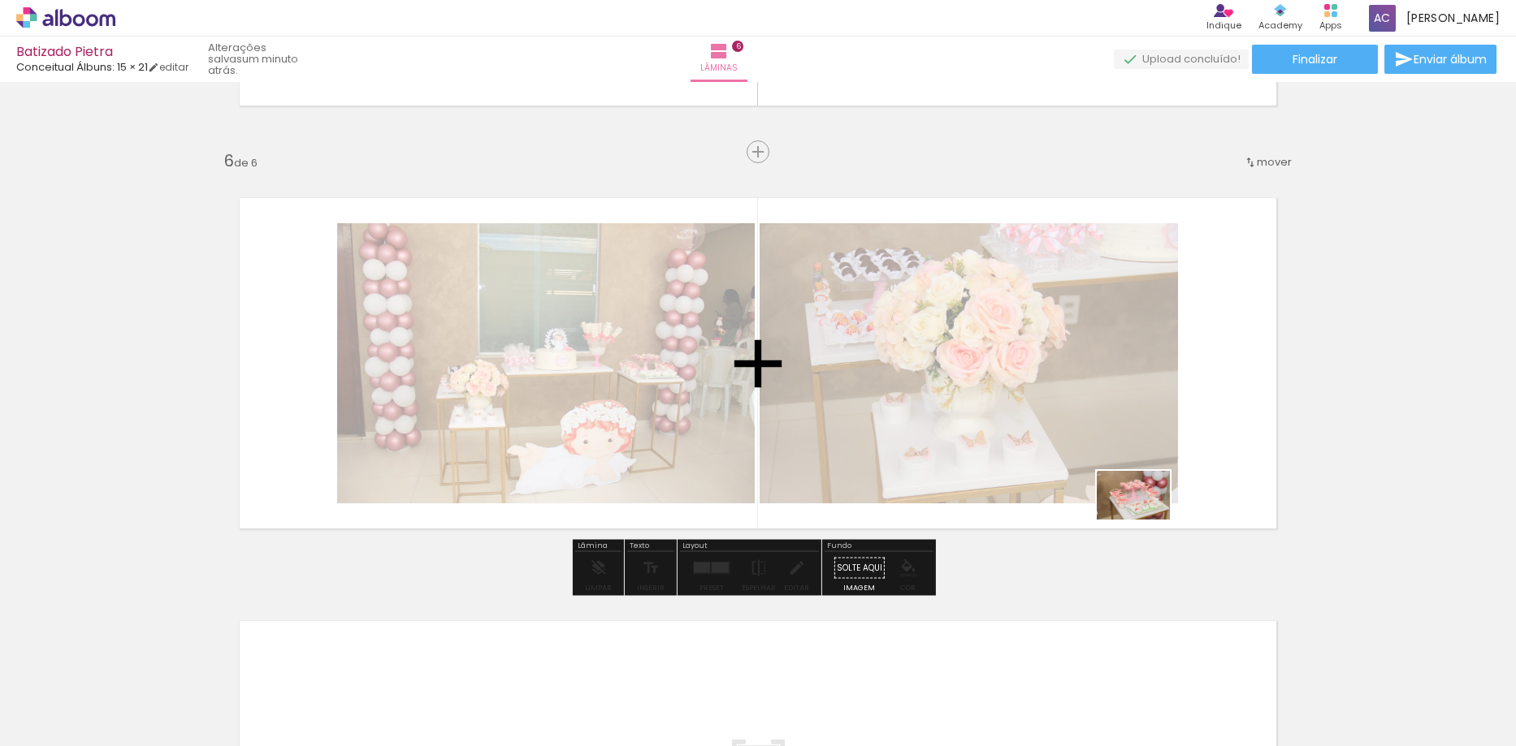
drag, startPoint x: 1363, startPoint y: 681, endPoint x: 1276, endPoint y: 603, distance: 116.8
click at [1134, 511] on quentale-workspace at bounding box center [758, 373] width 1516 height 746
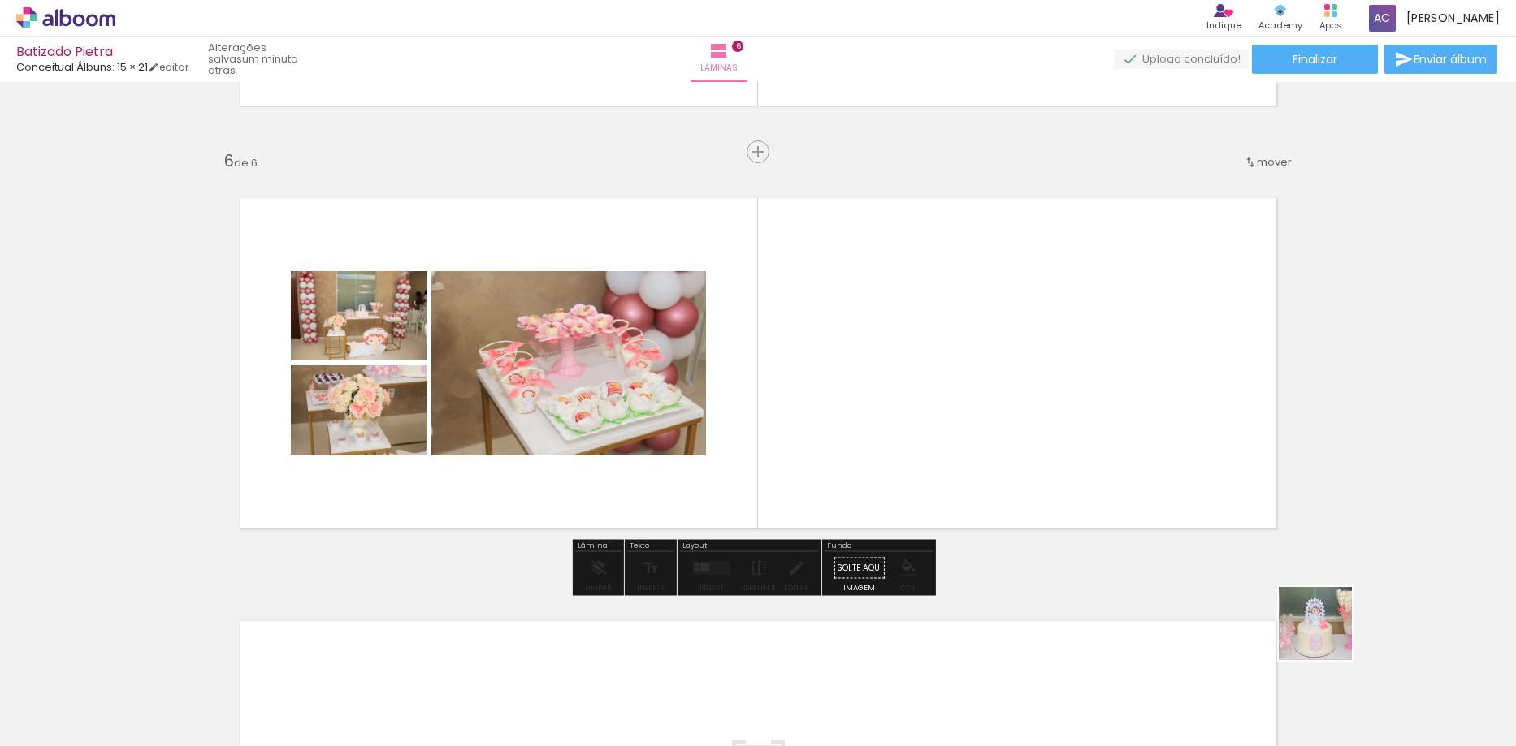
drag, startPoint x: 1443, startPoint y: 700, endPoint x: 864, endPoint y: 506, distance: 610.8
click at [1035, 458] on quentale-workspace at bounding box center [758, 373] width 1516 height 746
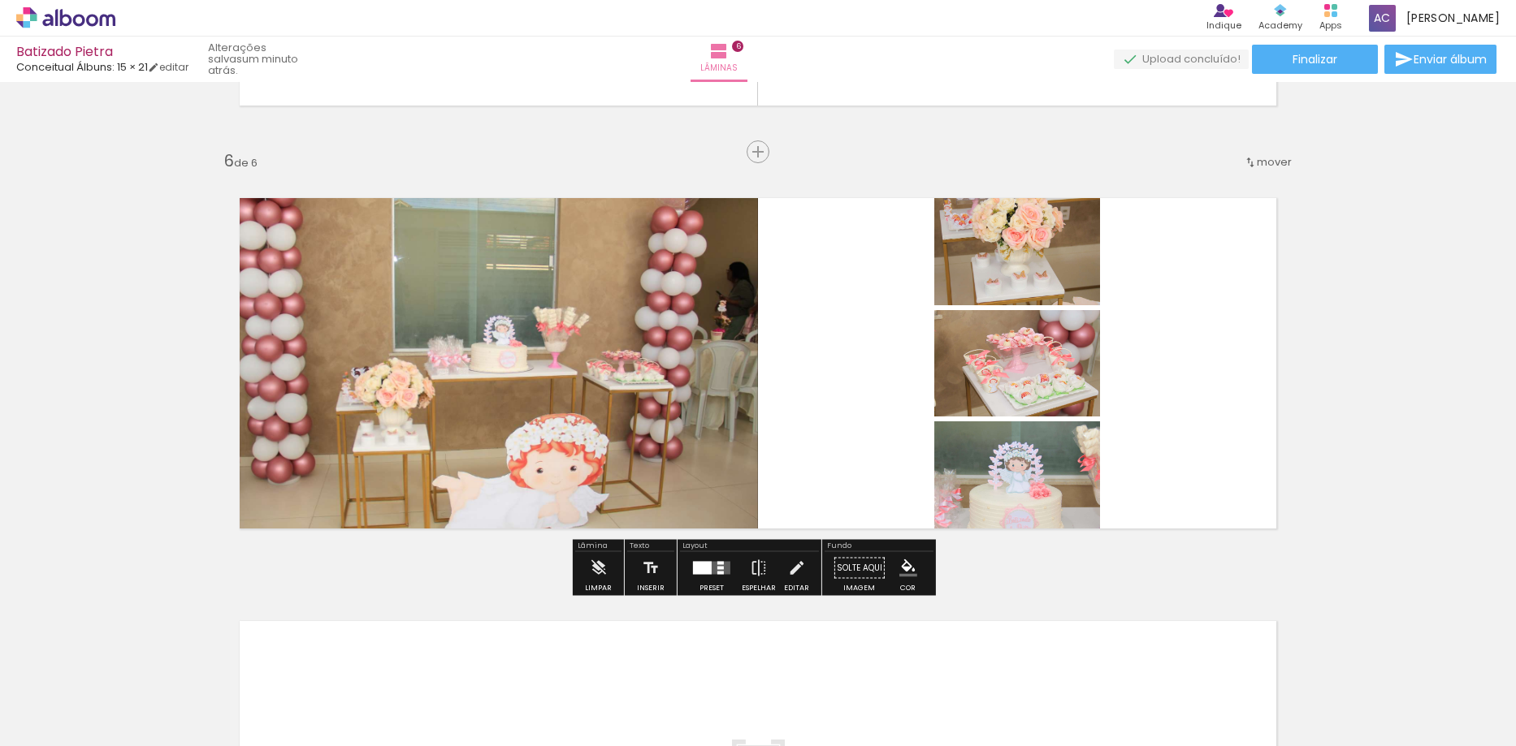
click at [705, 573] on div at bounding box center [702, 568] width 19 height 13
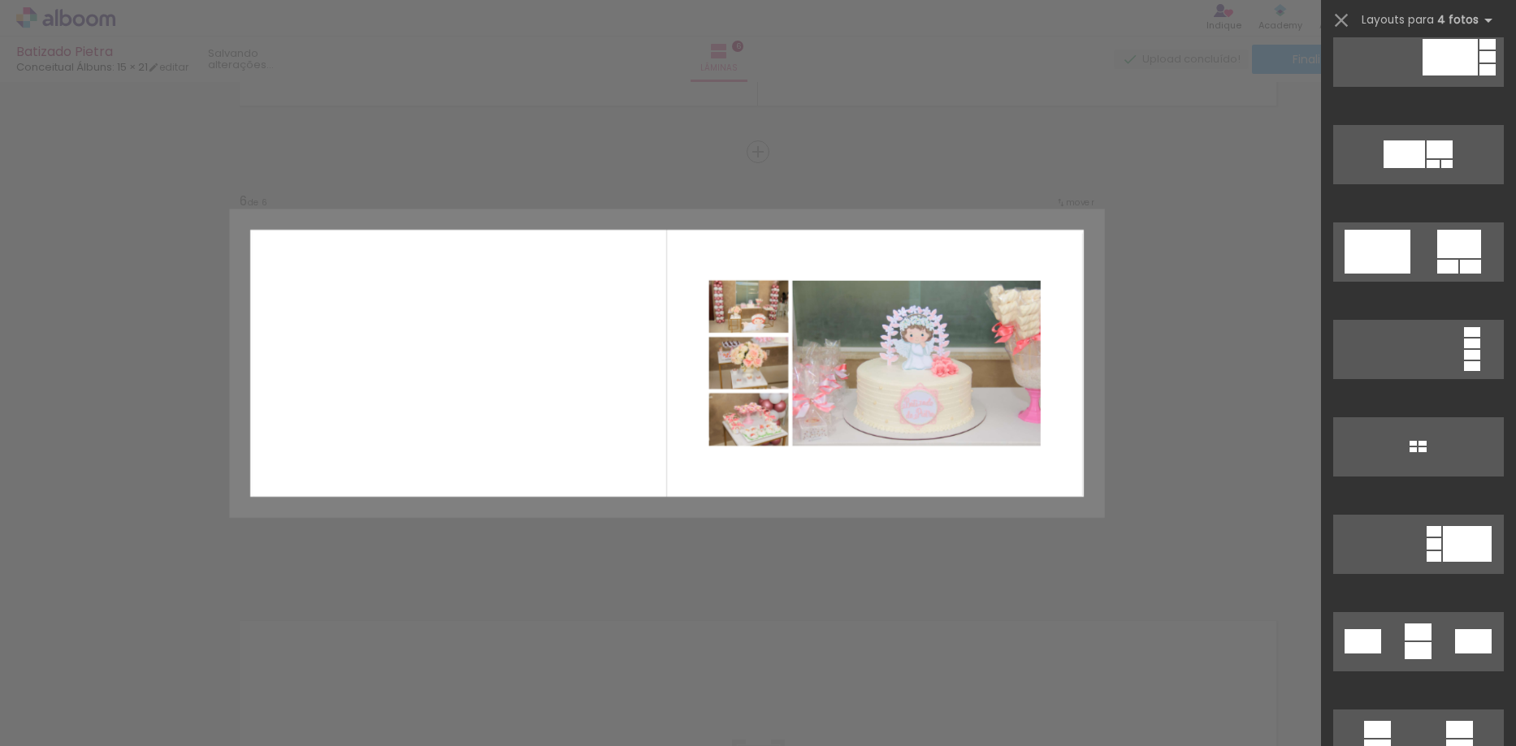
scroll to position [1543, 0]
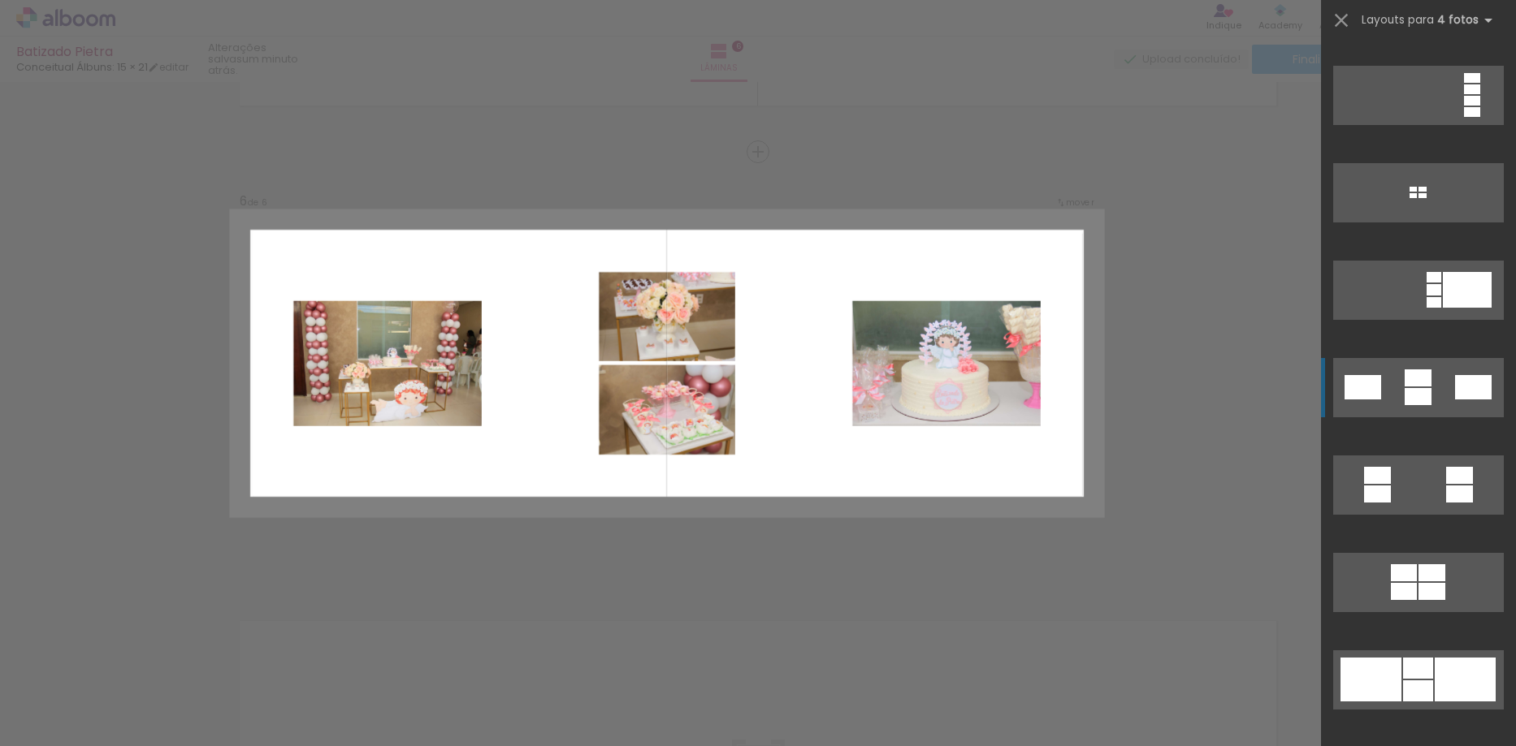
click at [1397, 387] on quentale-layouter at bounding box center [1418, 387] width 171 height 59
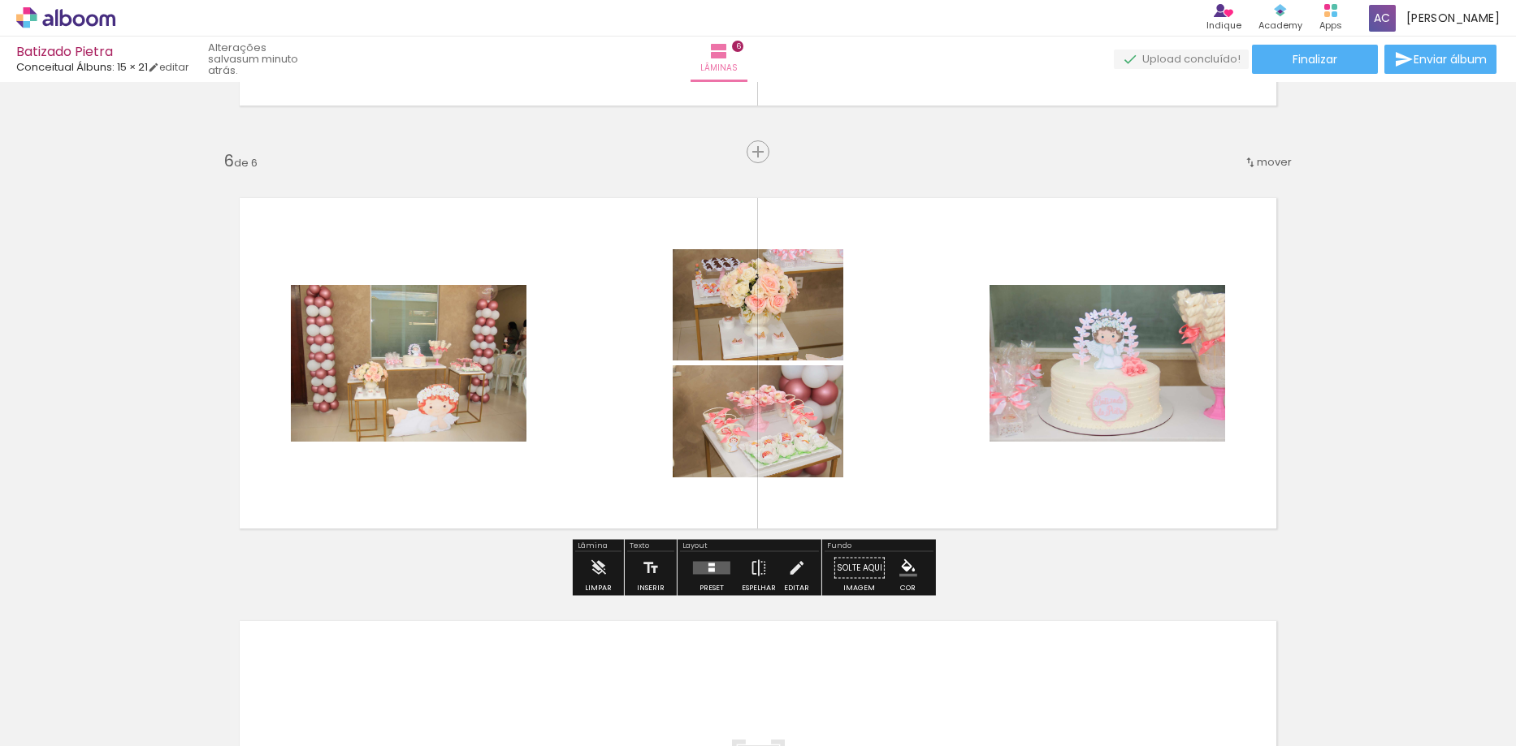
click at [718, 573] on quentale-layouter at bounding box center [711, 568] width 37 height 13
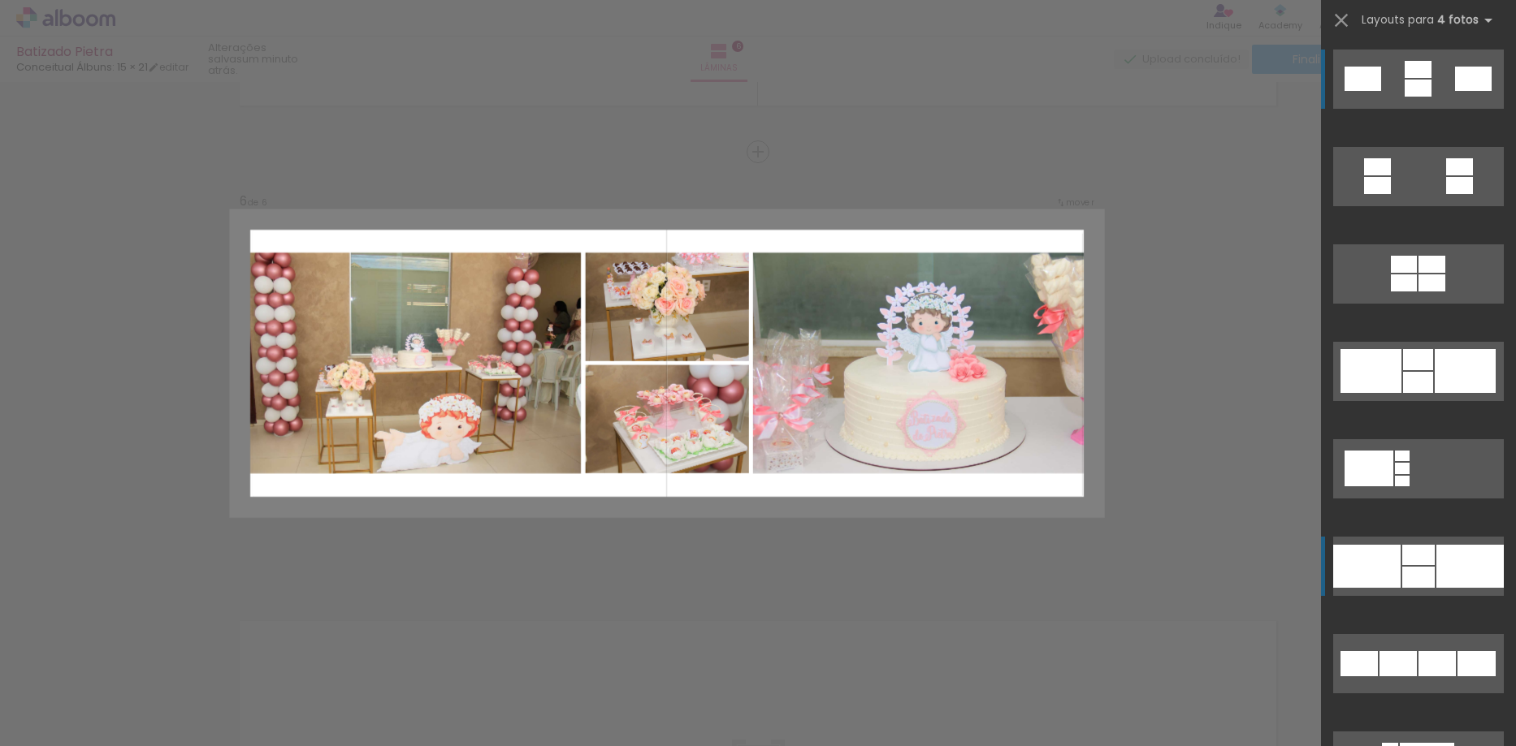
scroll to position [1933, 0]
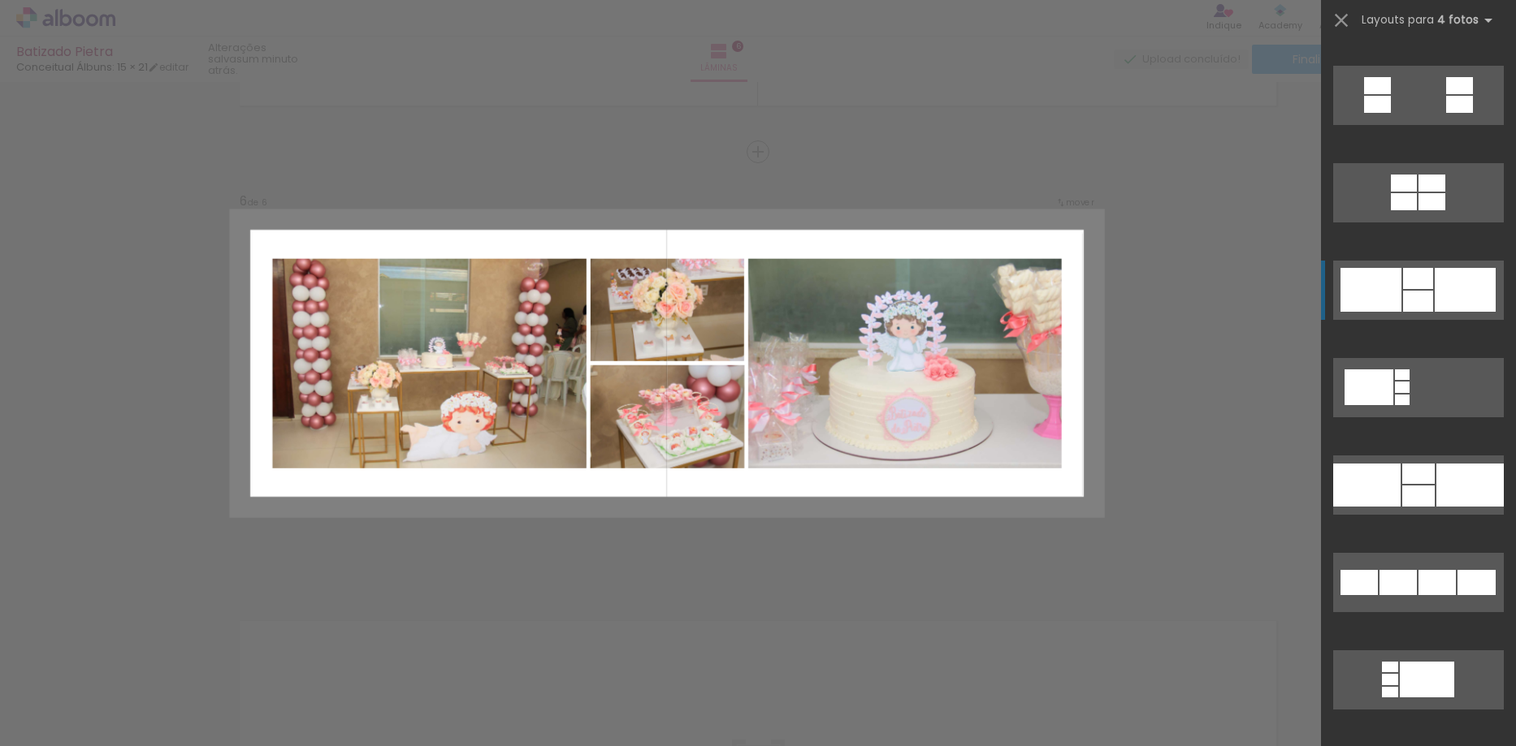
click at [1416, 15] on div at bounding box center [1417, 6] width 27 height 17
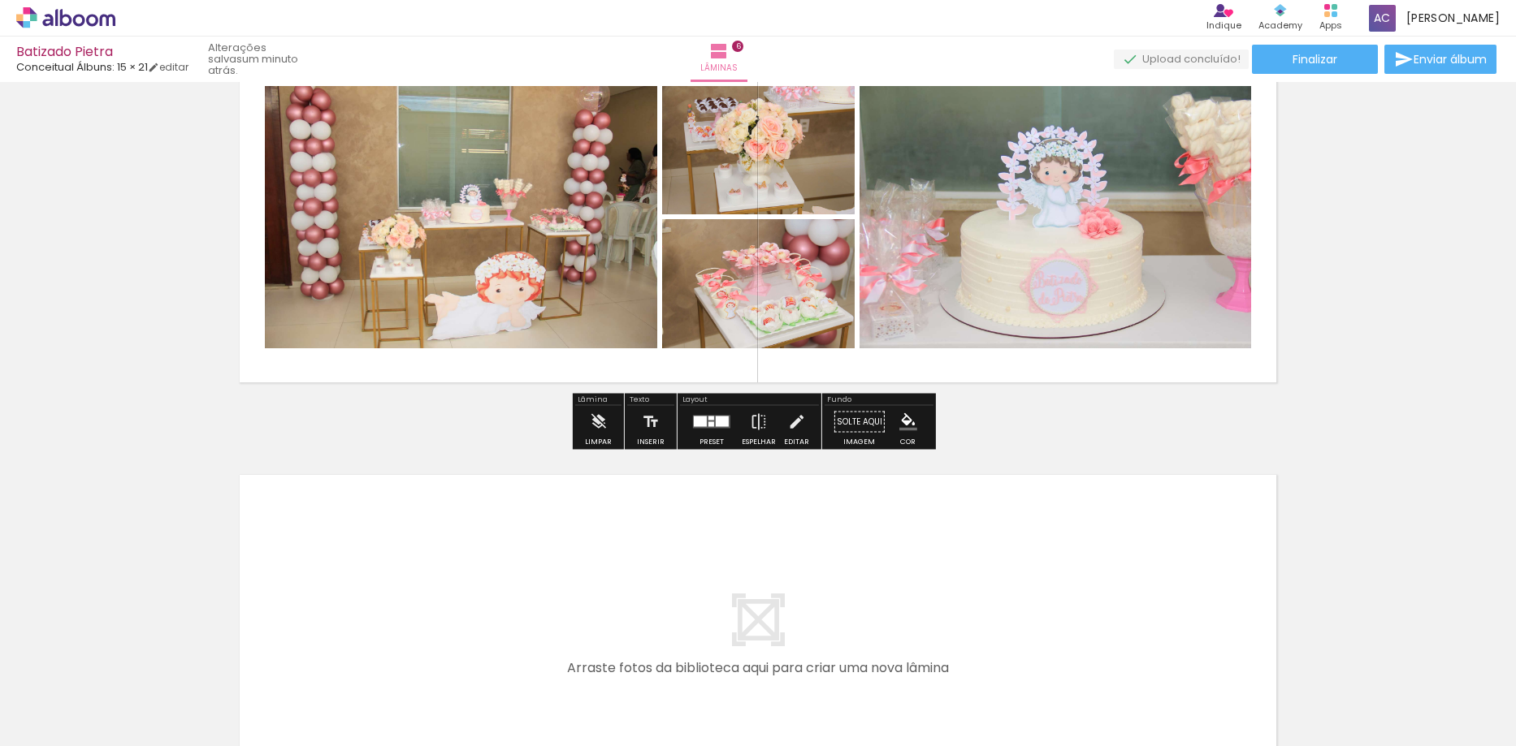
scroll to position [2463, 0]
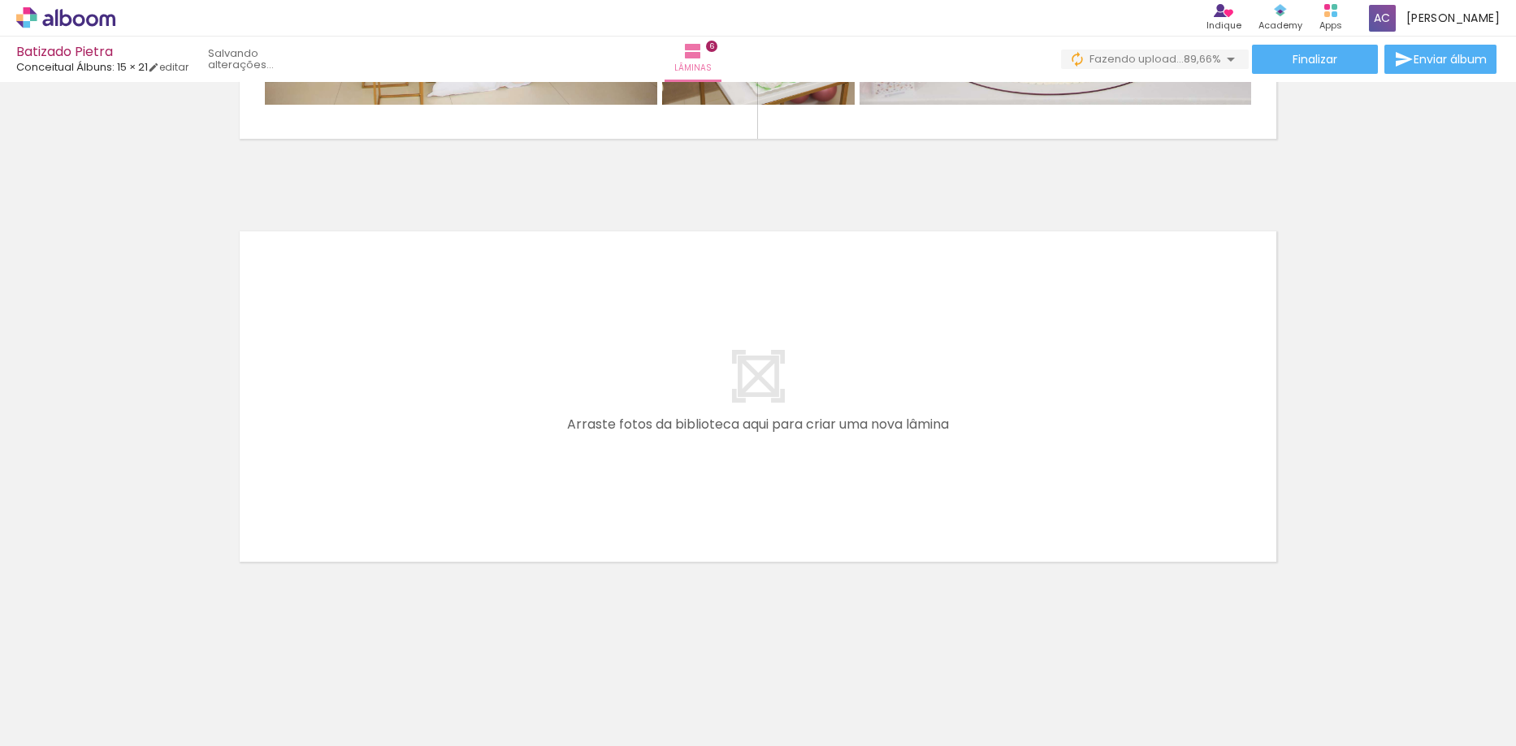
scroll to position [0, 1261]
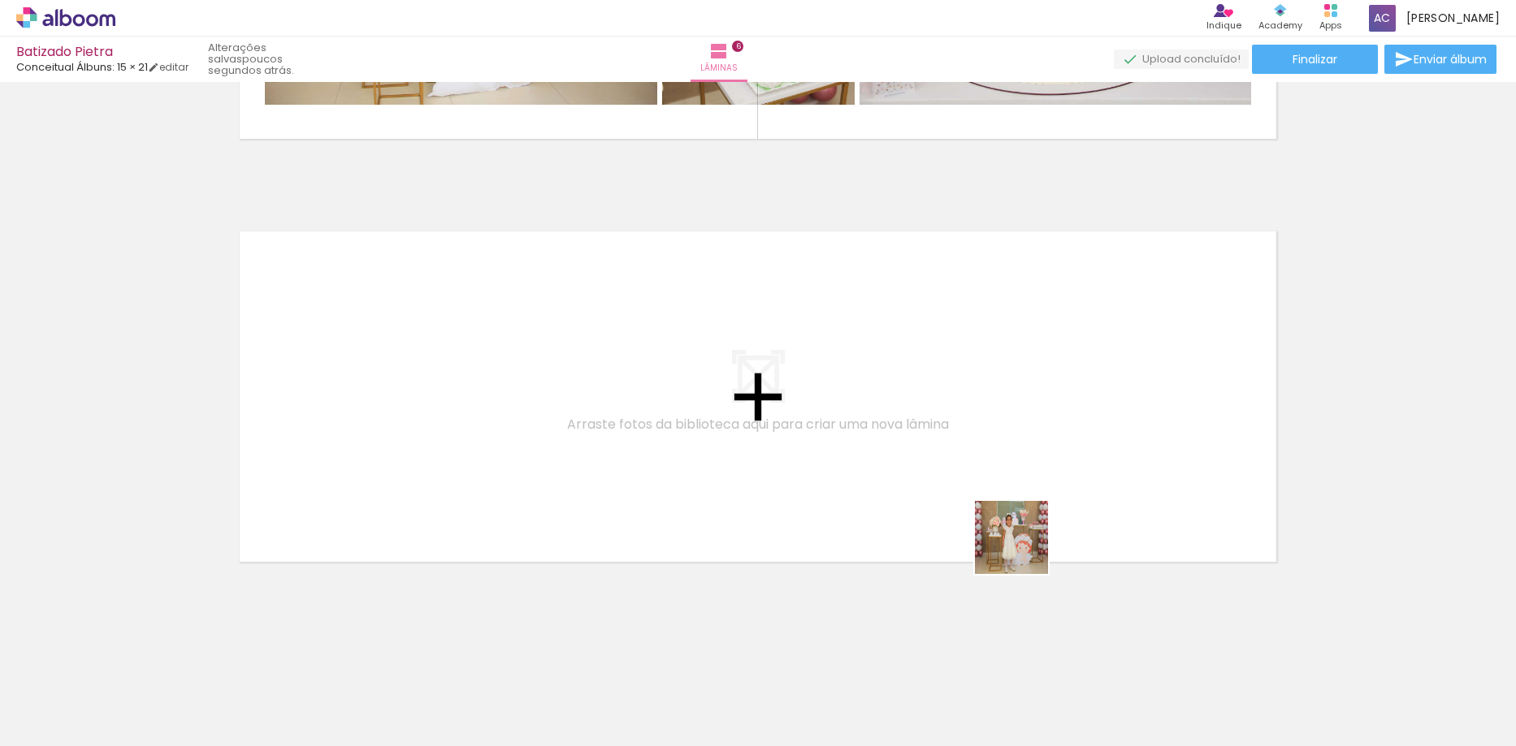
drag, startPoint x: 1255, startPoint y: 690, endPoint x: 895, endPoint y: 484, distance: 414.7
click at [895, 484] on quentale-workspace at bounding box center [758, 373] width 1516 height 746
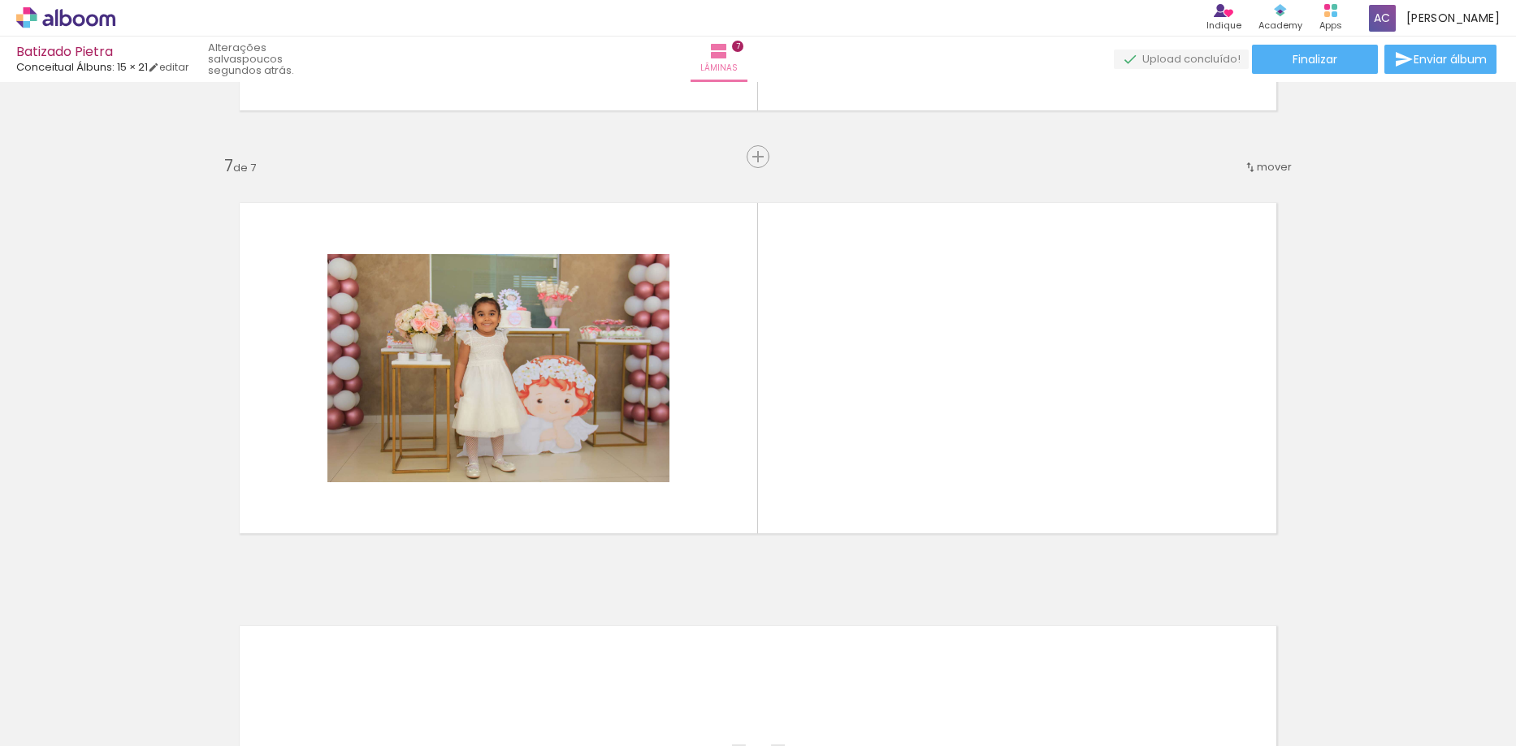
scroll to position [2496, 0]
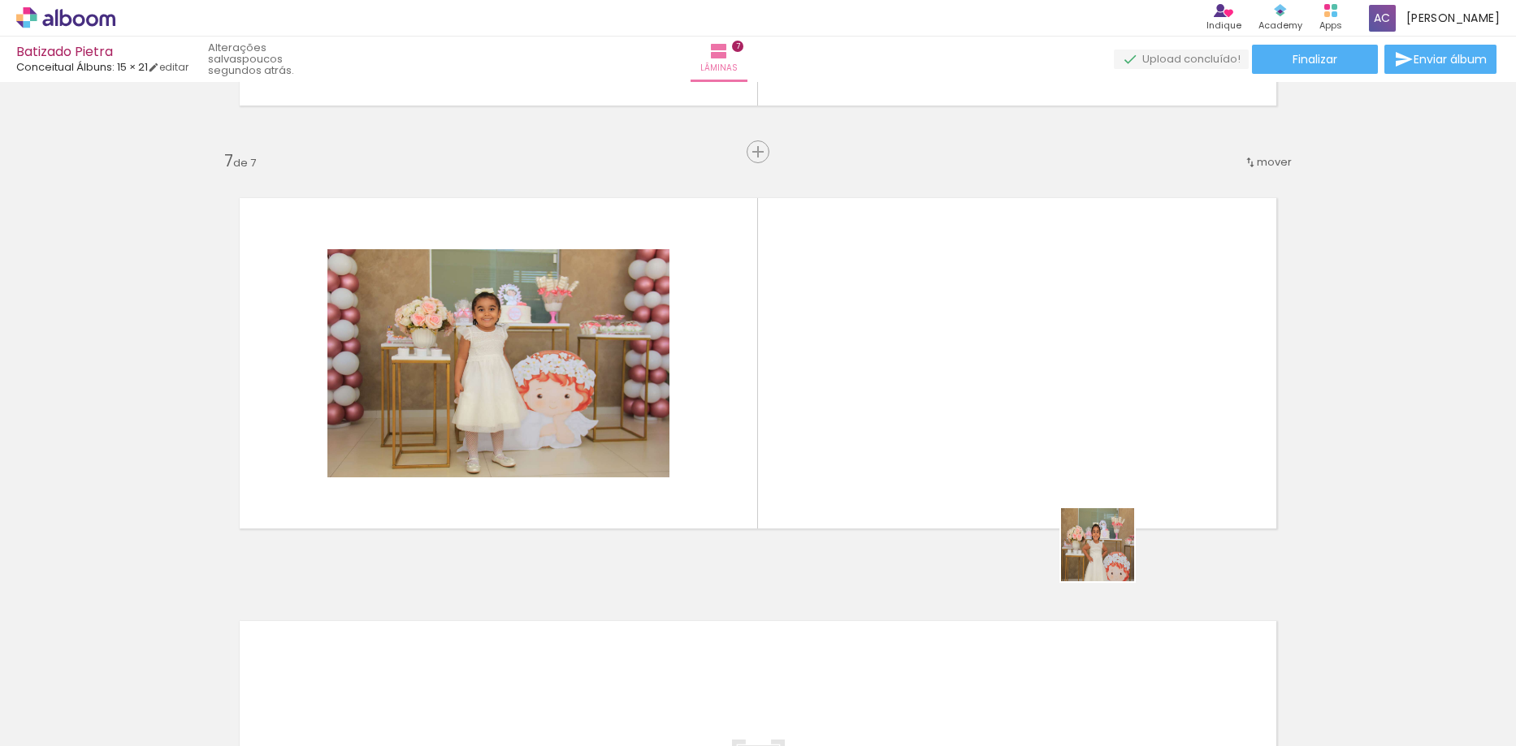
drag, startPoint x: 1351, startPoint y: 691, endPoint x: 1249, endPoint y: 615, distance: 127.7
click at [994, 469] on quentale-workspace at bounding box center [758, 373] width 1516 height 746
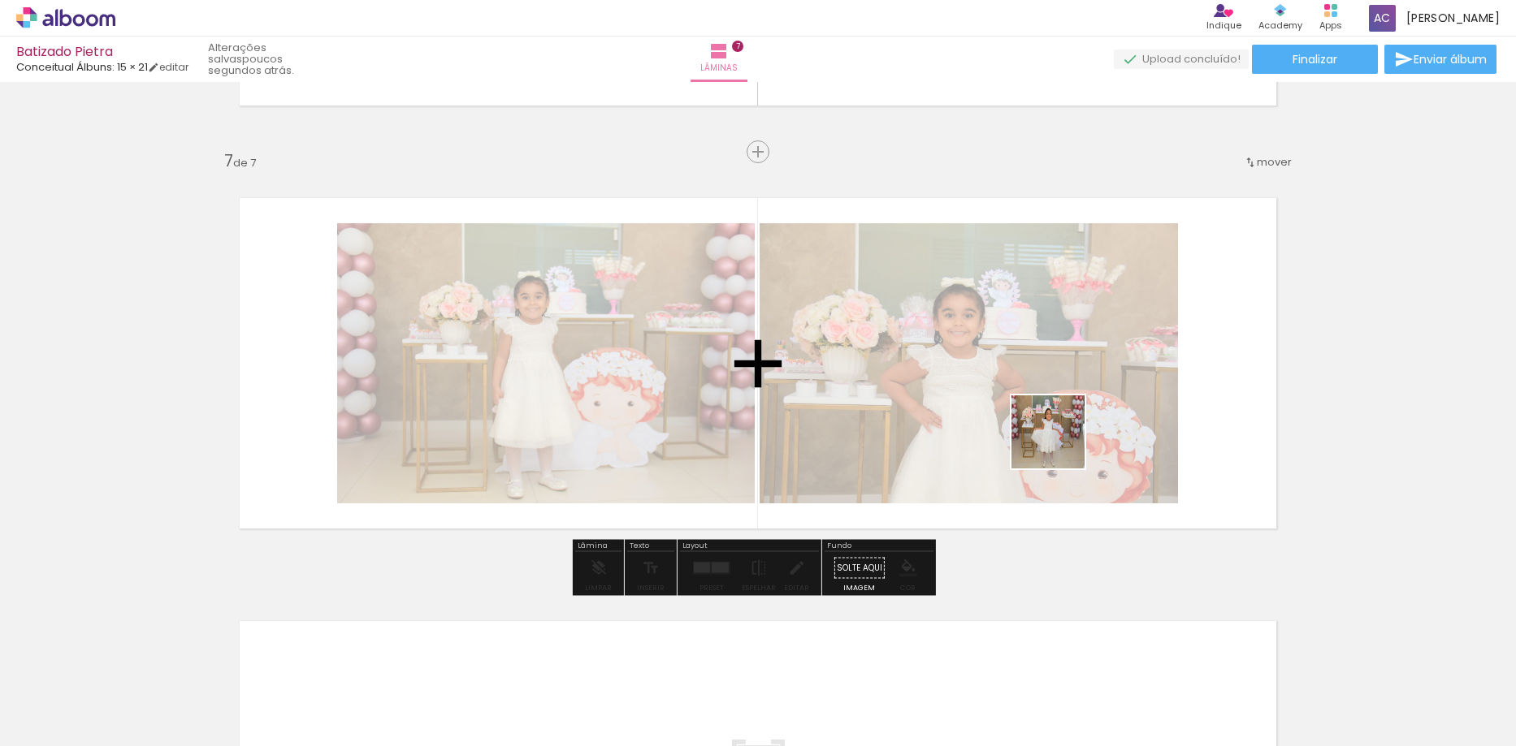
drag, startPoint x: 1439, startPoint y: 699, endPoint x: 1050, endPoint y: 442, distance: 466.5
click at [1057, 444] on quentale-workspace at bounding box center [758, 373] width 1516 height 746
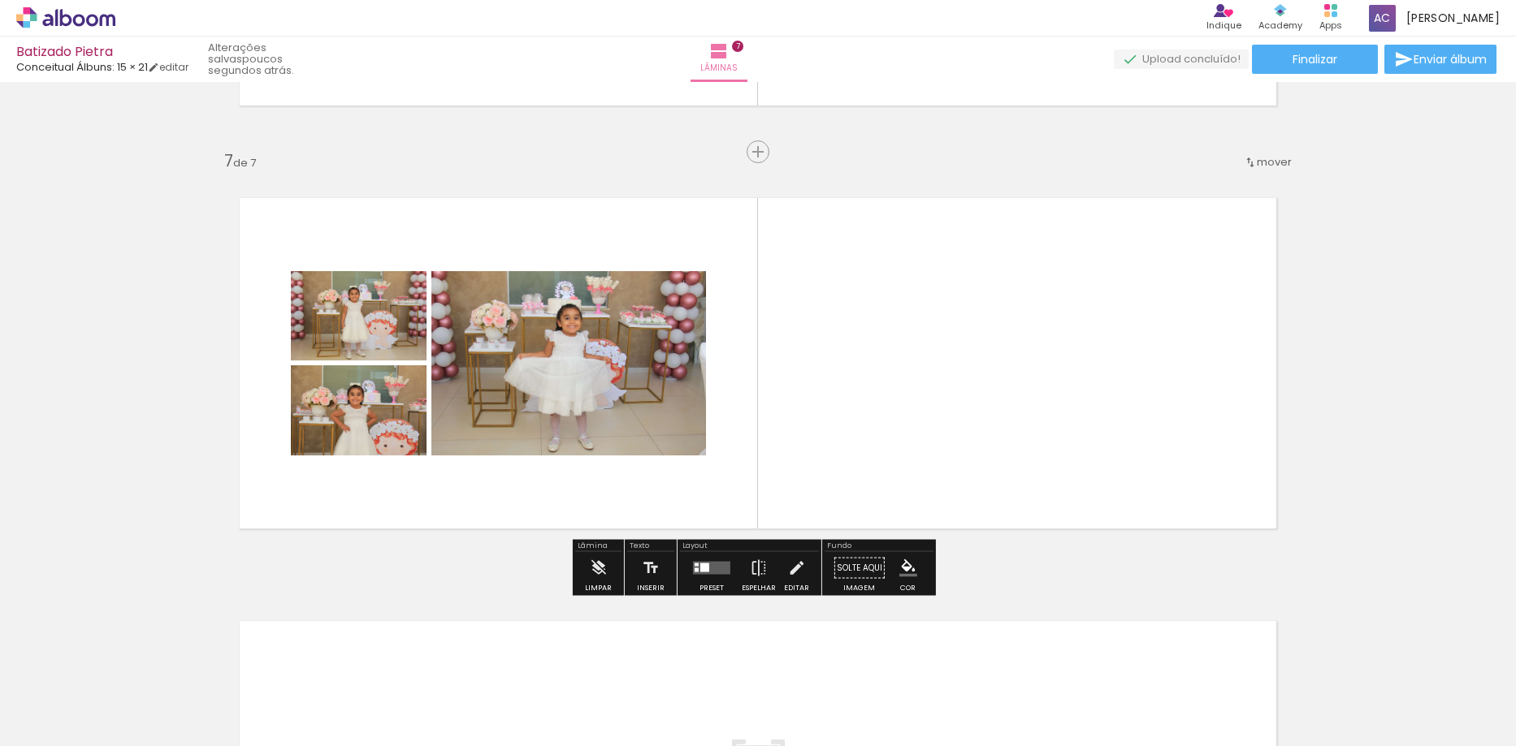
click at [690, 572] on div at bounding box center [712, 568] width 44 height 32
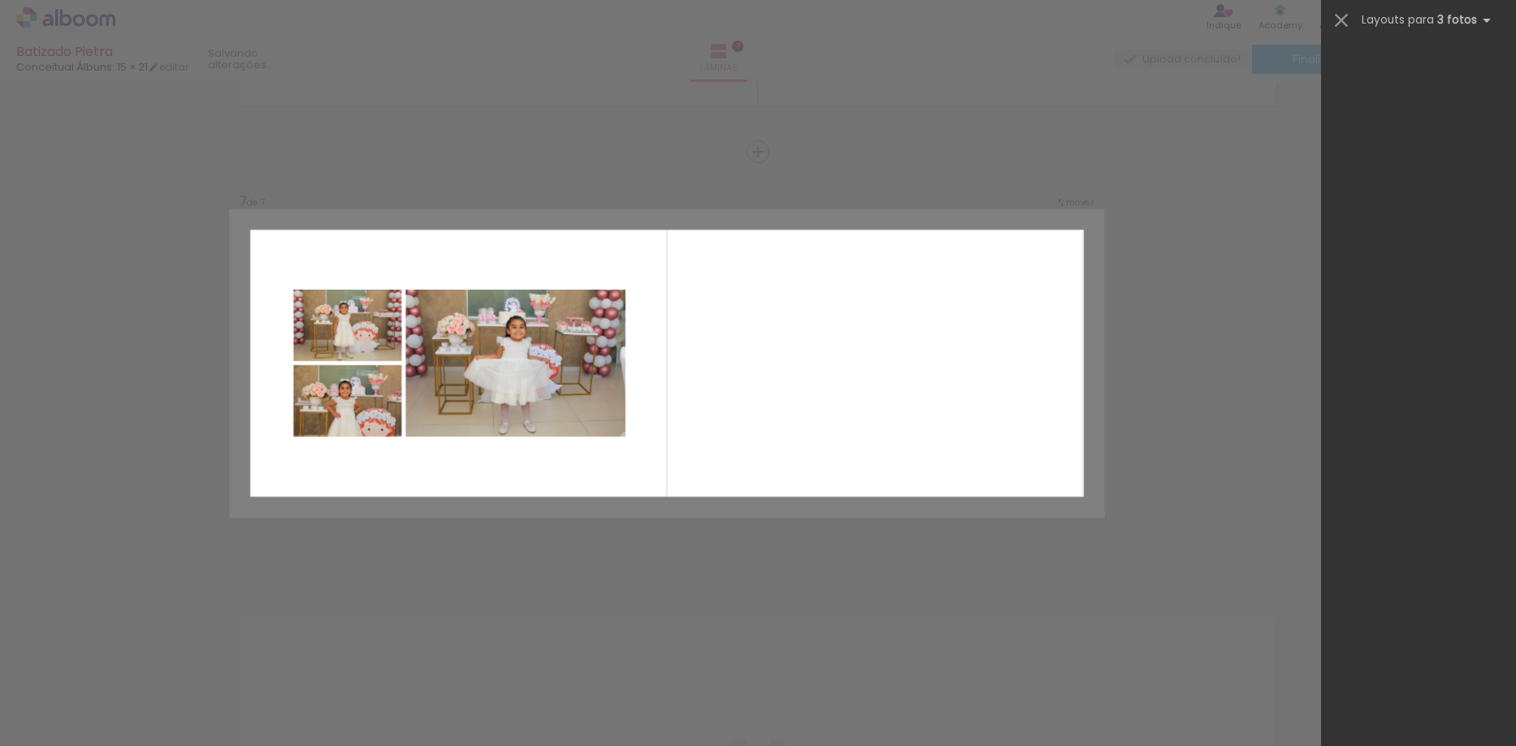
scroll to position [0, 0]
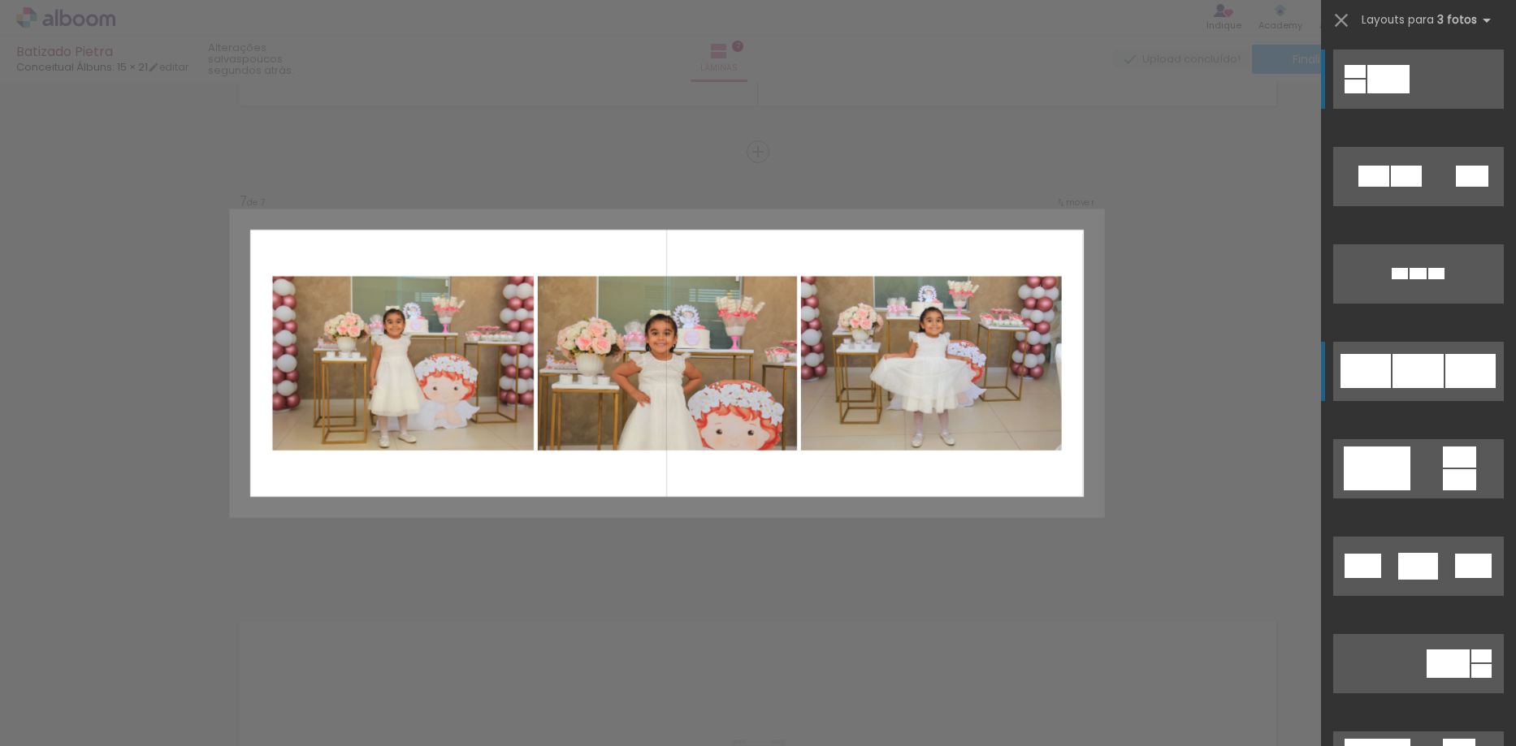
click at [1401, 379] on div at bounding box center [1417, 371] width 51 height 34
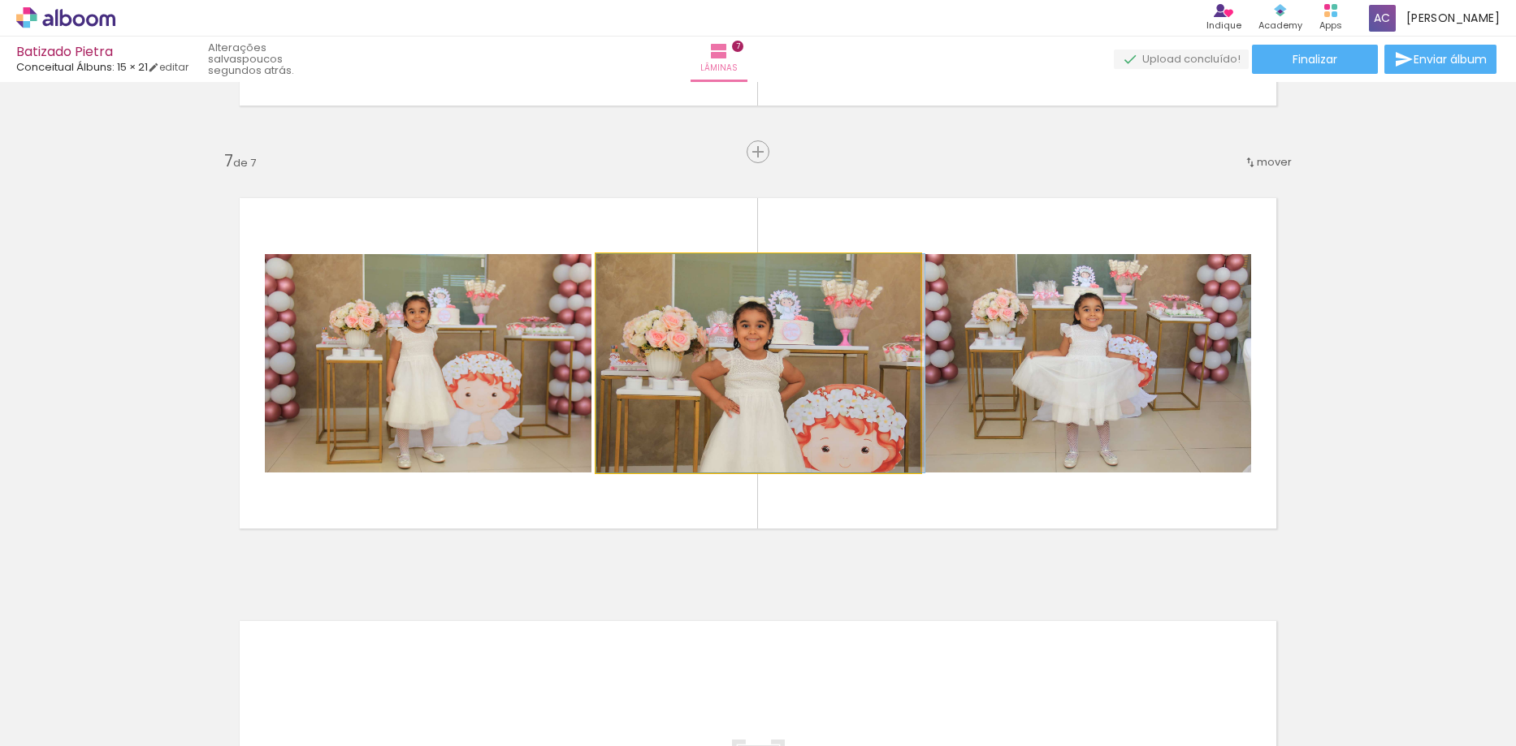
drag, startPoint x: 799, startPoint y: 399, endPoint x: 817, endPoint y: 398, distance: 17.9
drag, startPoint x: 778, startPoint y: 380, endPoint x: 808, endPoint y: 380, distance: 30.1
drag, startPoint x: 793, startPoint y: 374, endPoint x: 1053, endPoint y: 374, distance: 259.9
click at [0, 0] on slot at bounding box center [0, 0] width 0 height 0
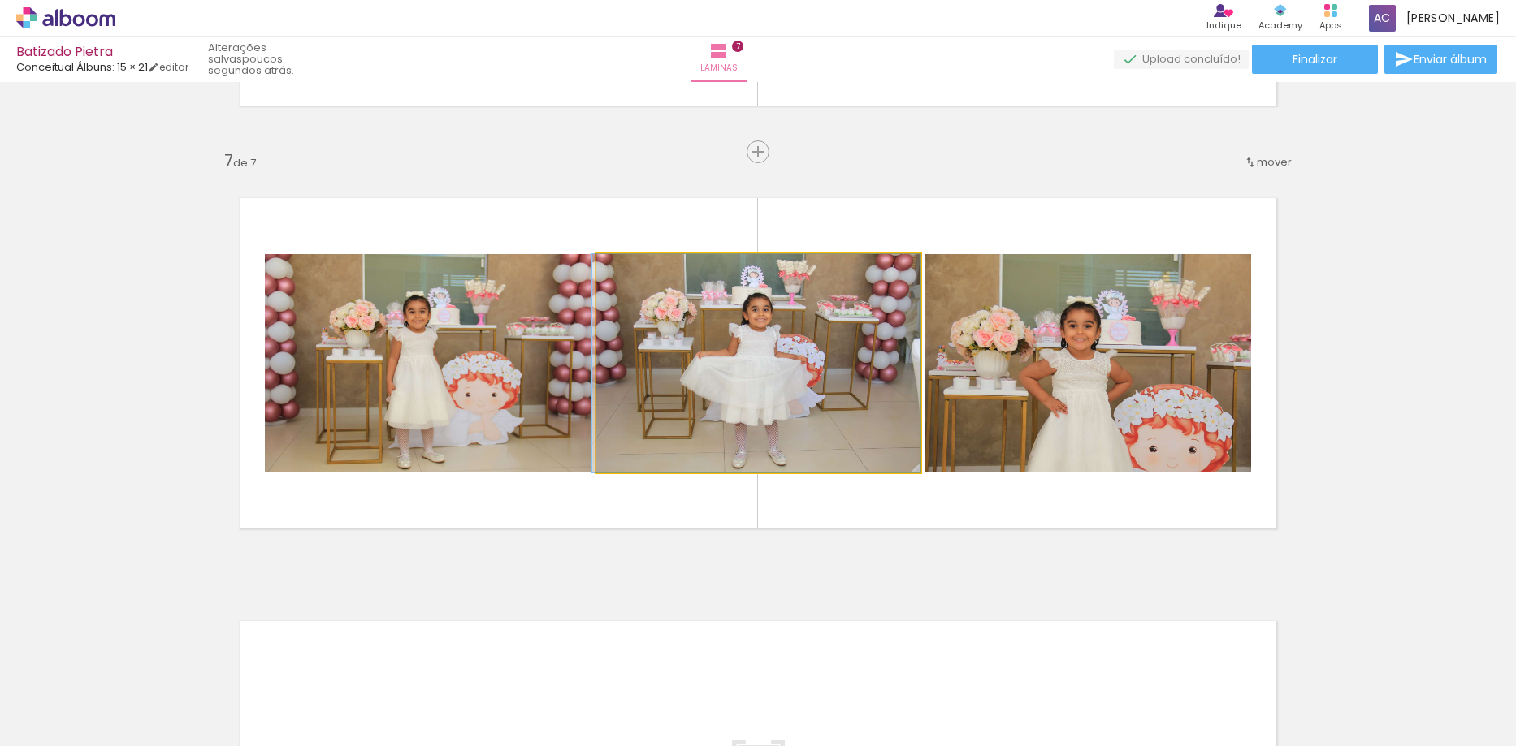
drag, startPoint x: 796, startPoint y: 370, endPoint x: 787, endPoint y: 371, distance: 9.1
drag, startPoint x: 796, startPoint y: 370, endPoint x: 777, endPoint y: 370, distance: 18.7
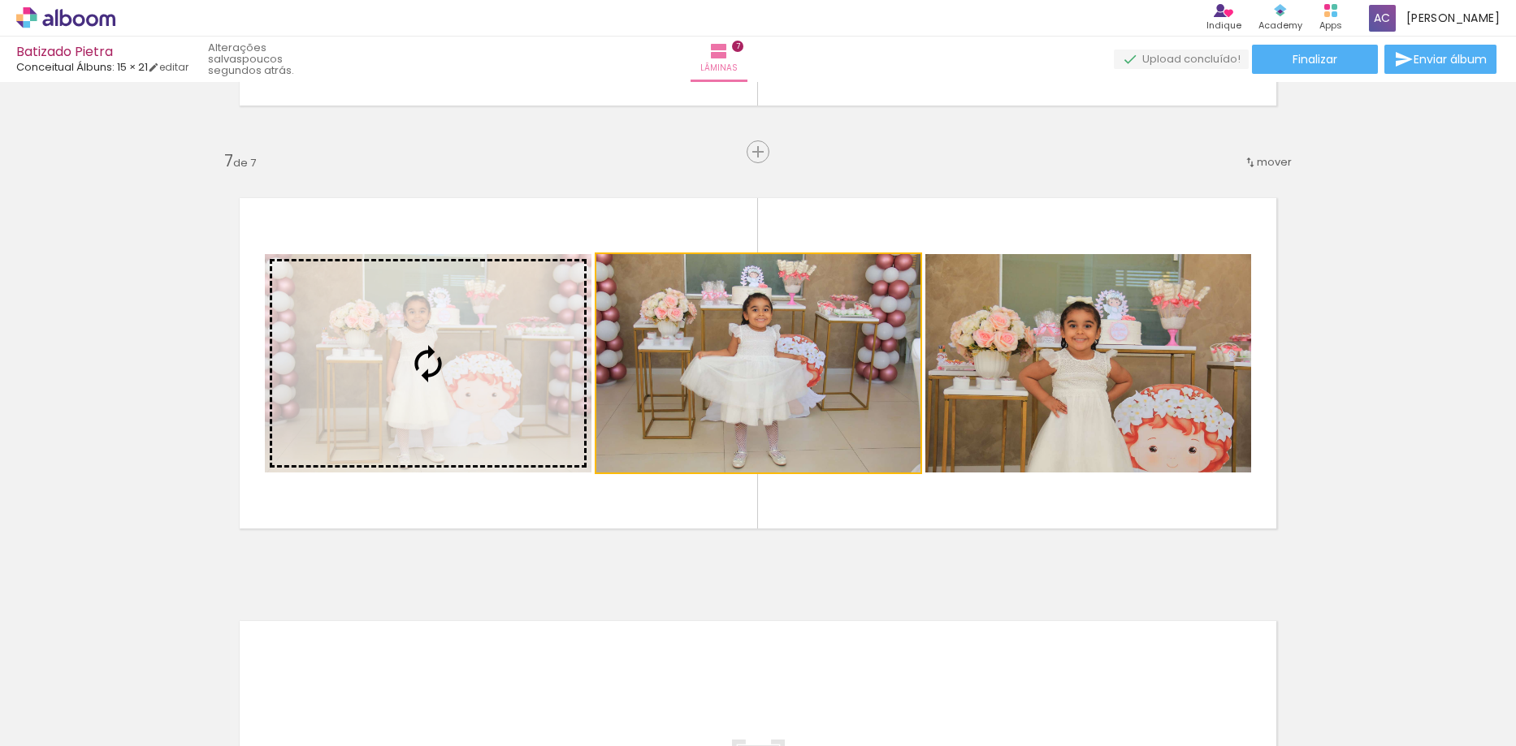
drag, startPoint x: 766, startPoint y: 366, endPoint x: 544, endPoint y: 363, distance: 221.8
click at [0, 0] on slot at bounding box center [0, 0] width 0 height 0
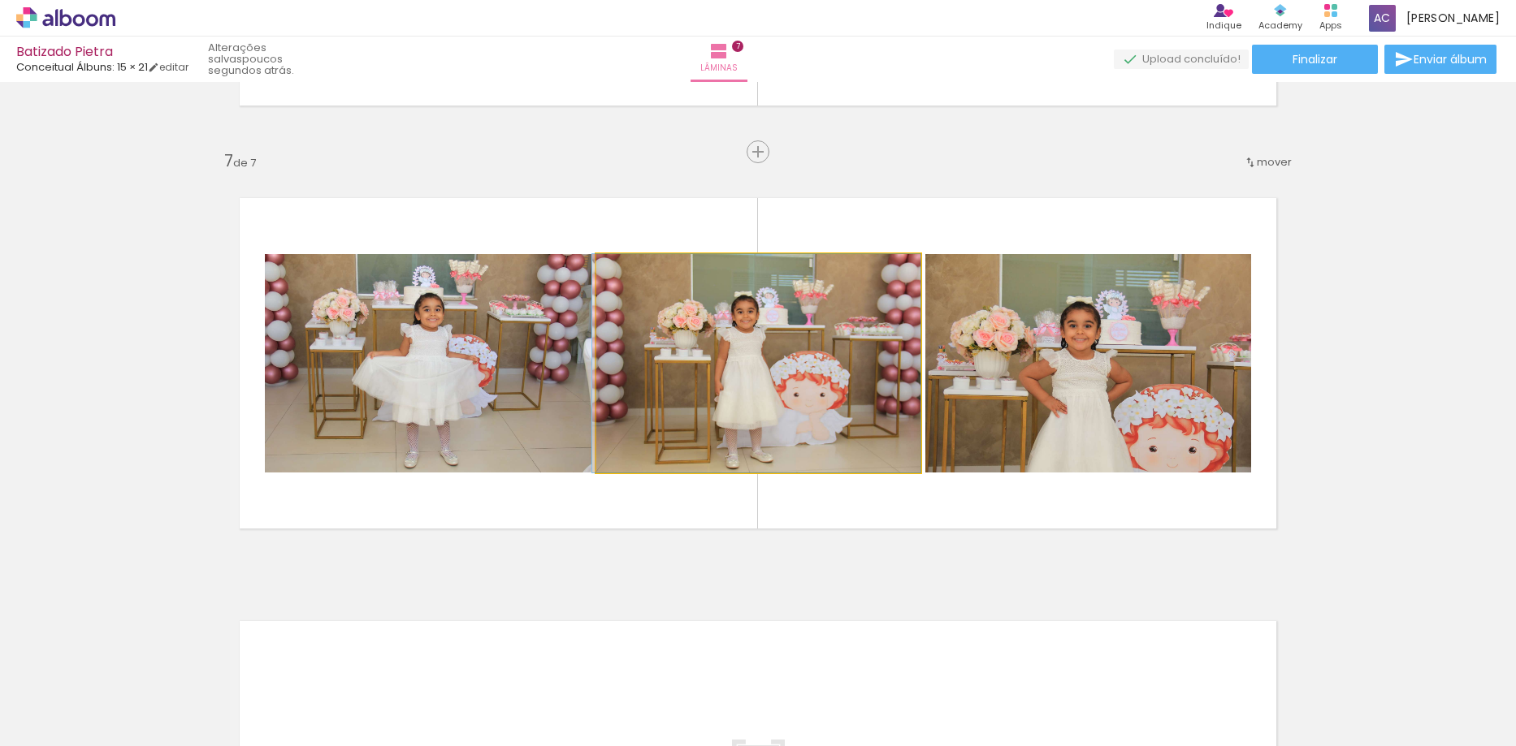
drag, startPoint x: 785, startPoint y: 371, endPoint x: 729, endPoint y: 370, distance: 56.0
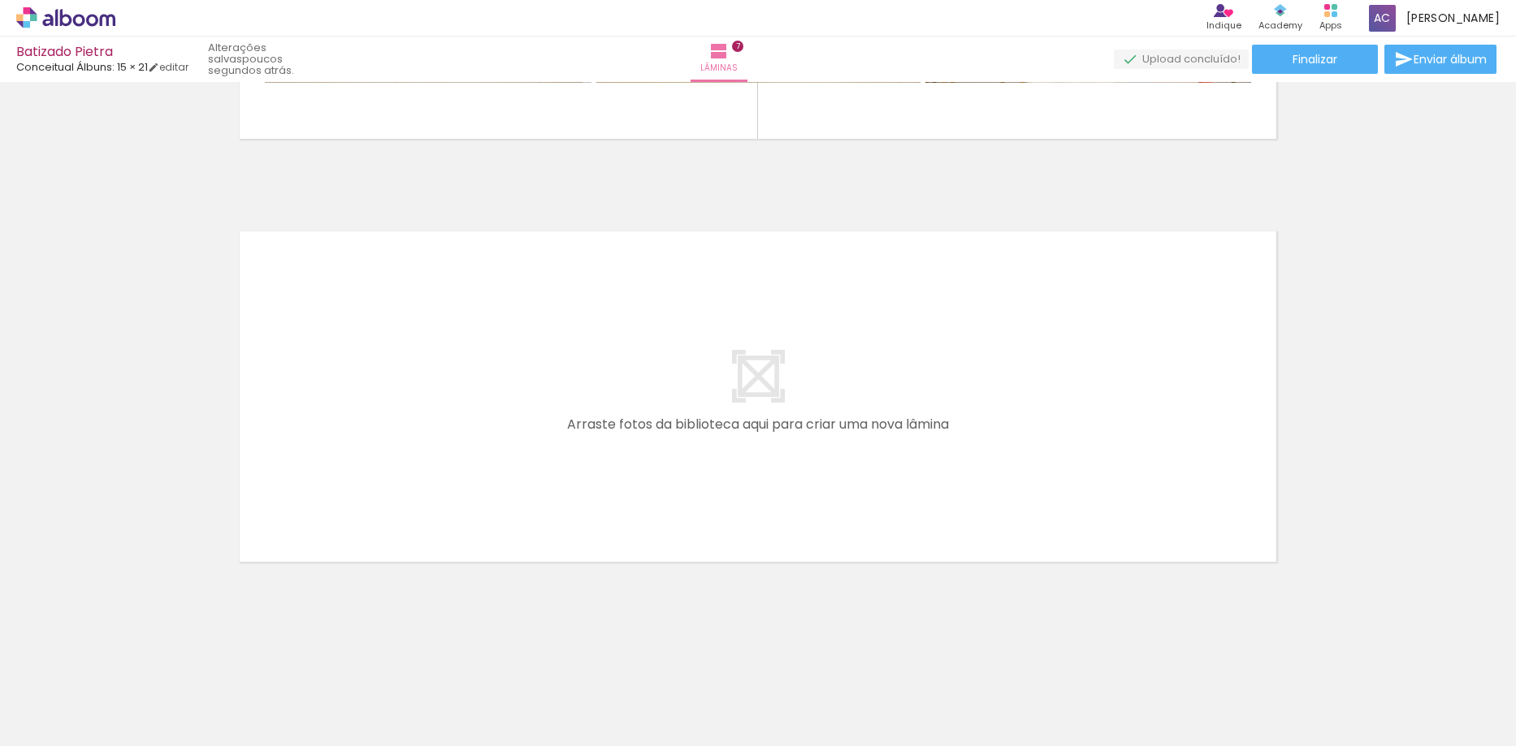
scroll to position [0, 1533]
drag, startPoint x: 1275, startPoint y: 700, endPoint x: 863, endPoint y: 443, distance: 485.9
click at [863, 443] on quentale-workspace at bounding box center [758, 373] width 1516 height 746
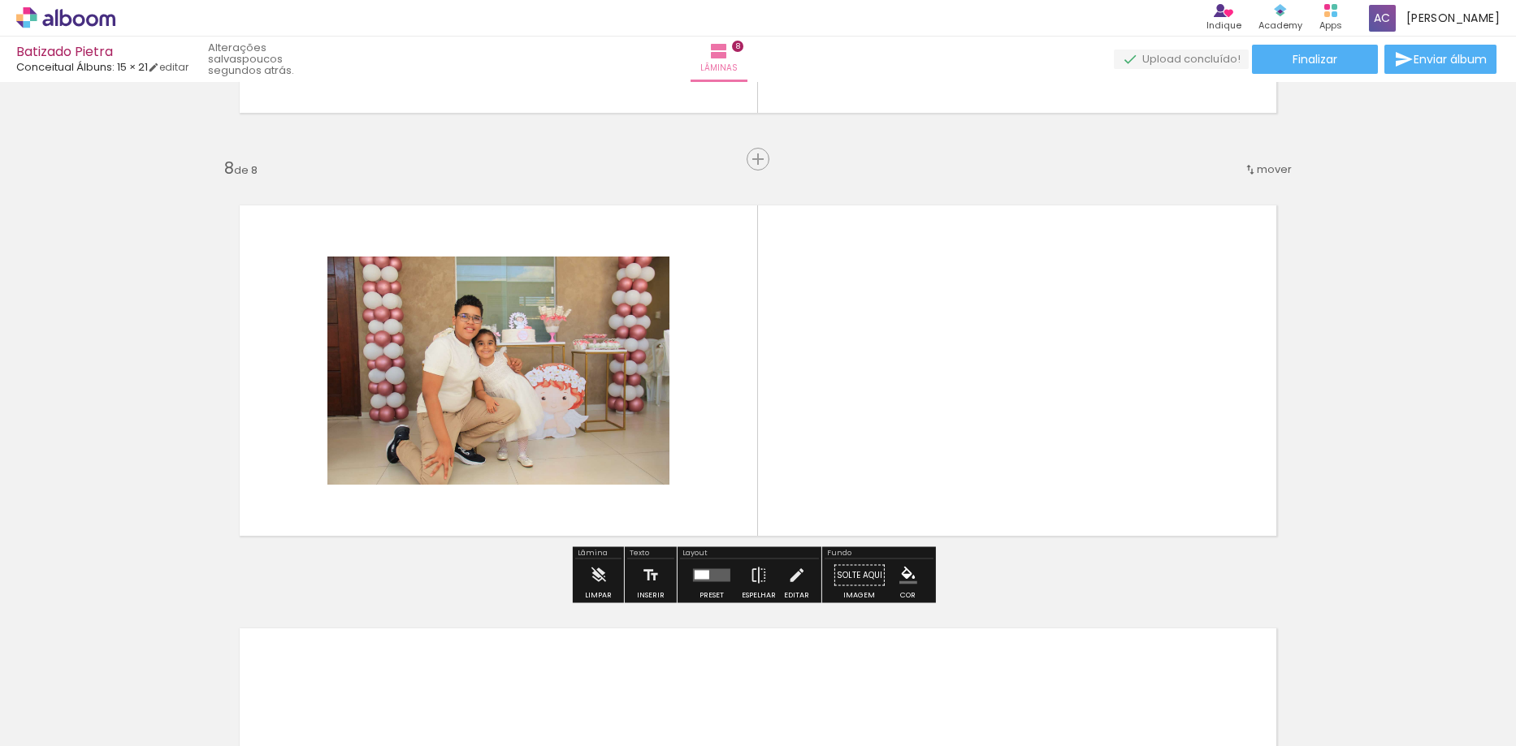
scroll to position [2919, 0]
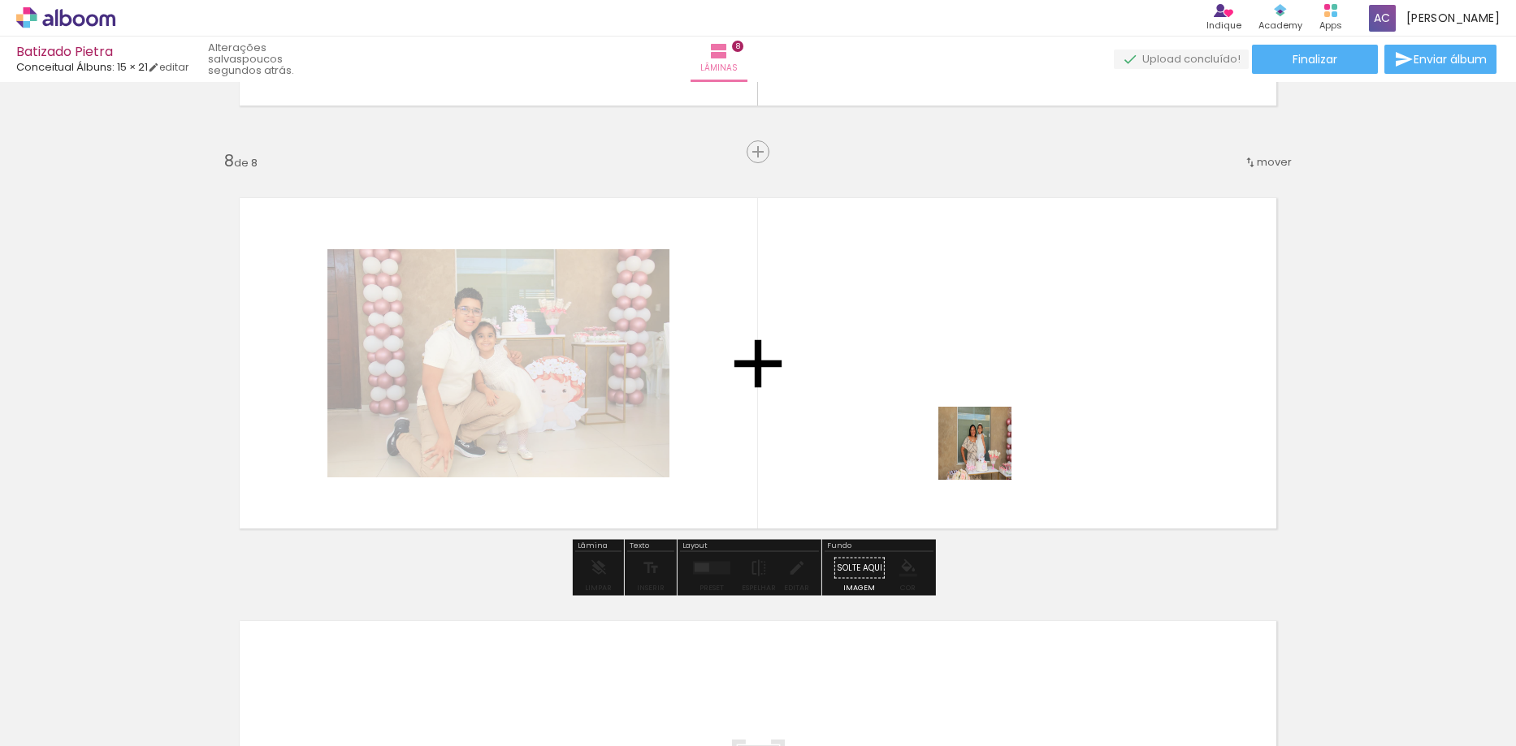
drag, startPoint x: 1365, startPoint y: 681, endPoint x: 1284, endPoint y: 613, distance: 106.1
click at [960, 430] on quentale-workspace at bounding box center [758, 373] width 1516 height 746
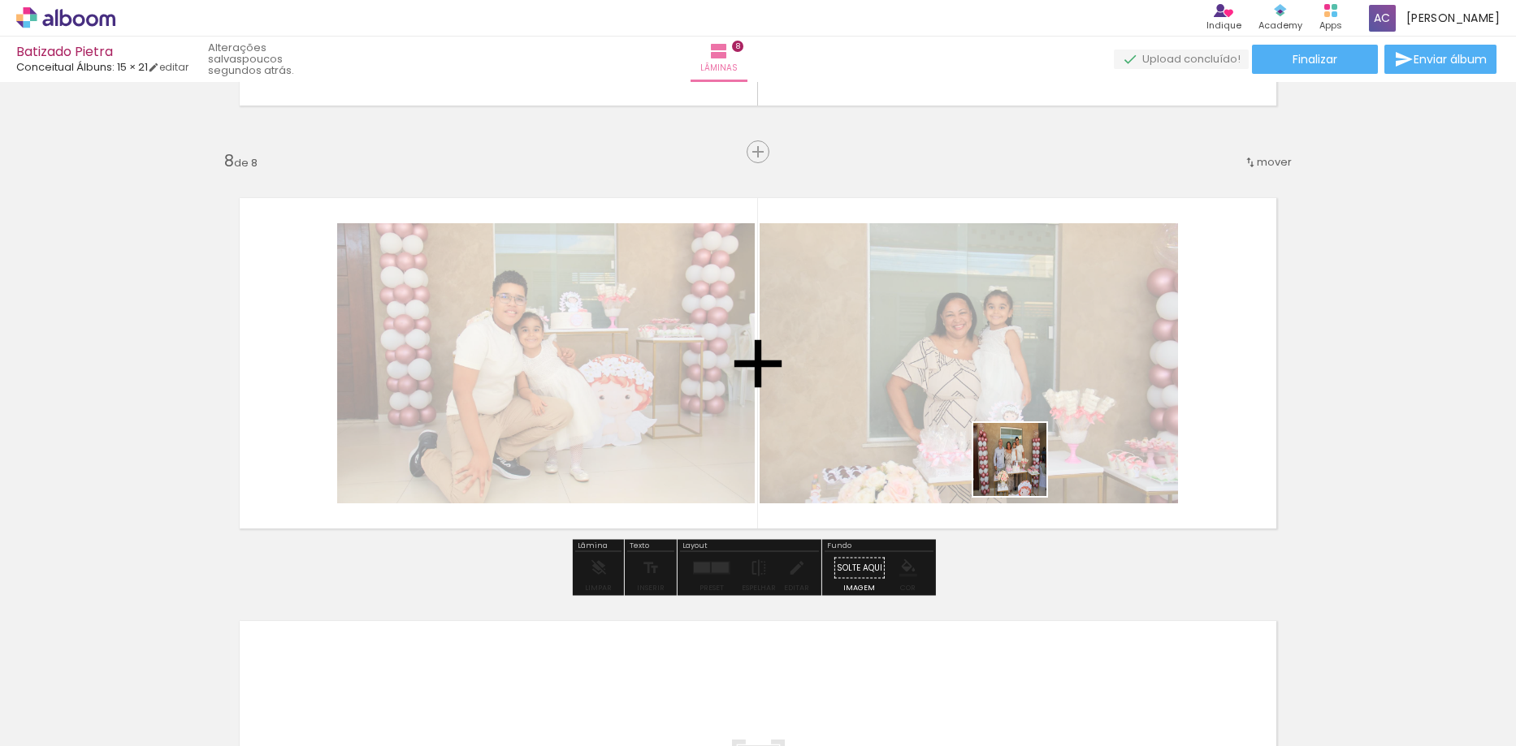
drag, startPoint x: 1461, startPoint y: 701, endPoint x: 983, endPoint y: 443, distance: 543.6
click at [991, 452] on quentale-workspace at bounding box center [758, 373] width 1516 height 746
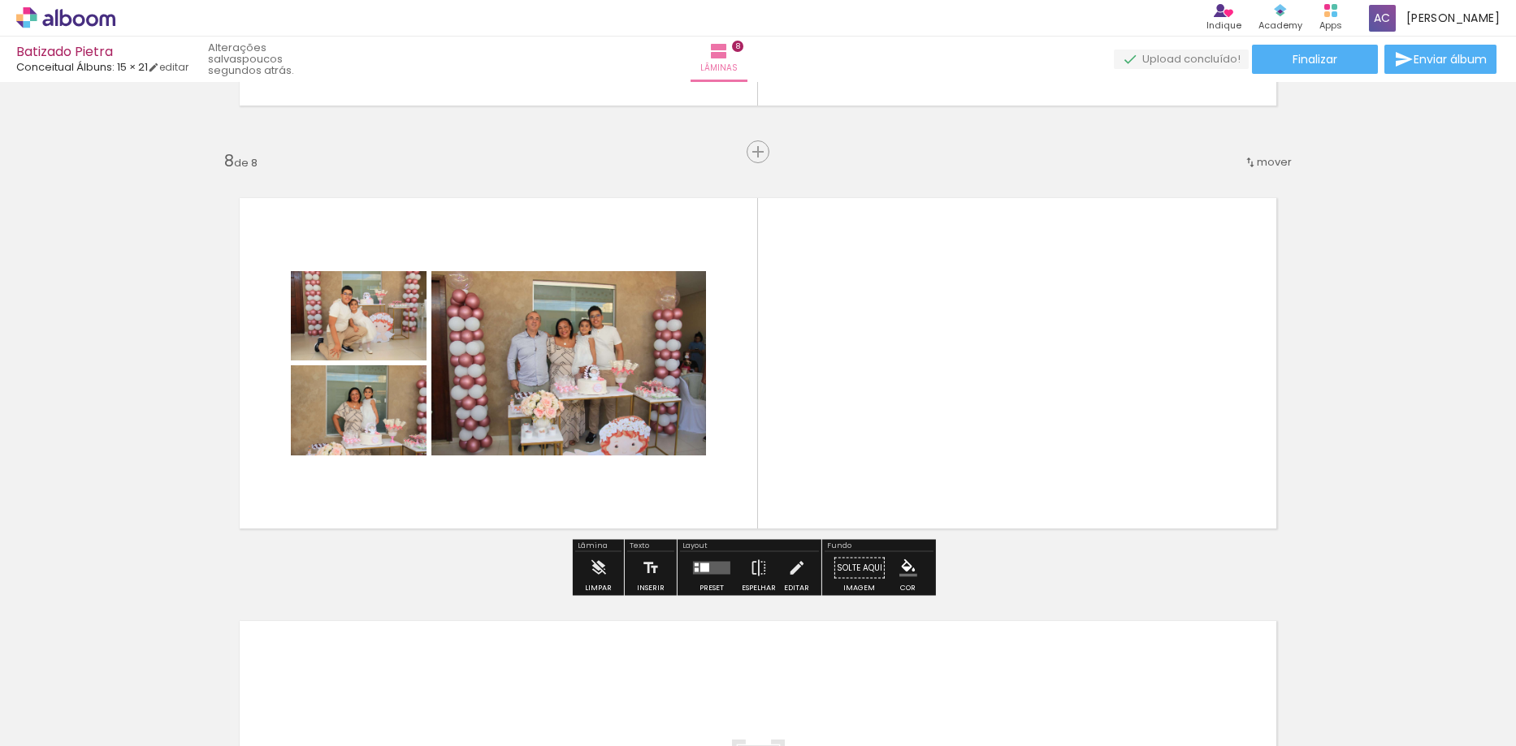
click at [694, 564] on div at bounding box center [696, 565] width 4 height 3
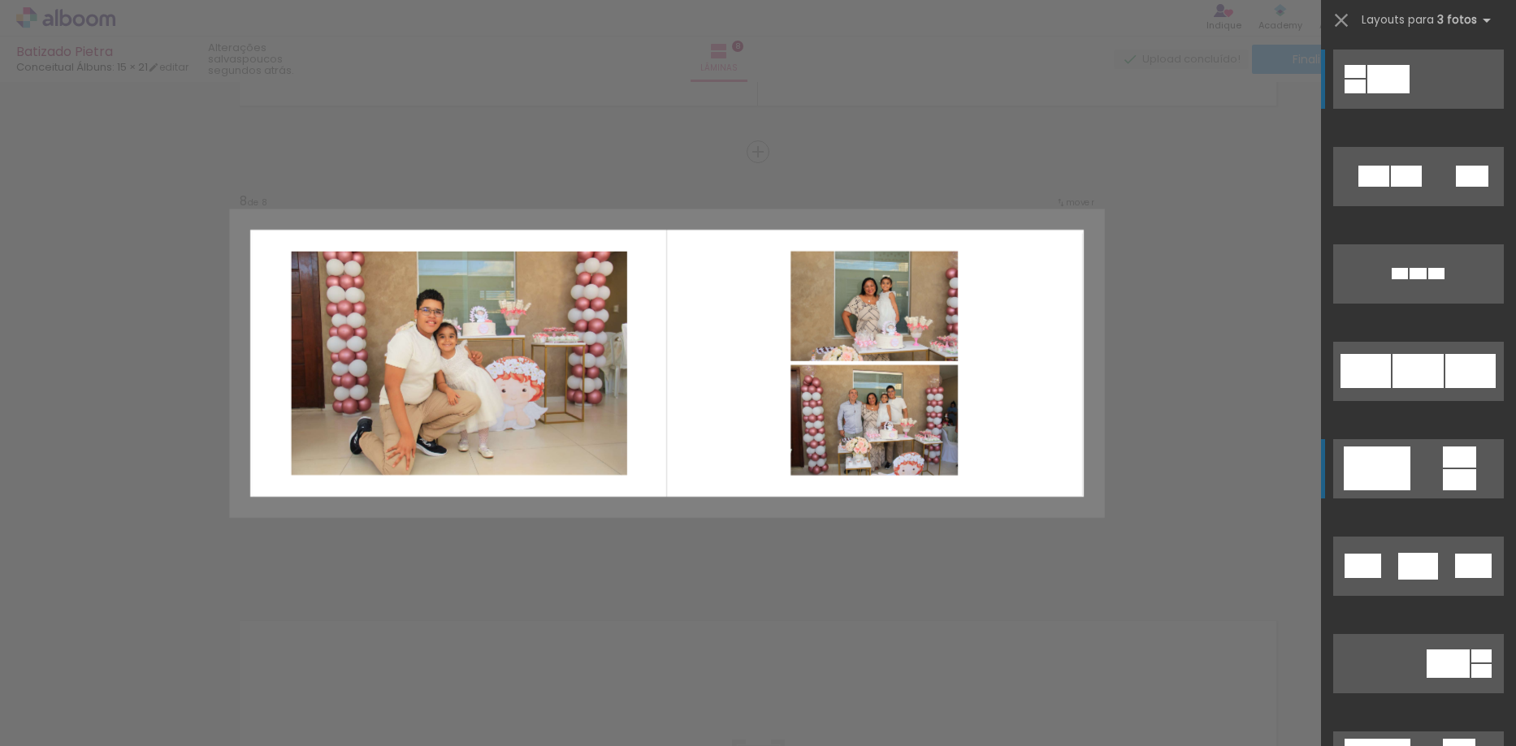
click at [1425, 206] on quentale-layouter at bounding box center [1418, 176] width 171 height 59
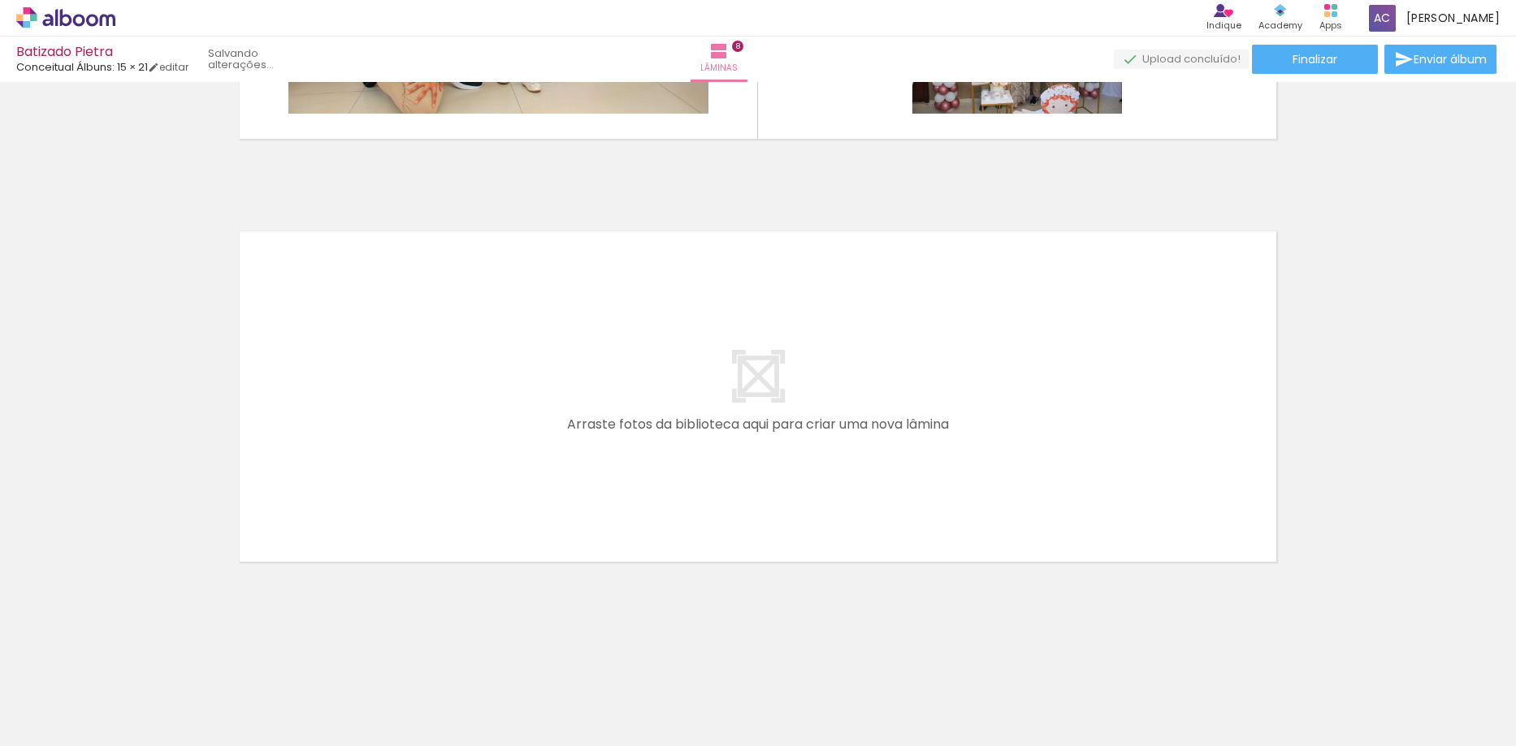
scroll to position [0, 2079]
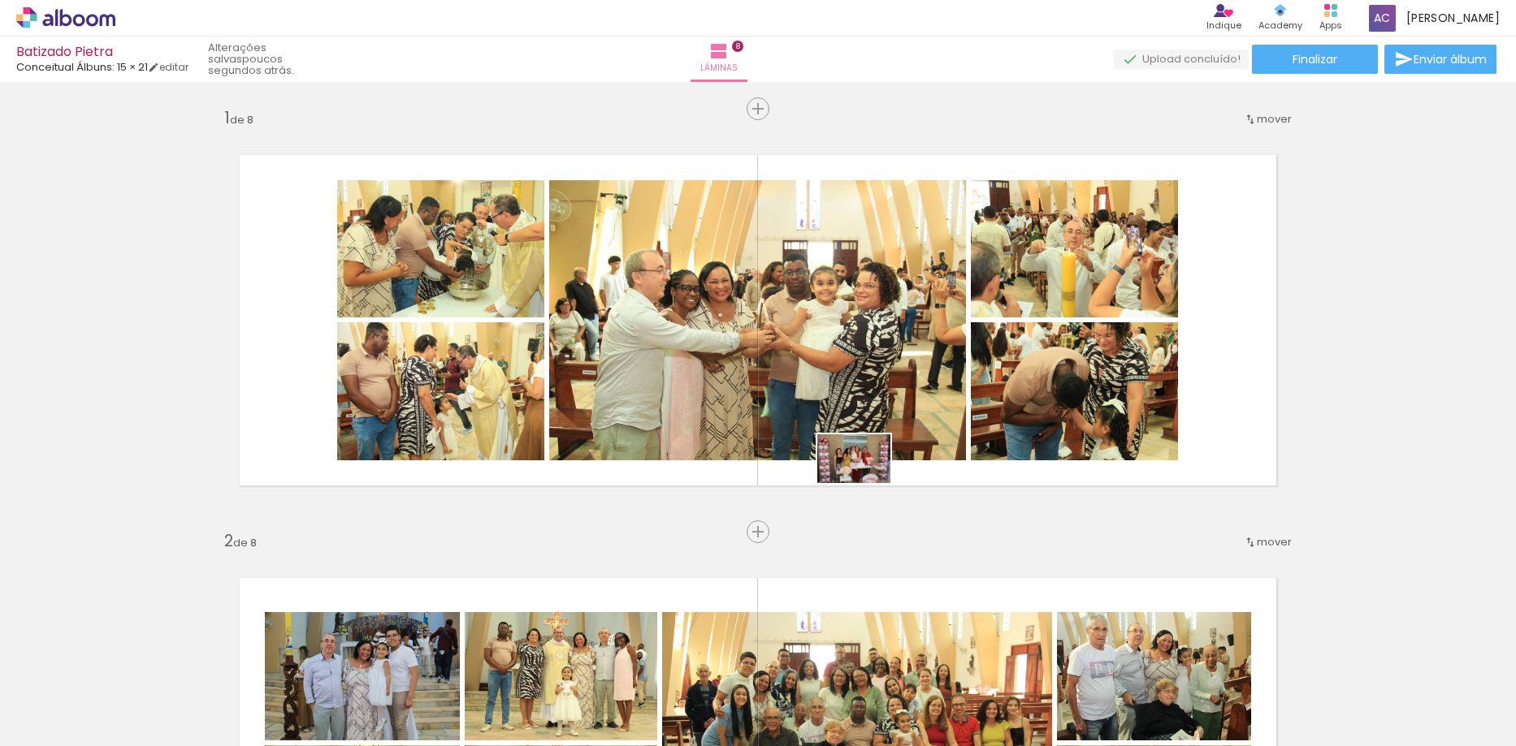
scroll to position [3309, 0]
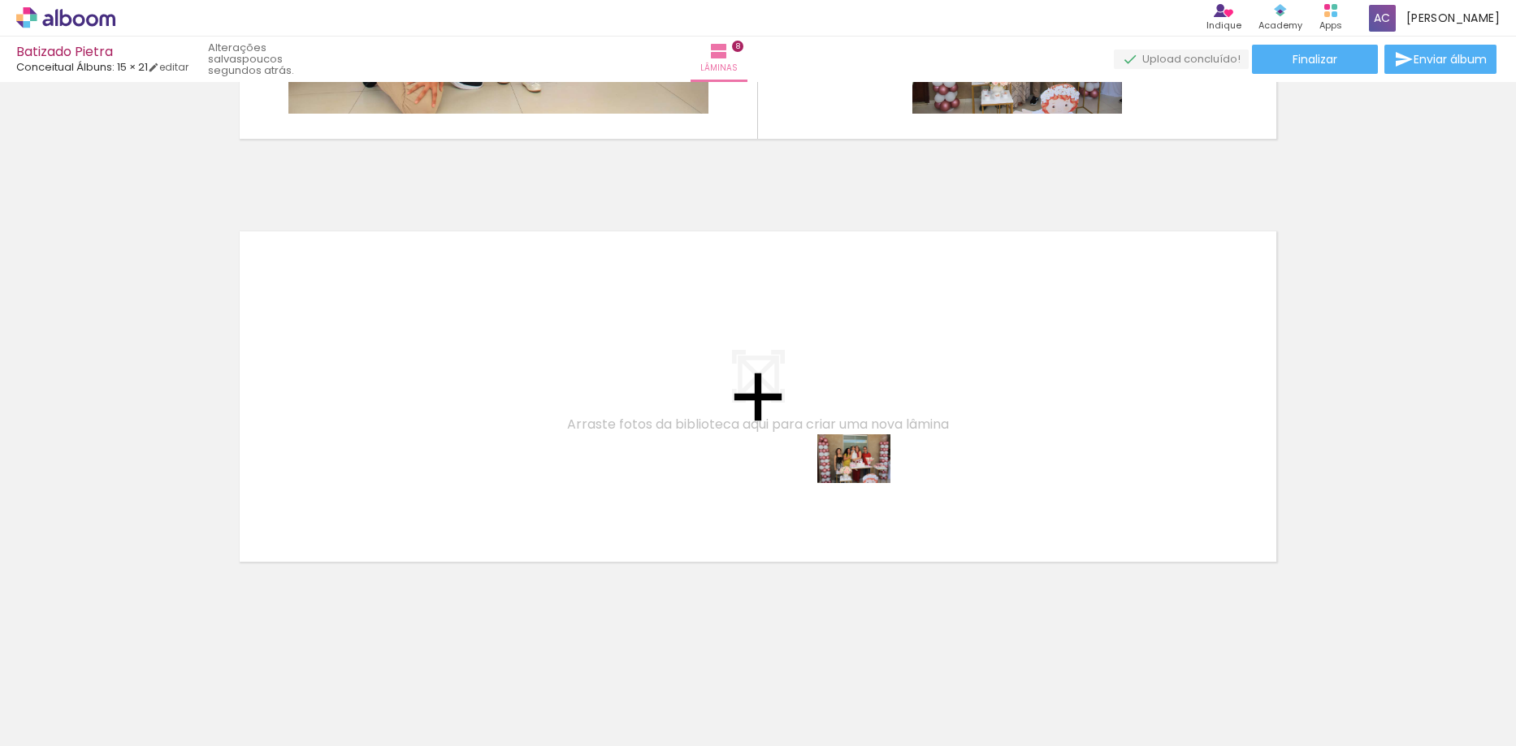
drag, startPoint x: 938, startPoint y: 570, endPoint x: 866, endPoint y: 483, distance: 113.0
click at [866, 483] on quentale-workspace at bounding box center [758, 373] width 1516 height 746
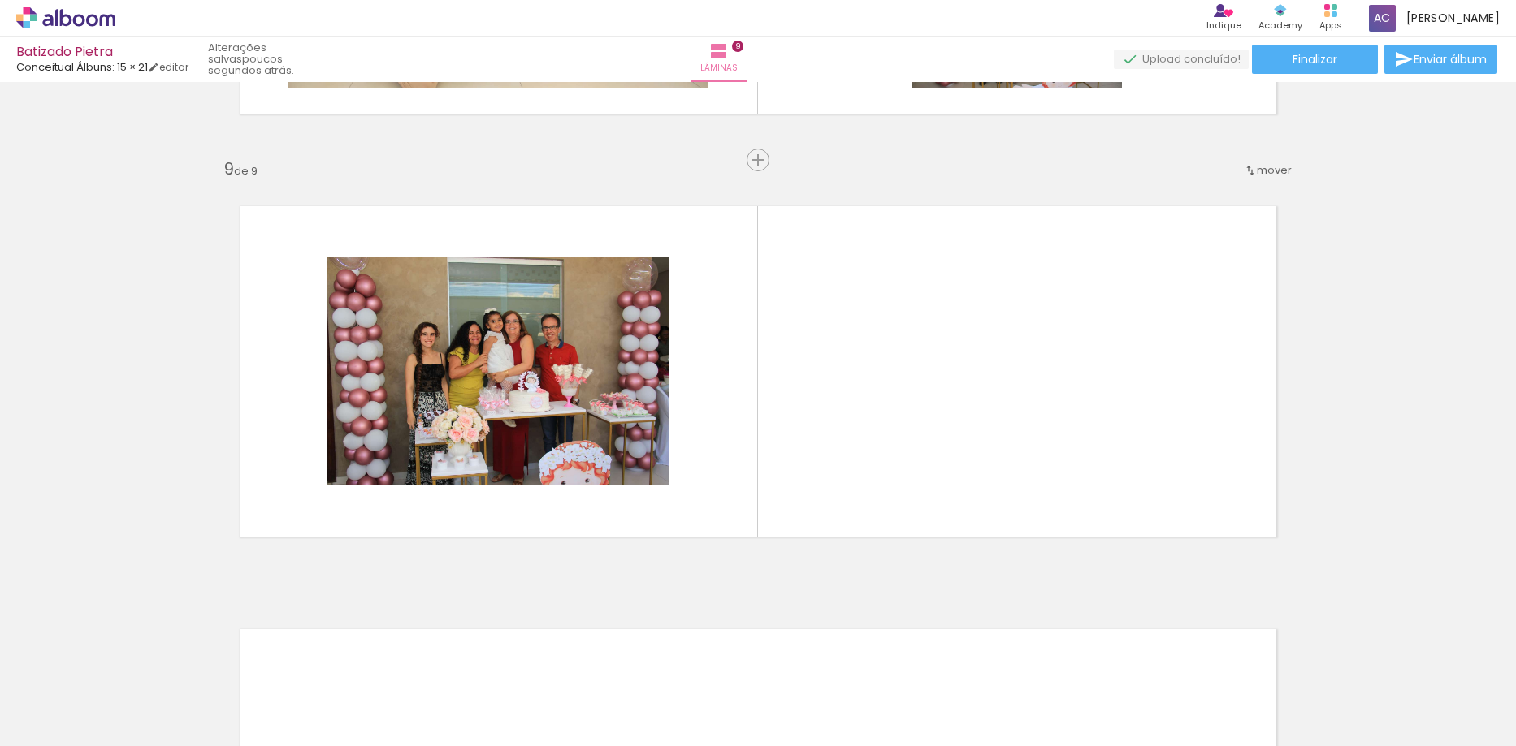
scroll to position [3342, 0]
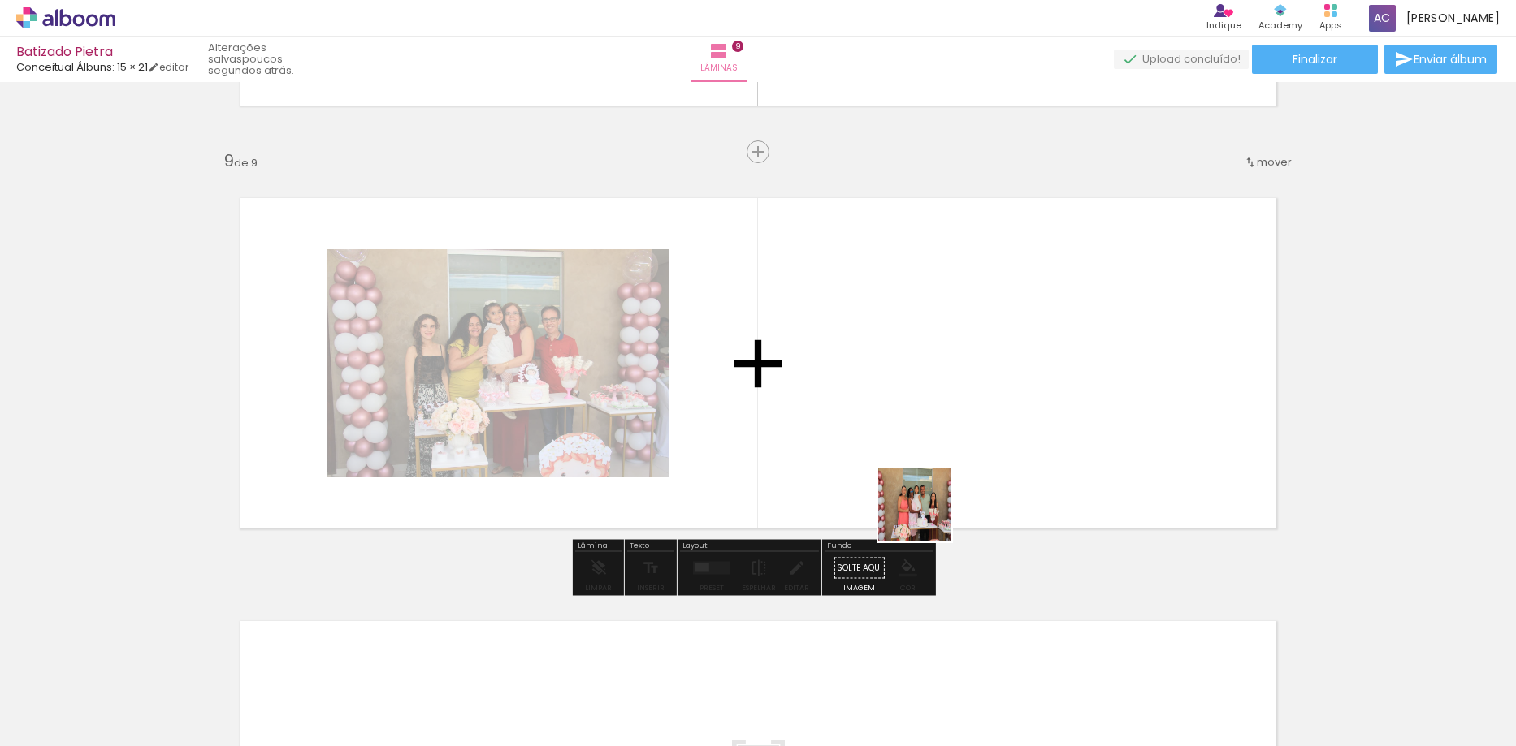
drag, startPoint x: 1087, startPoint y: 694, endPoint x: 1074, endPoint y: 604, distance: 90.3
click at [906, 478] on quentale-workspace at bounding box center [758, 373] width 1516 height 746
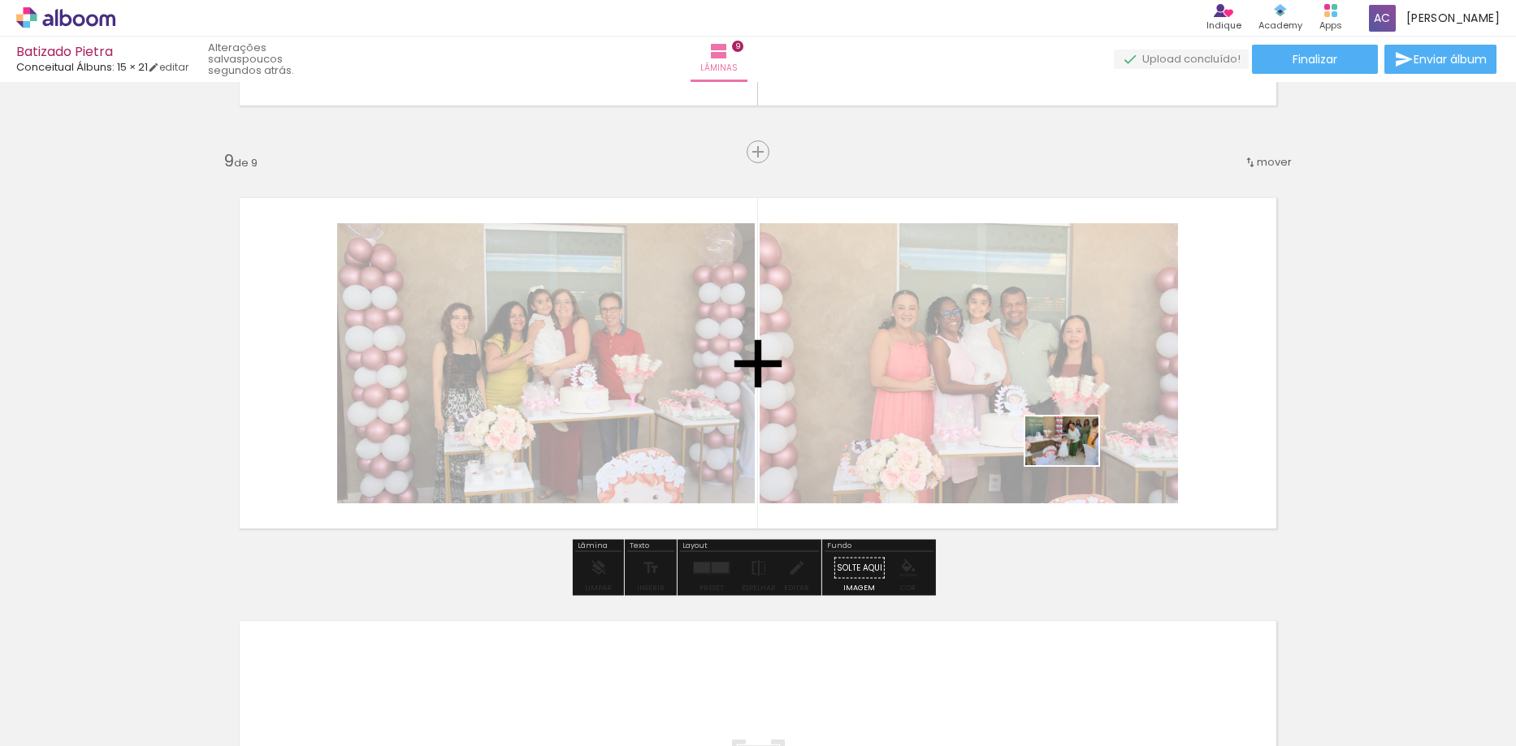
drag, startPoint x: 1168, startPoint y: 676, endPoint x: 1074, endPoint y: 465, distance: 230.5
click at [1074, 465] on quentale-workspace at bounding box center [758, 373] width 1516 height 746
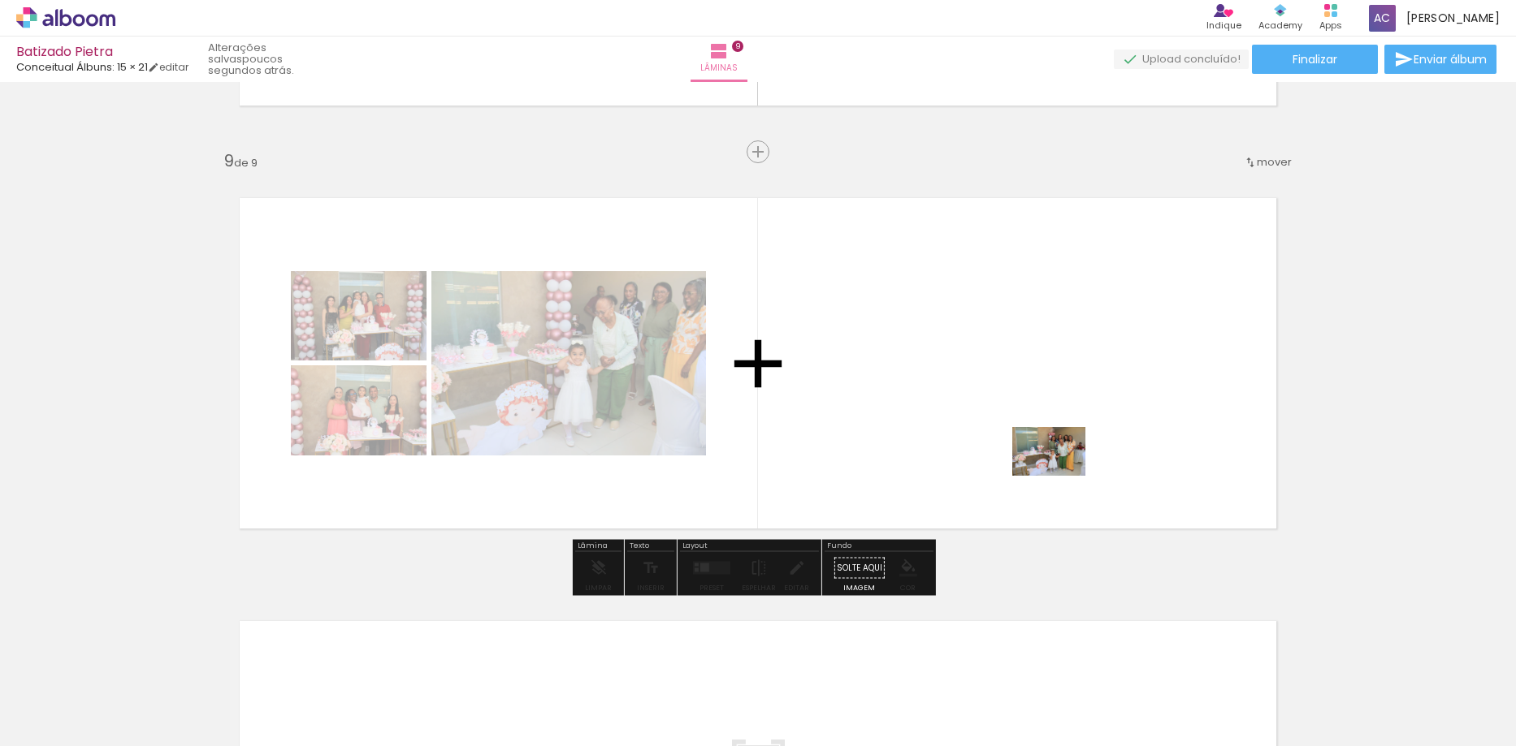
drag, startPoint x: 1292, startPoint y: 691, endPoint x: 1061, endPoint y: 476, distance: 316.1
click at [1061, 476] on quentale-workspace at bounding box center [758, 373] width 1516 height 746
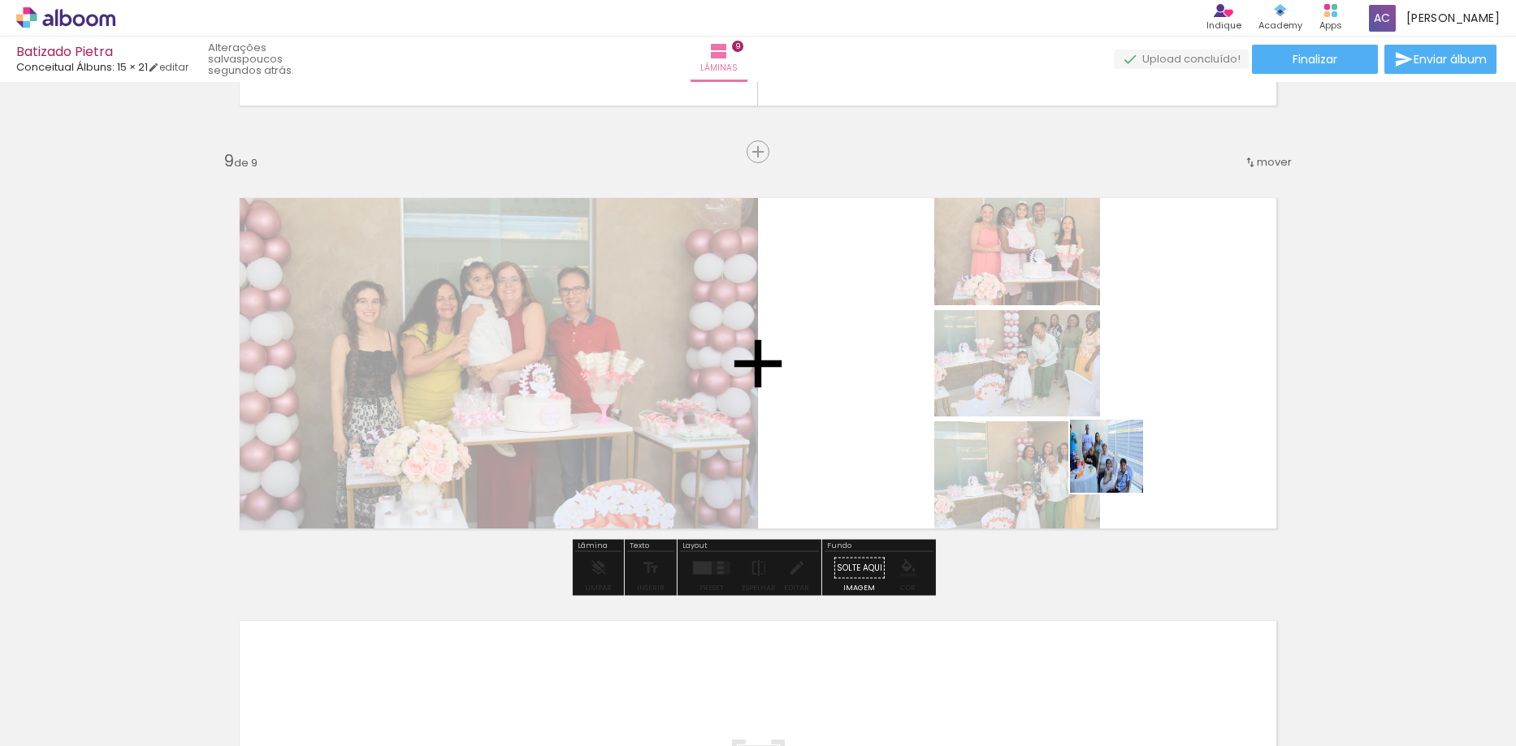
drag, startPoint x: 1361, startPoint y: 685, endPoint x: 1114, endPoint y: 461, distance: 334.0
click at [1114, 461] on quentale-workspace at bounding box center [758, 373] width 1516 height 746
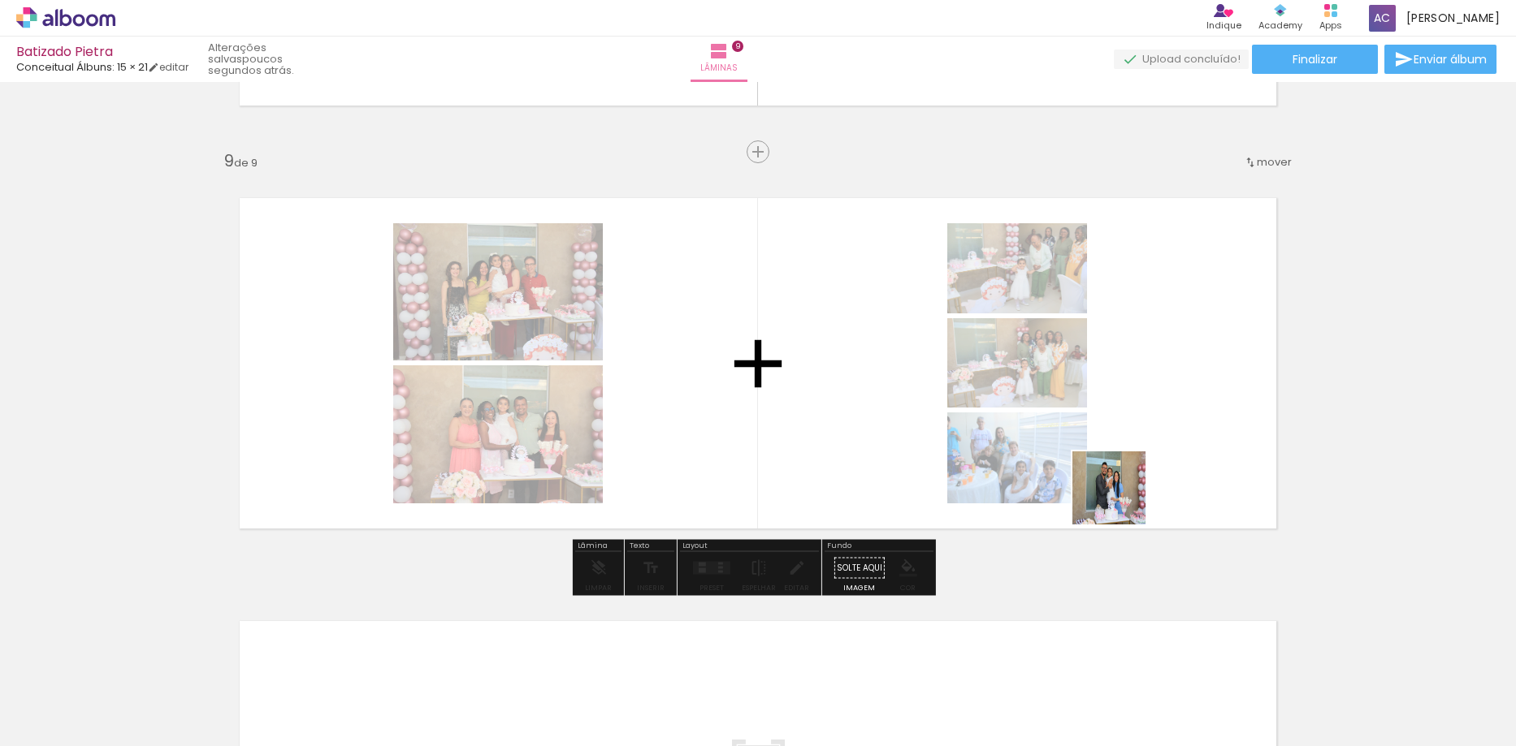
drag, startPoint x: 1455, startPoint y: 694, endPoint x: 1097, endPoint y: 469, distance: 422.5
click at [1097, 469] on quentale-workspace at bounding box center [758, 373] width 1516 height 746
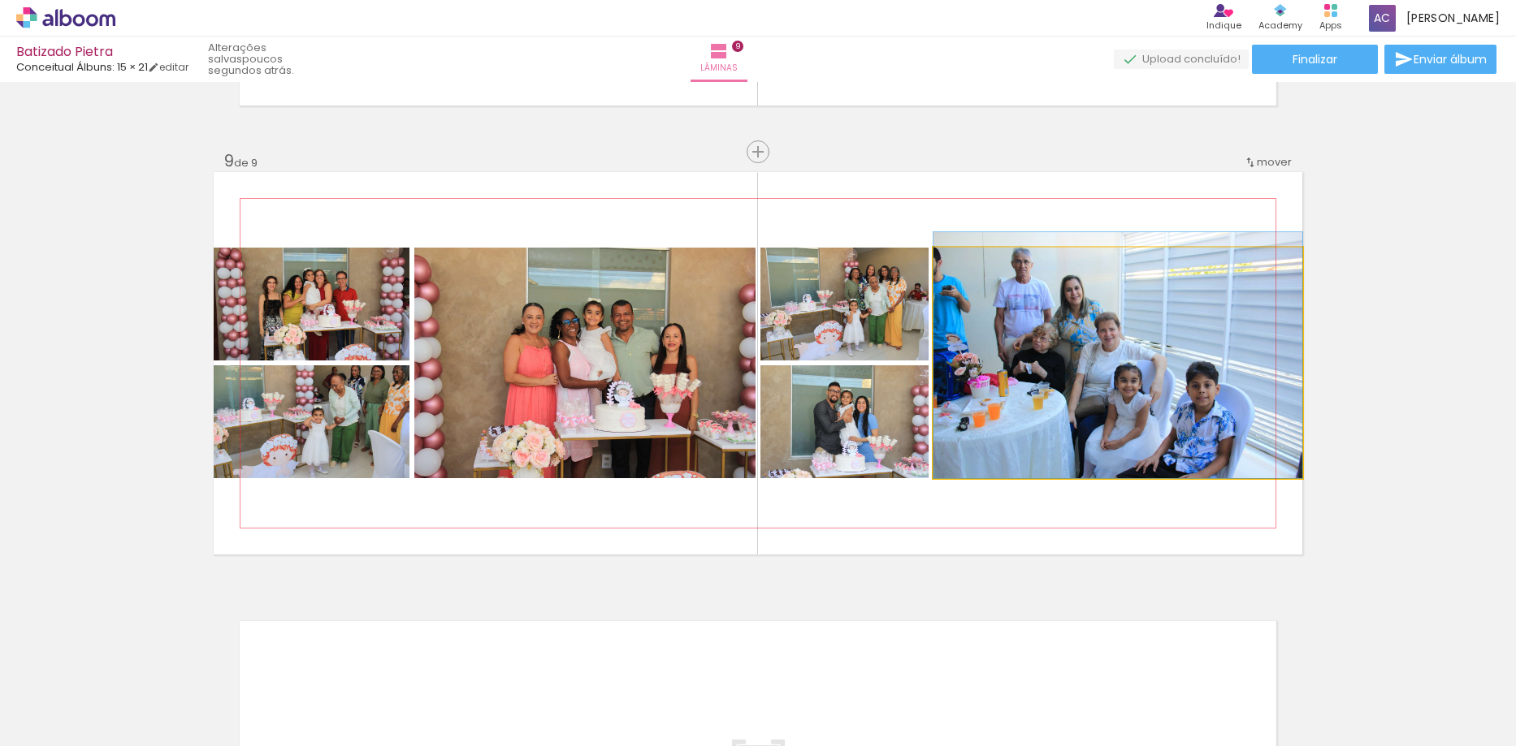
drag, startPoint x: 1018, startPoint y: 354, endPoint x: 885, endPoint y: 321, distance: 137.3
click at [0, 0] on slot at bounding box center [0, 0] width 0 height 0
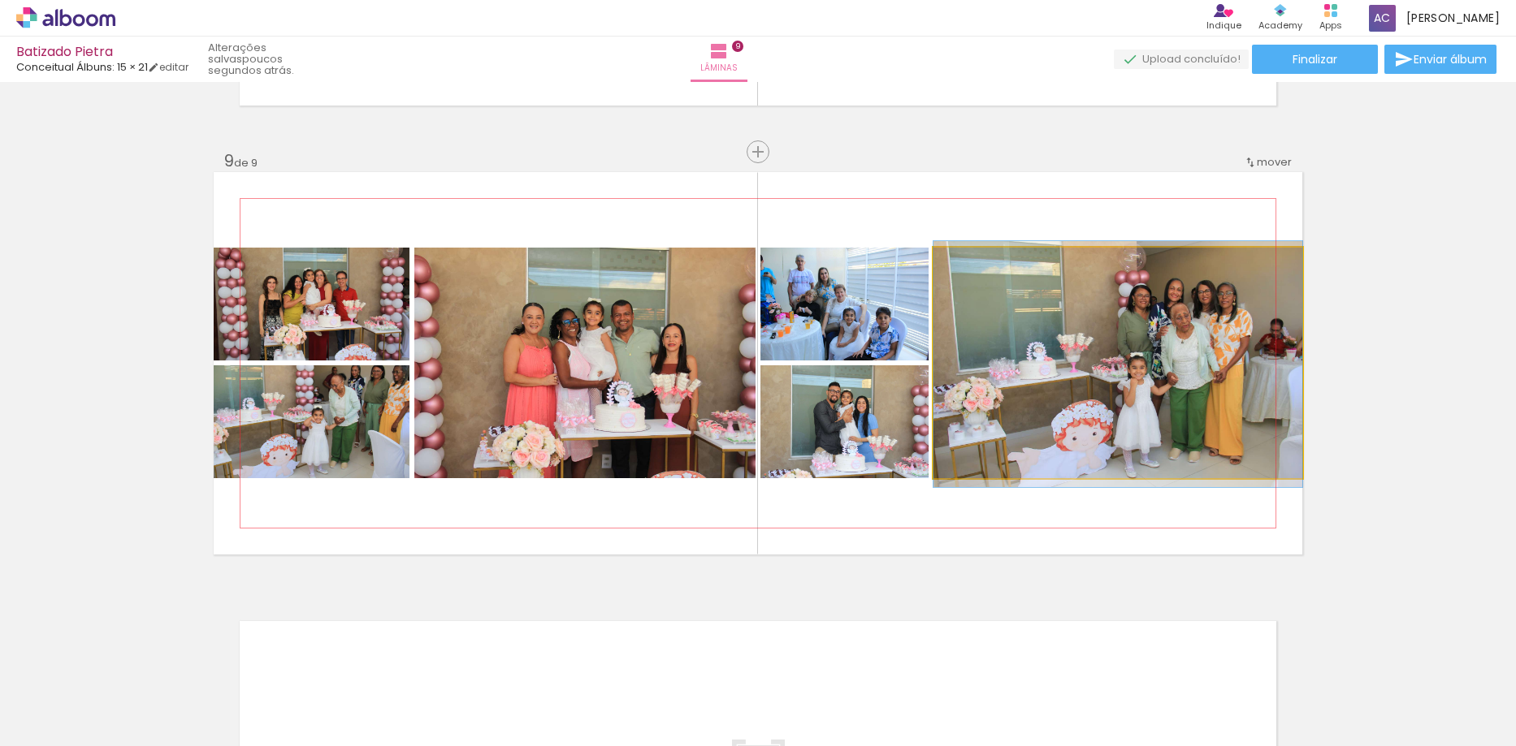
drag, startPoint x: 1138, startPoint y: 354, endPoint x: 1096, endPoint y: 356, distance: 41.5
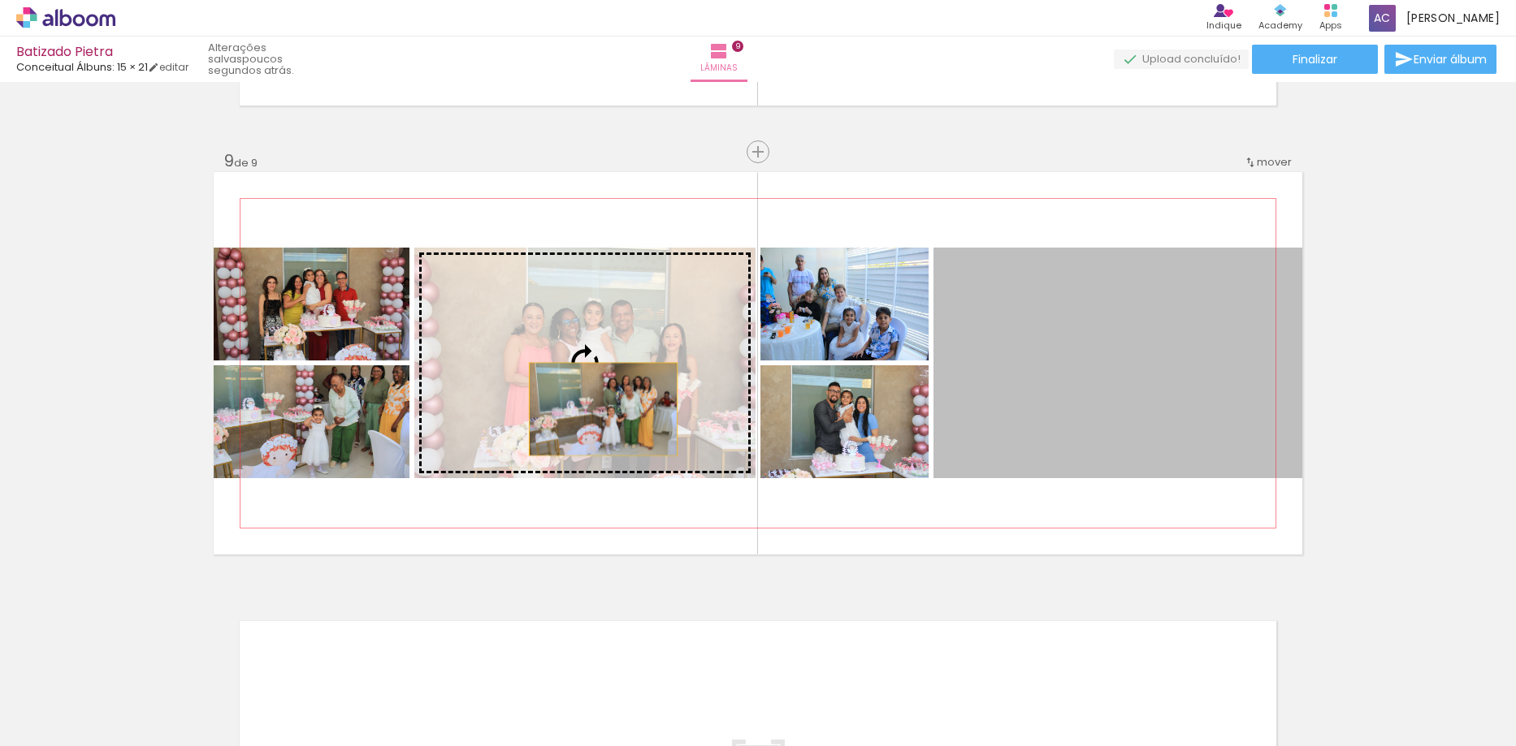
drag, startPoint x: 1105, startPoint y: 409, endPoint x: 599, endPoint y: 409, distance: 506.0
click at [0, 0] on slot at bounding box center [0, 0] width 0 height 0
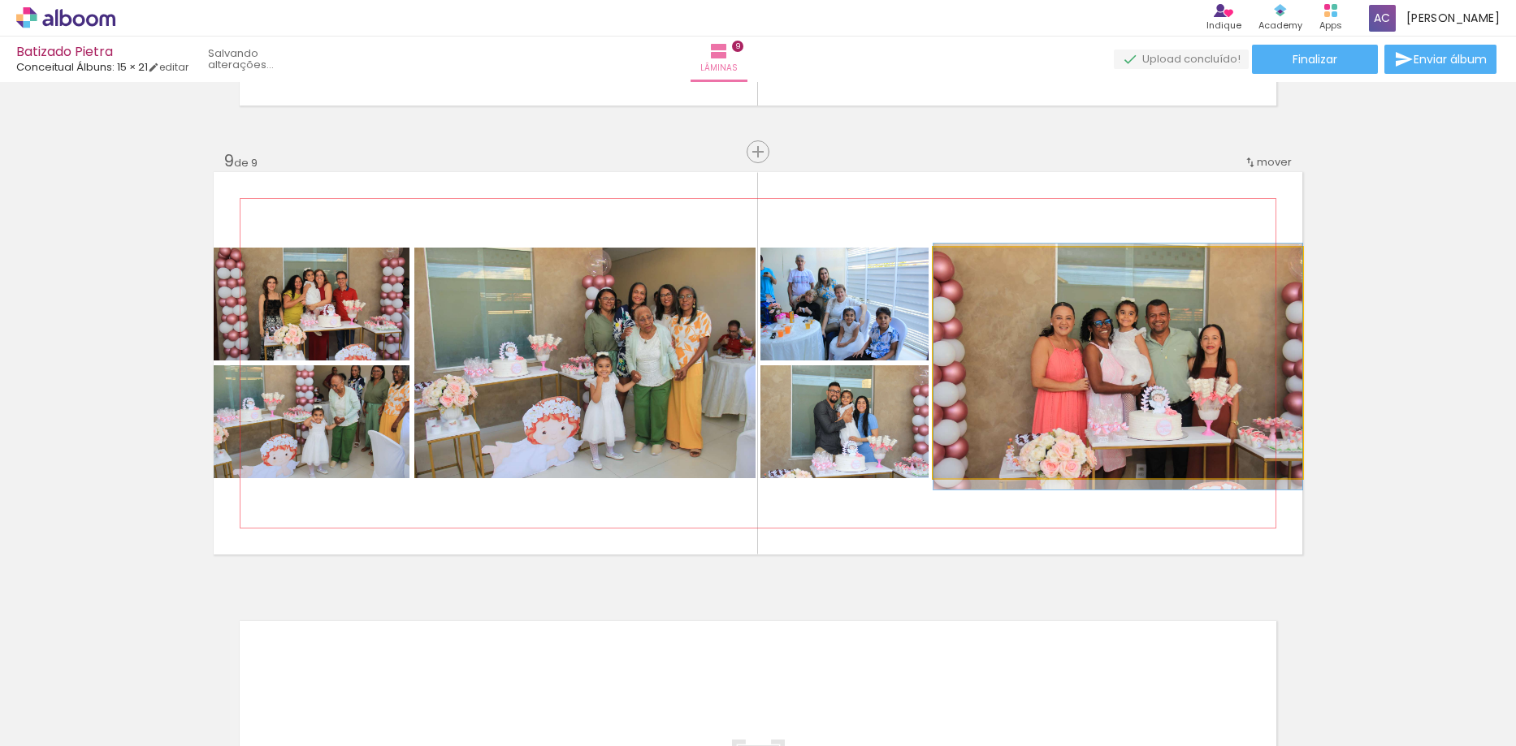
drag, startPoint x: 1135, startPoint y: 398, endPoint x: 1029, endPoint y: 402, distance: 105.7
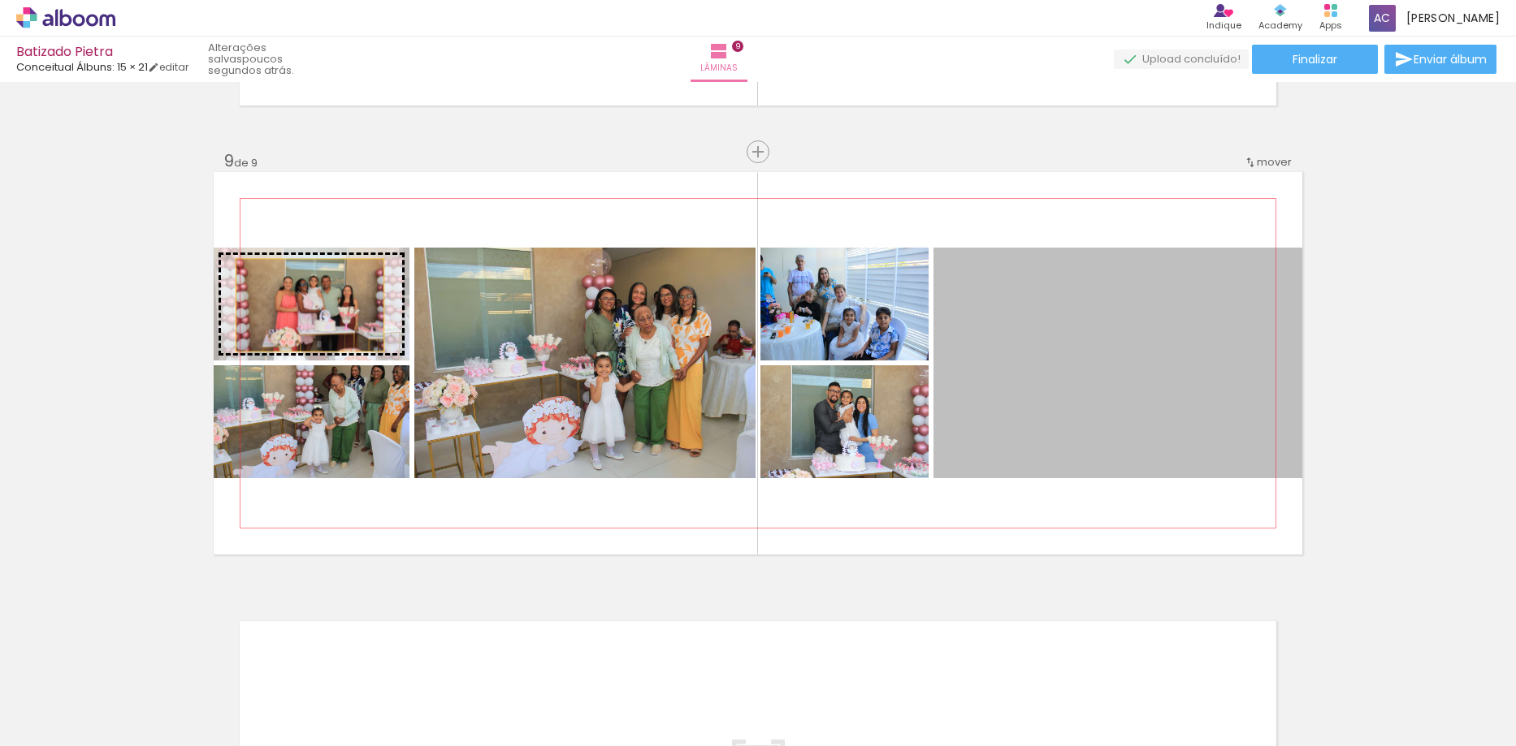
drag, startPoint x: 1095, startPoint y: 395, endPoint x: 304, endPoint y: 305, distance: 796.1
click at [0, 0] on slot at bounding box center [0, 0] width 0 height 0
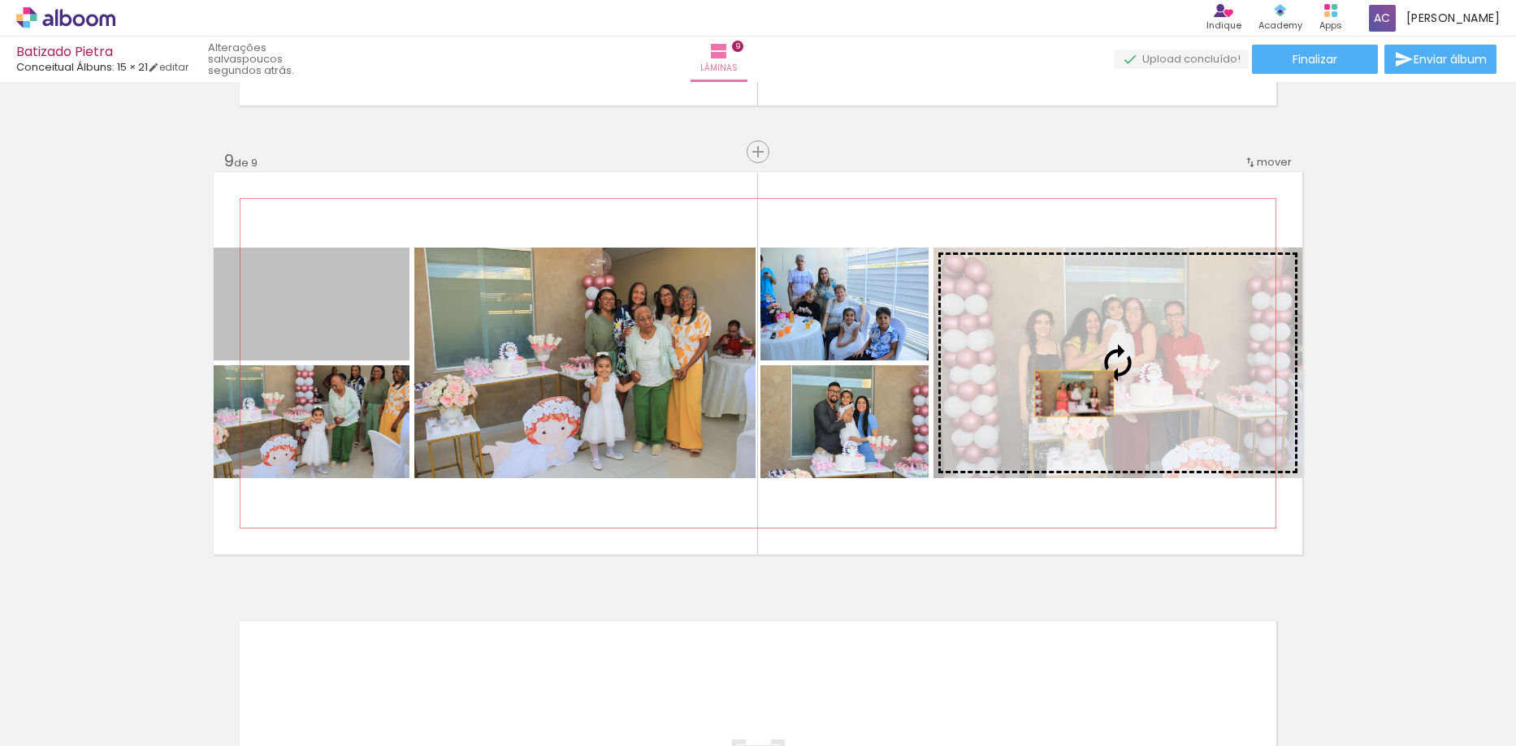
drag, startPoint x: 326, startPoint y: 323, endPoint x: 1068, endPoint y: 394, distance: 744.9
click at [0, 0] on slot at bounding box center [0, 0] width 0 height 0
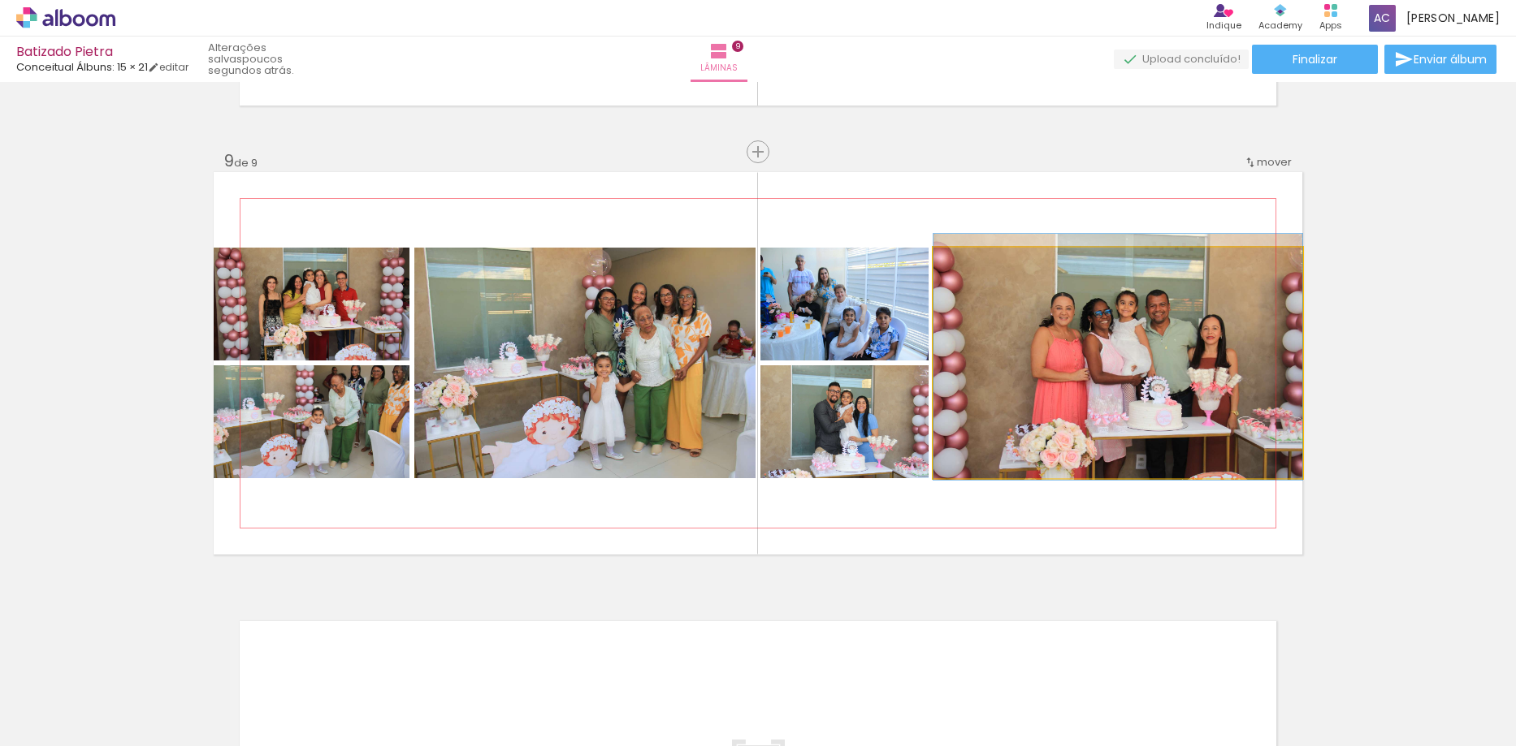
drag, startPoint x: 1066, startPoint y: 402, endPoint x: 1043, endPoint y: 400, distance: 23.7
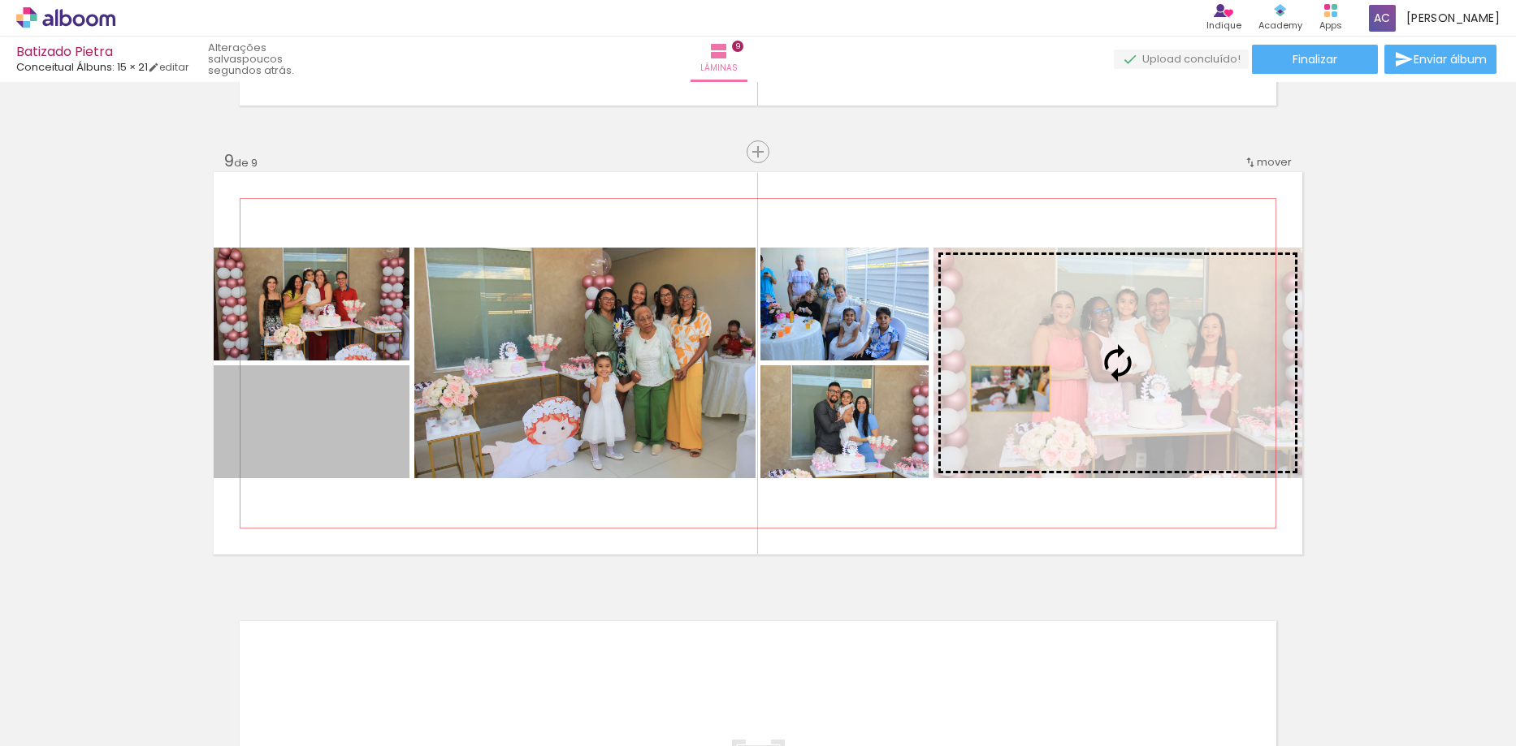
drag, startPoint x: 333, startPoint y: 425, endPoint x: 1010, endPoint y: 387, distance: 677.6
click at [0, 0] on slot at bounding box center [0, 0] width 0 height 0
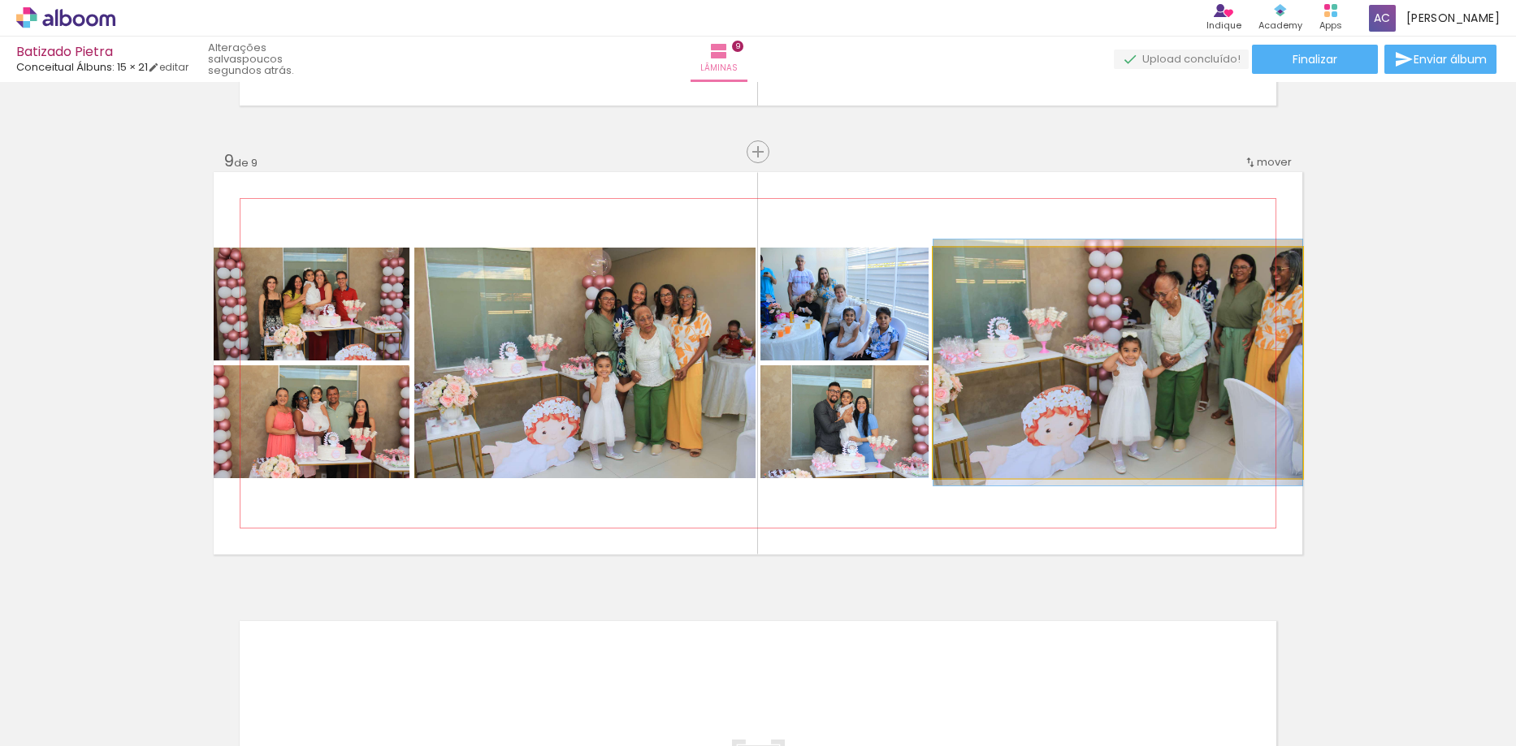
drag, startPoint x: 1097, startPoint y: 379, endPoint x: 1042, endPoint y: 379, distance: 55.2
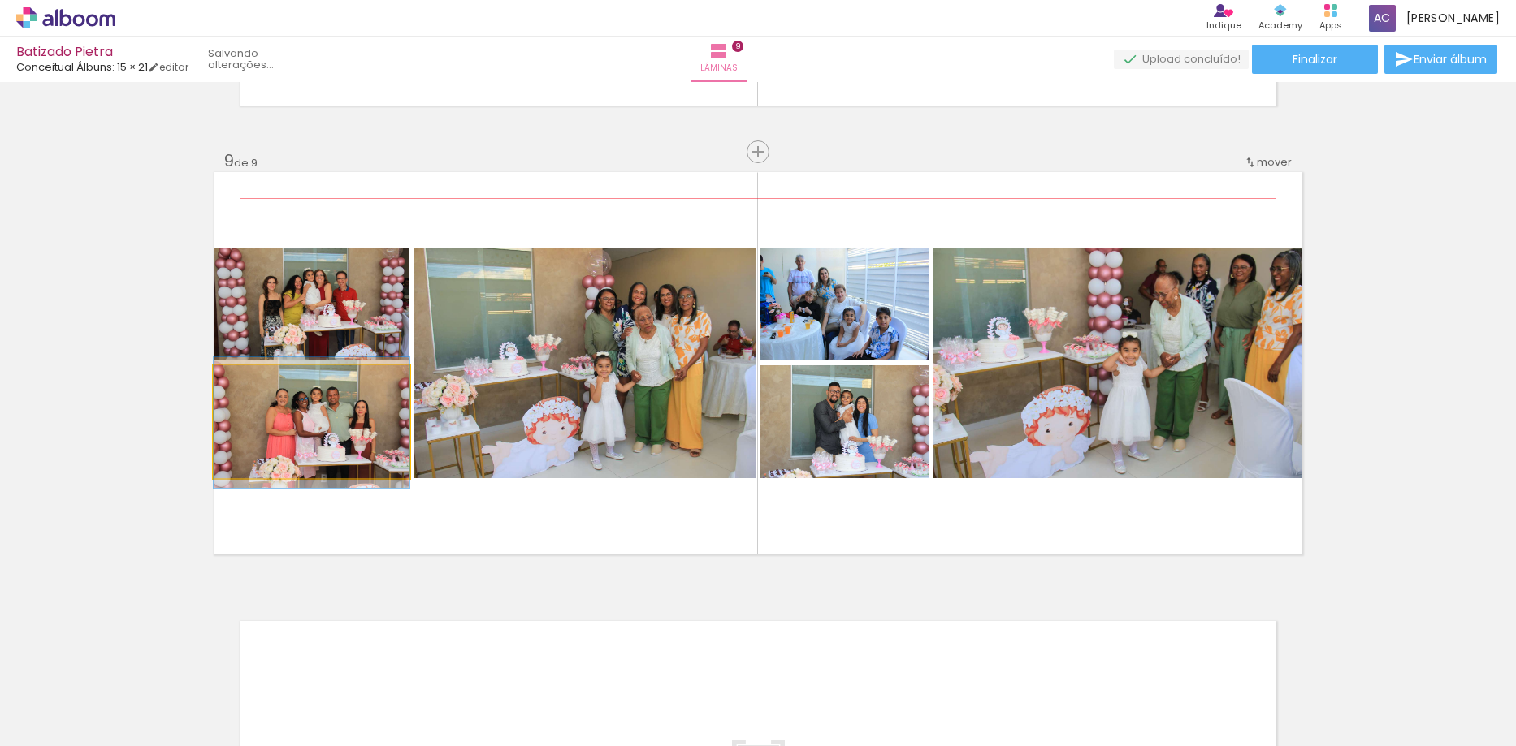
drag, startPoint x: 292, startPoint y: 433, endPoint x: 314, endPoint y: 434, distance: 21.9
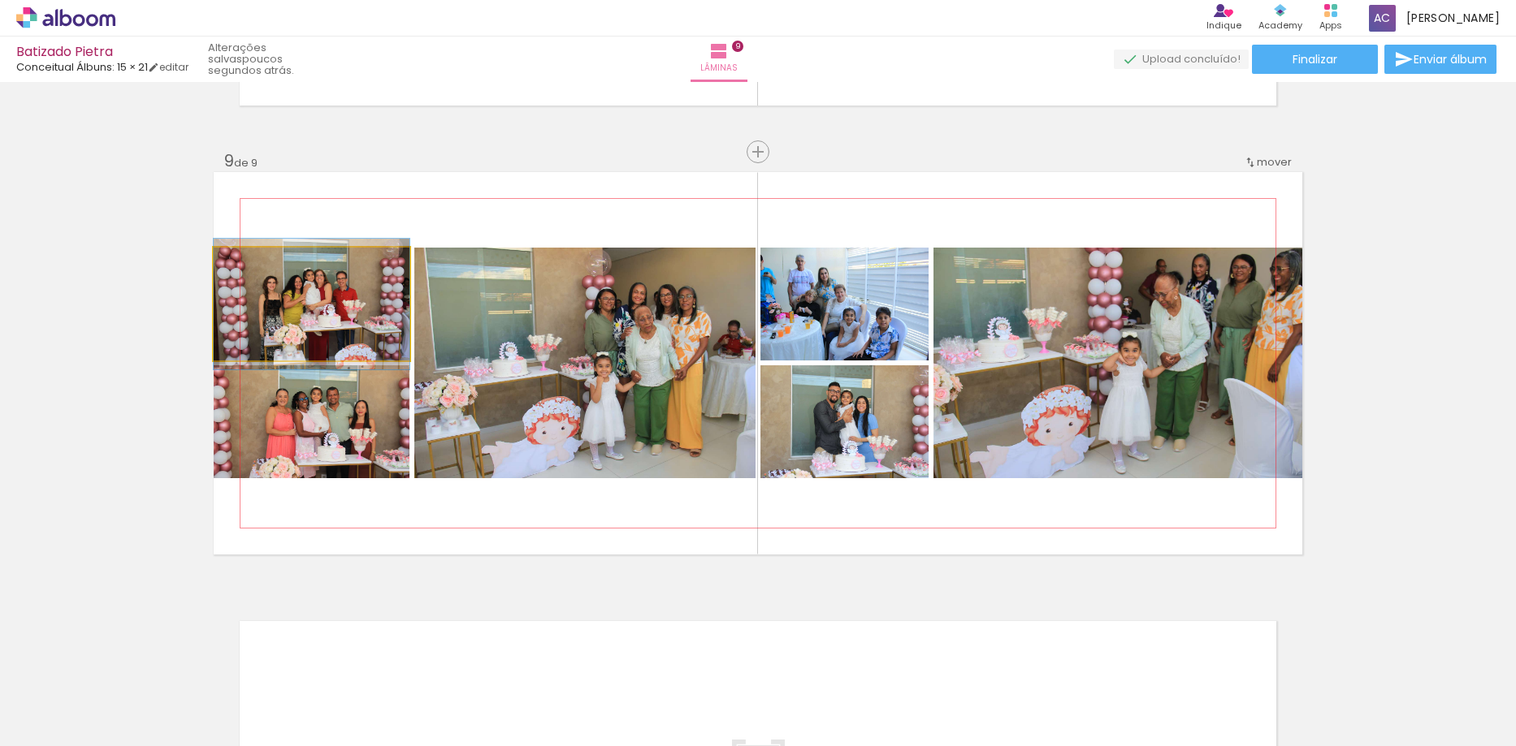
drag, startPoint x: 314, startPoint y: 331, endPoint x: 348, endPoint y: 331, distance: 34.1
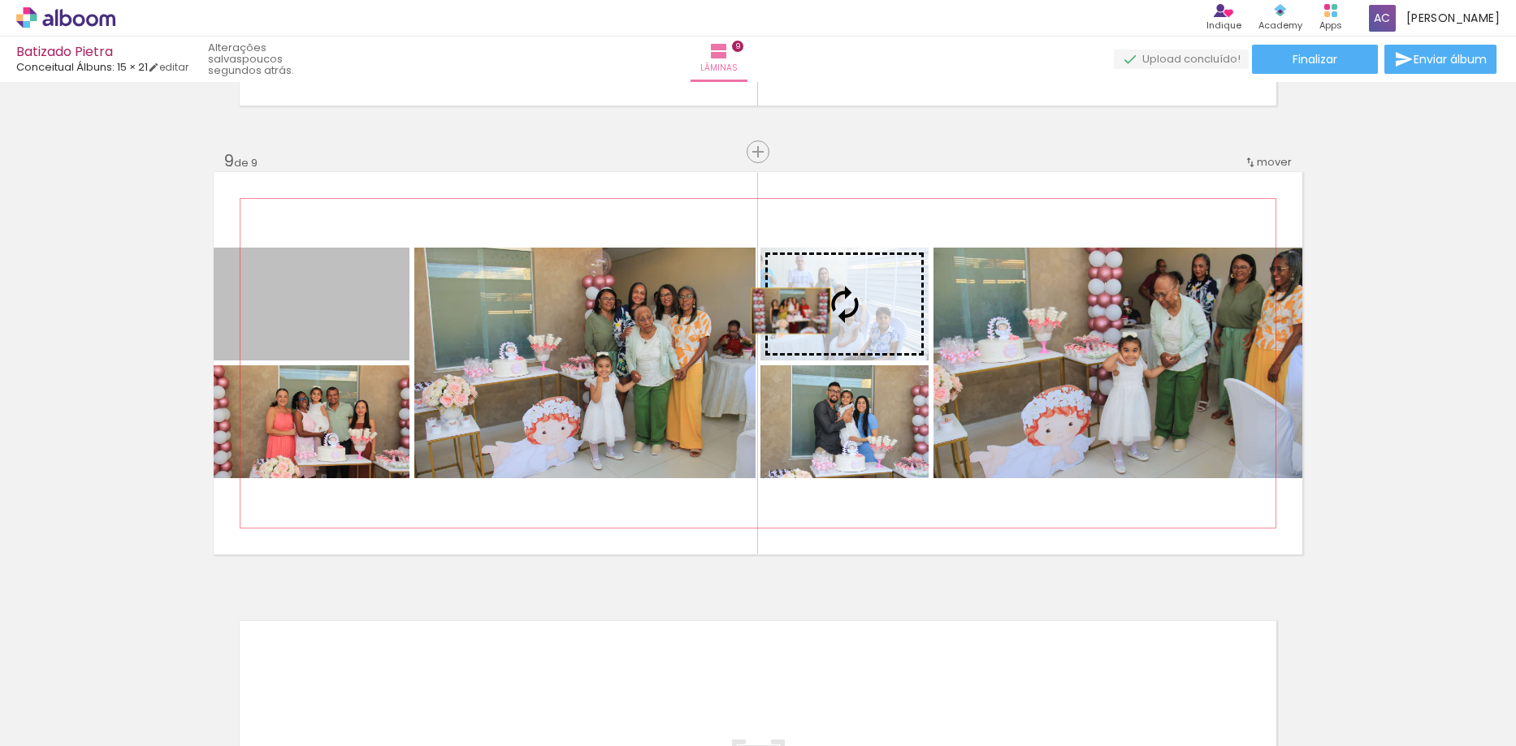
drag, startPoint x: 337, startPoint y: 322, endPoint x: 785, endPoint y: 311, distance: 447.7
click at [0, 0] on slot at bounding box center [0, 0] width 0 height 0
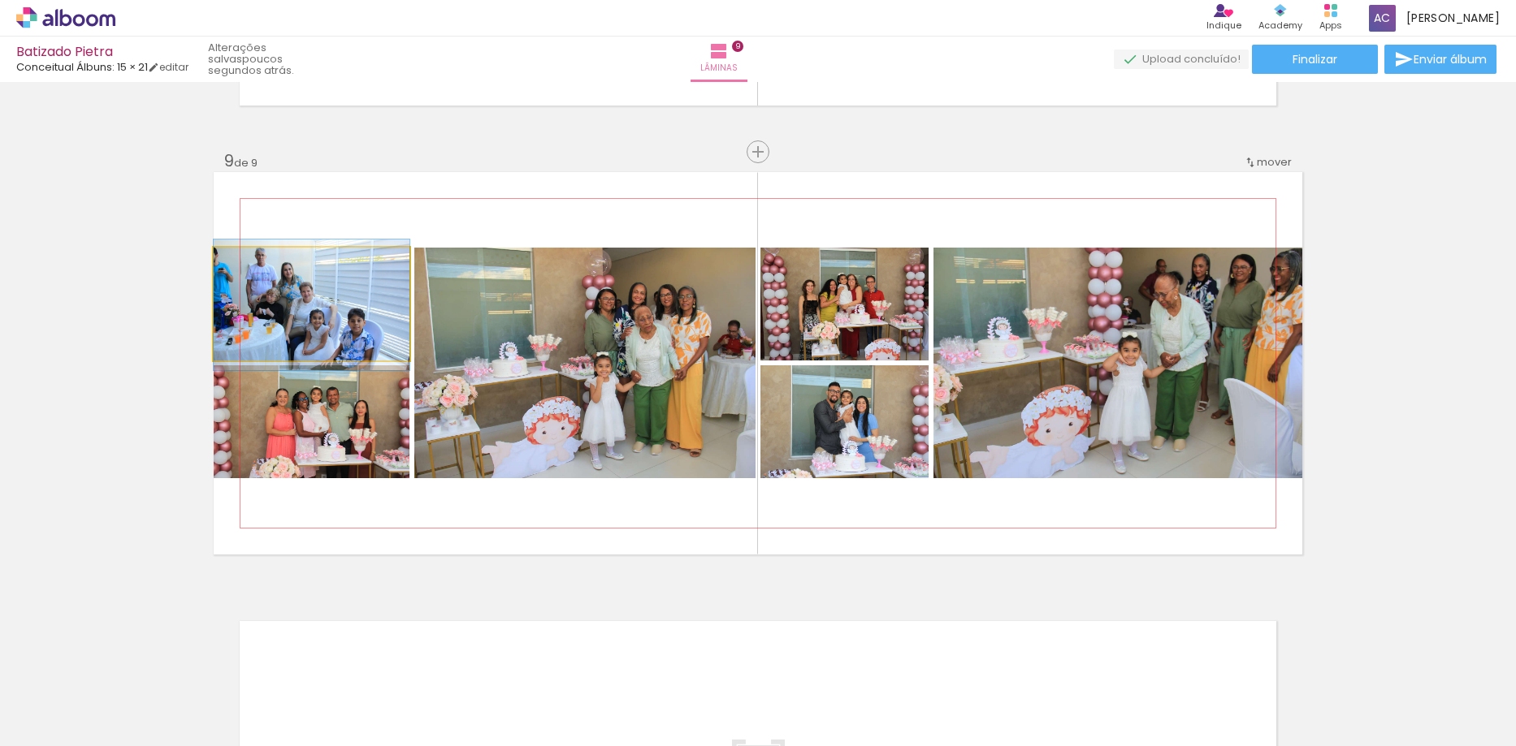
drag, startPoint x: 338, startPoint y: 318, endPoint x: 367, endPoint y: 319, distance: 29.2
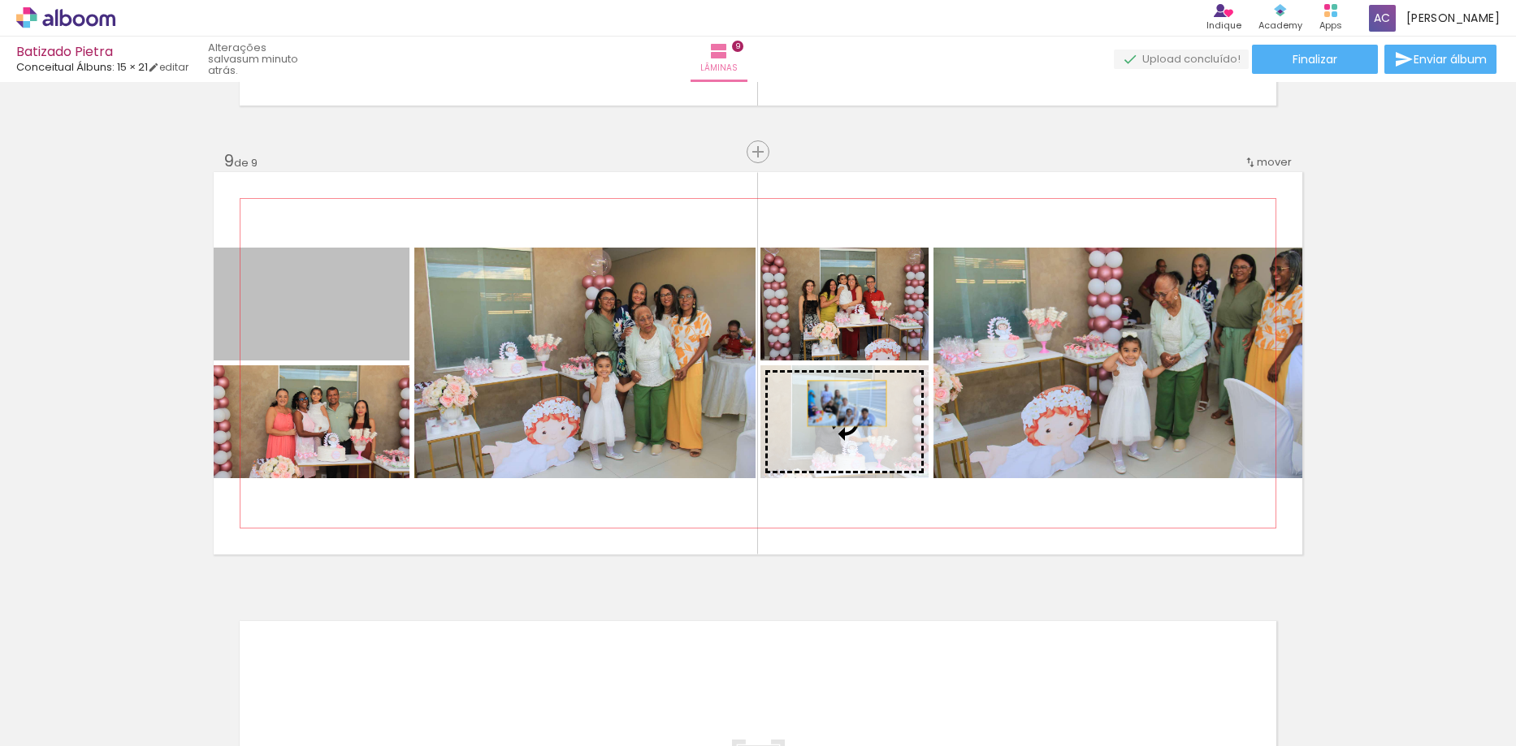
drag, startPoint x: 322, startPoint y: 322, endPoint x: 841, endPoint y: 404, distance: 525.4
click at [0, 0] on slot at bounding box center [0, 0] width 0 height 0
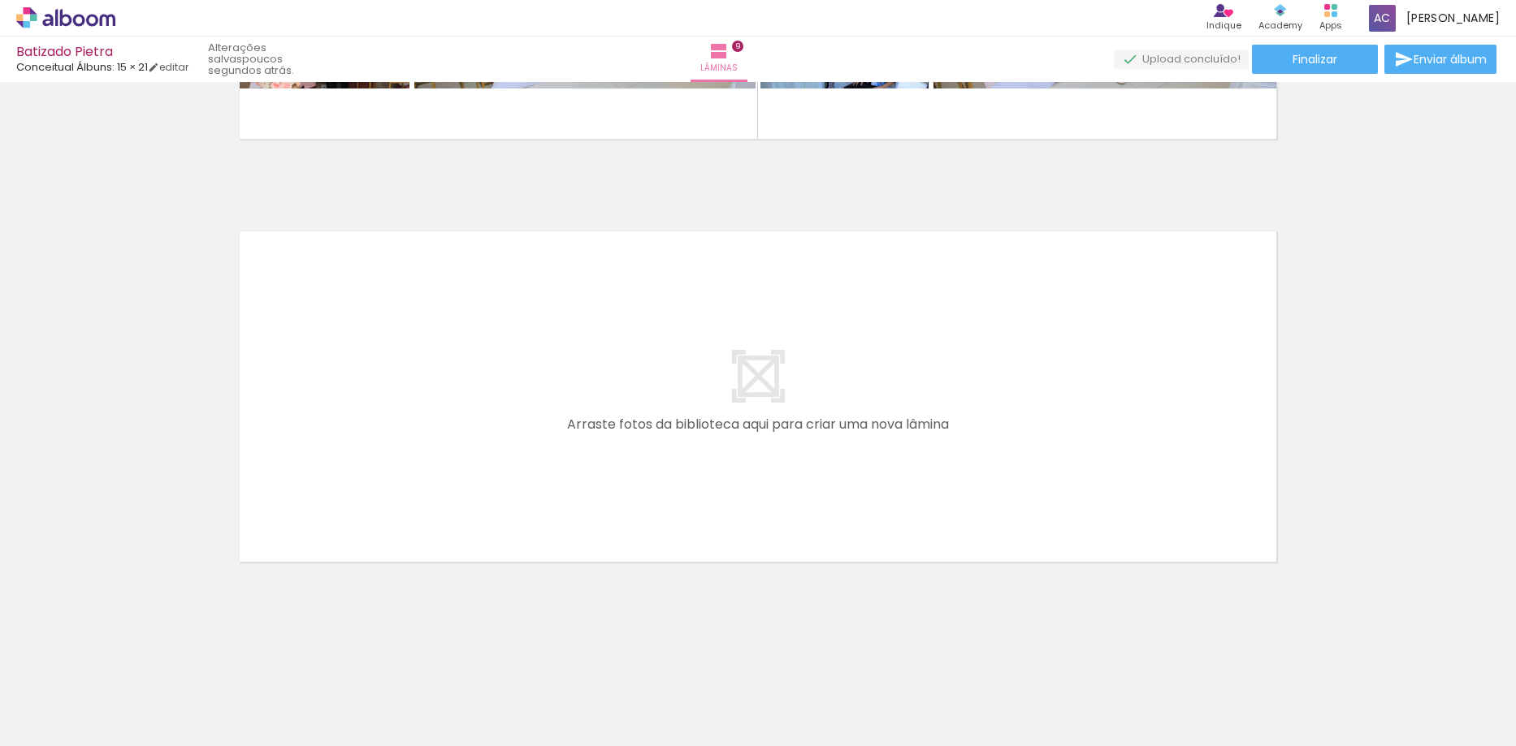
scroll to position [0, 2261]
drag, startPoint x: 1360, startPoint y: 703, endPoint x: 1318, endPoint y: 617, distance: 95.9
click at [917, 491] on quentale-workspace at bounding box center [758, 373] width 1516 height 746
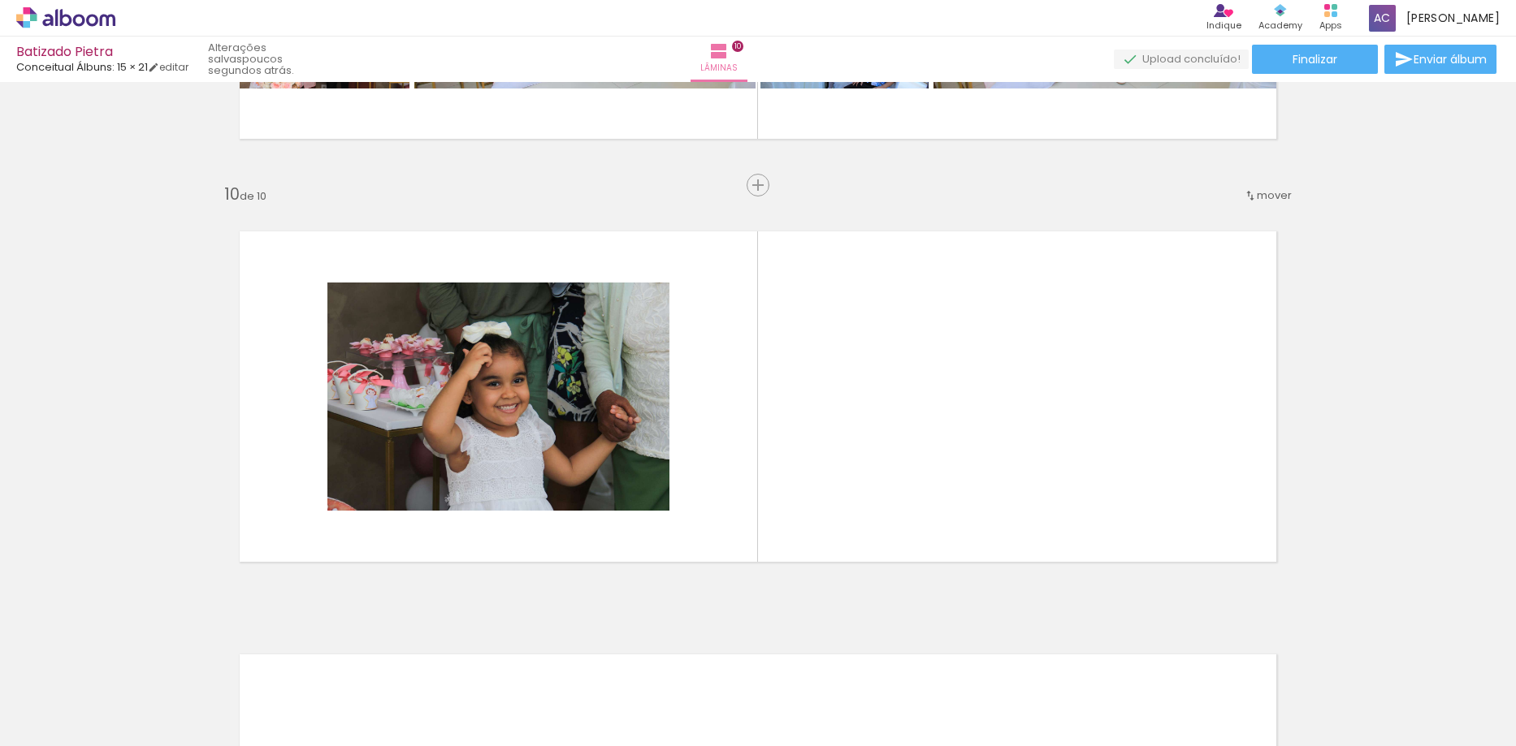
scroll to position [3765, 0]
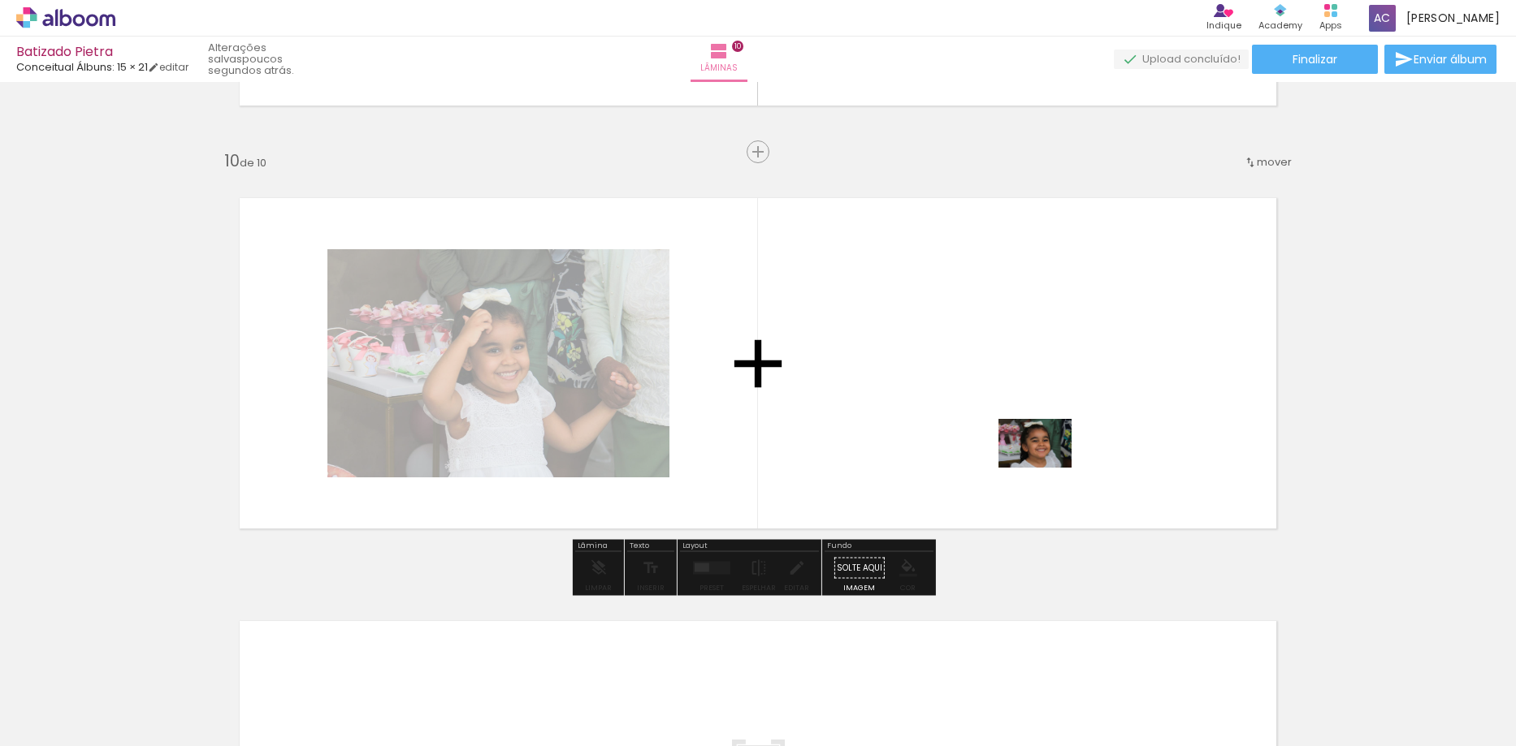
drag, startPoint x: 1472, startPoint y: 685, endPoint x: 1047, endPoint y: 468, distance: 478.0
click at [1047, 468] on quentale-workspace at bounding box center [758, 373] width 1516 height 746
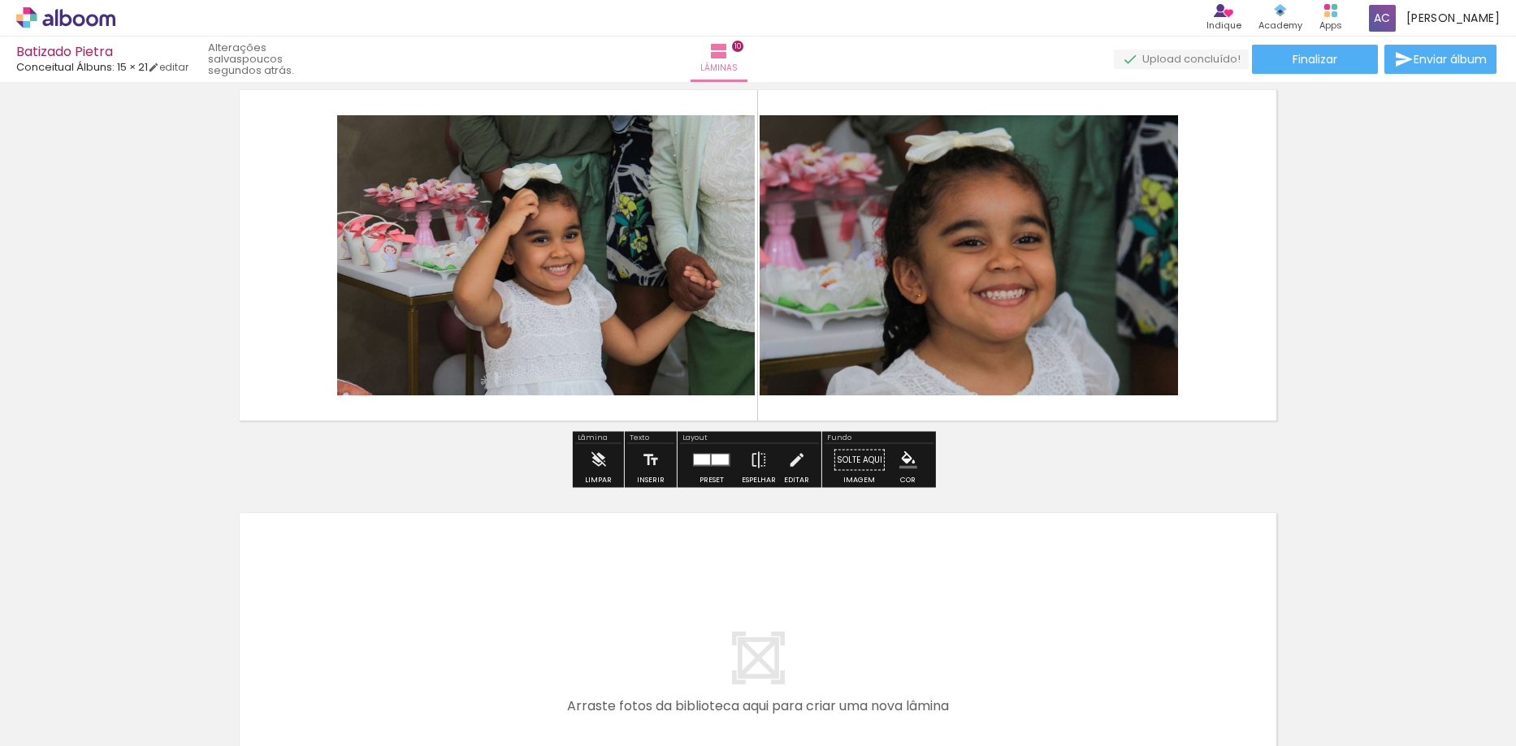
scroll to position [4155, 0]
